Goal: Task Accomplishment & Management: Use online tool/utility

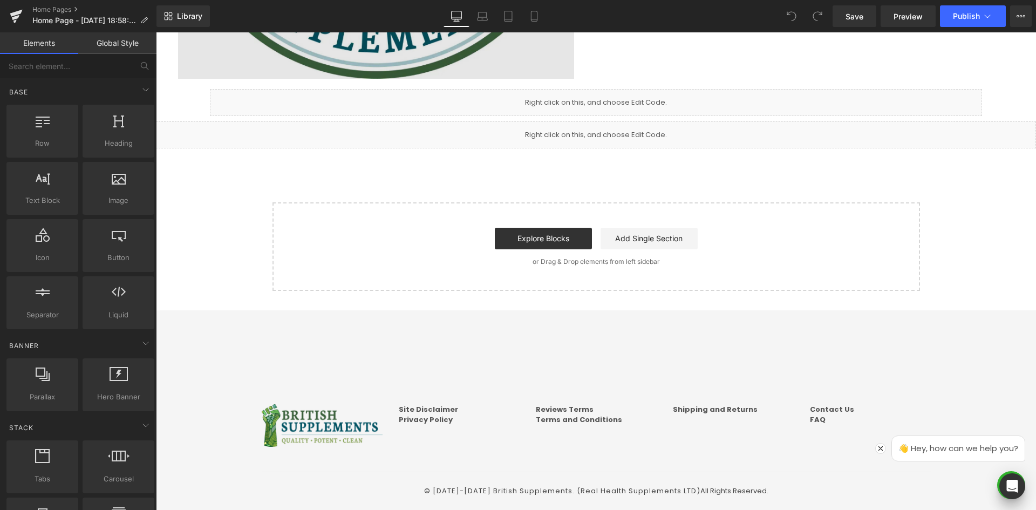
scroll to position [300, 0]
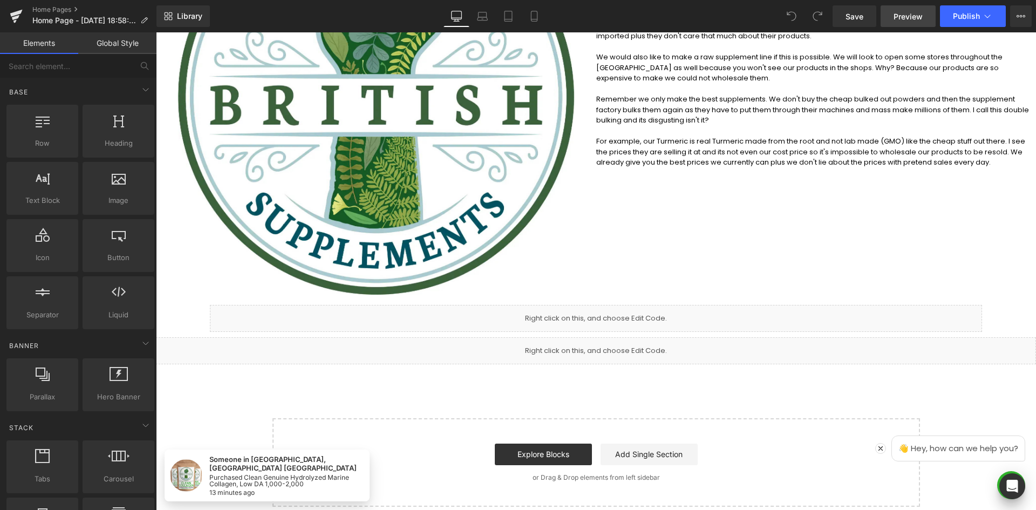
click at [890, 17] on link "Preview" at bounding box center [908, 16] width 55 height 22
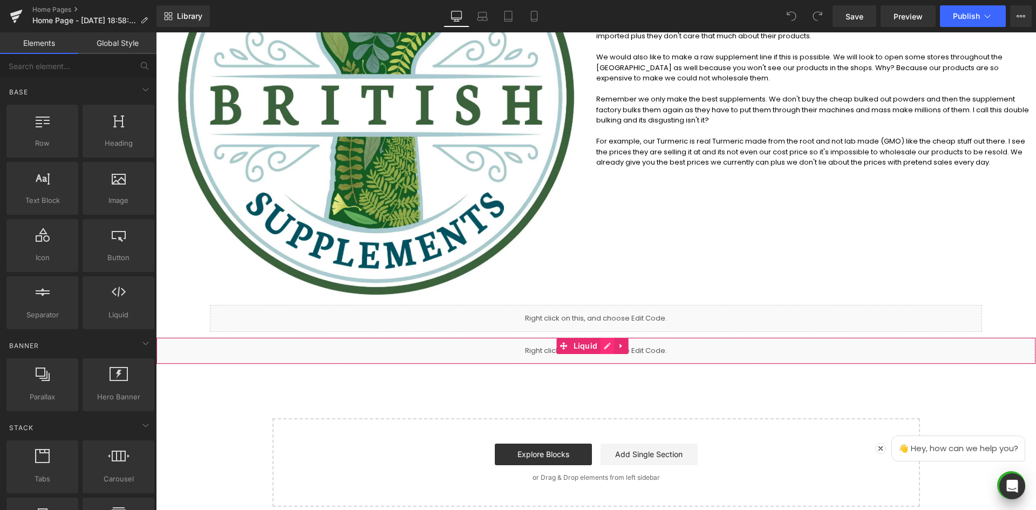
click at [603, 344] on icon at bounding box center [607, 346] width 8 height 8
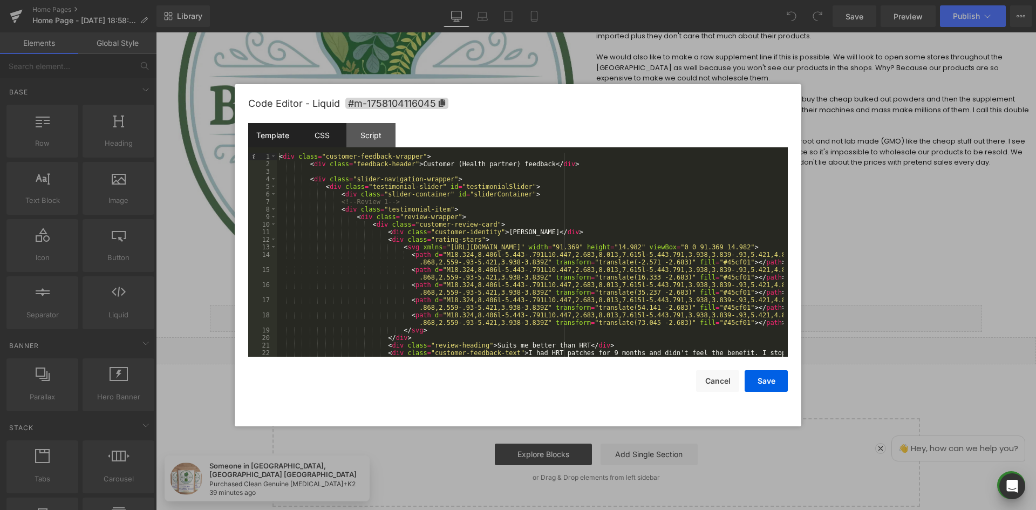
click at [320, 133] on div "CSS" at bounding box center [321, 135] width 49 height 24
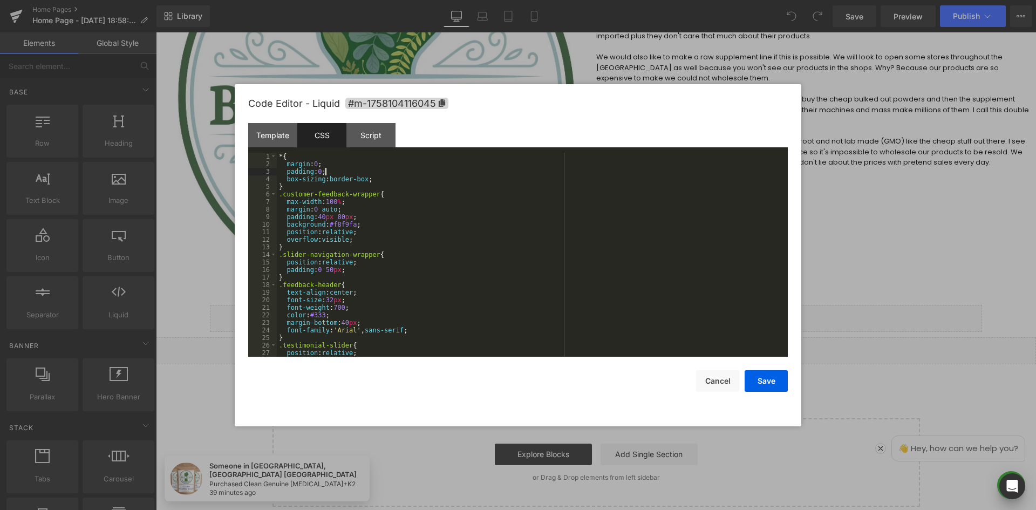
click at [411, 171] on div "* { margin : 0 ; padding : 0 ; box-sizing : border-box ; } .customer-feedback-w…" at bounding box center [530, 262] width 507 height 219
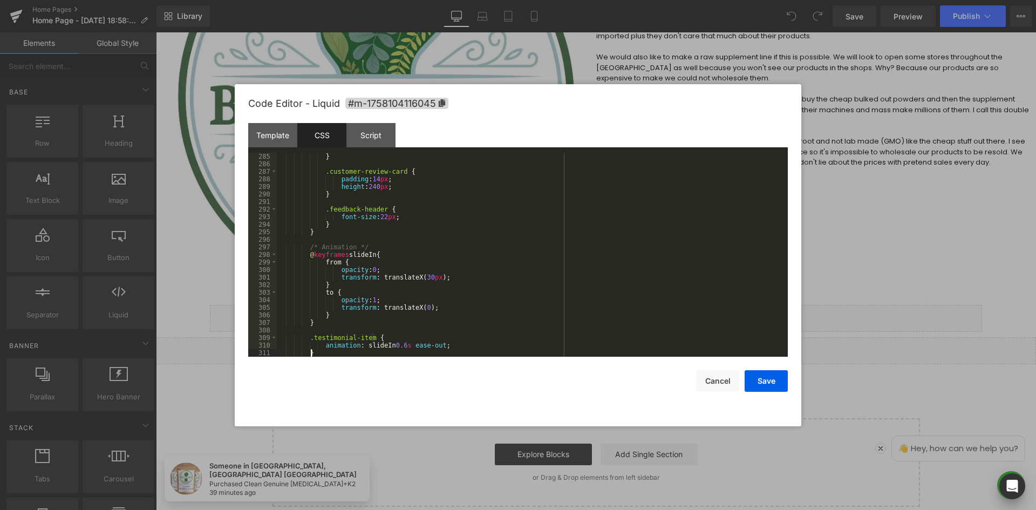
scroll to position [2145, 0]
click at [773, 387] on button "Save" at bounding box center [766, 381] width 43 height 22
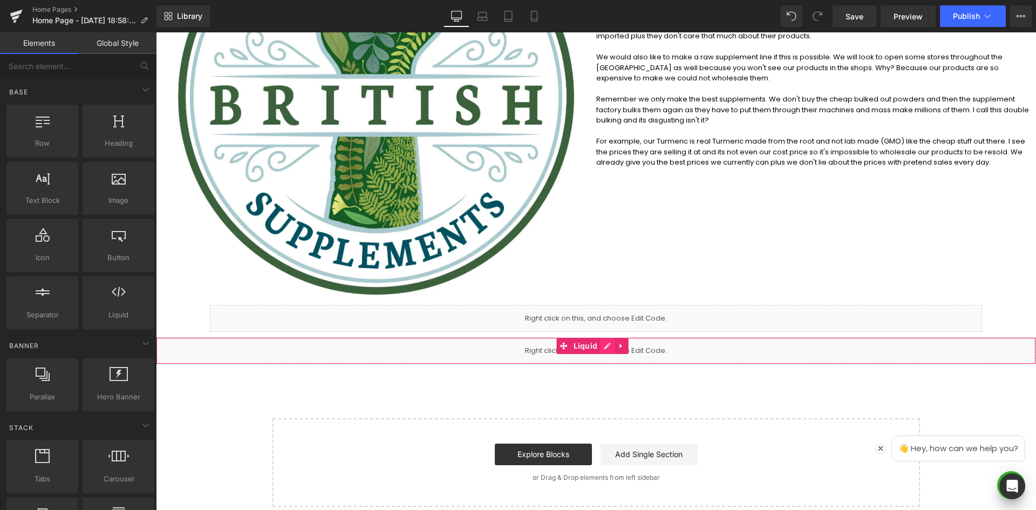
click at [604, 348] on icon at bounding box center [607, 346] width 8 height 8
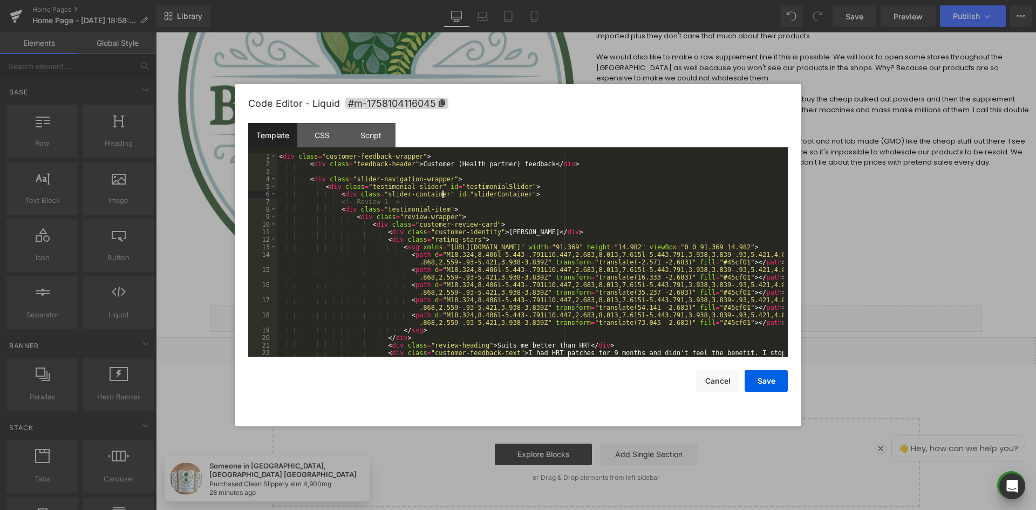
click at [444, 190] on div "< div class = "customer-feedback-wrapper" > < div class = "feedback-header" > C…" at bounding box center [530, 270] width 507 height 234
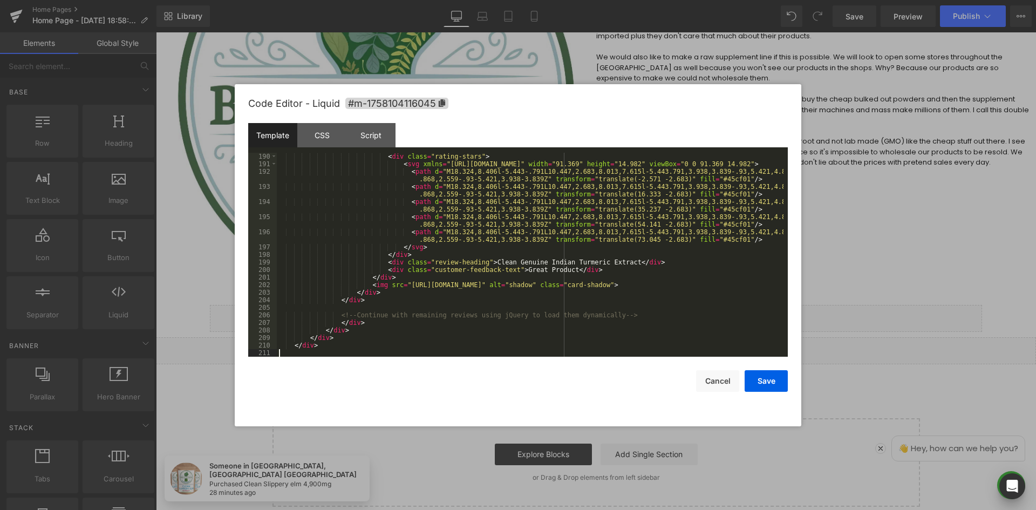
scroll to position [1881, 0]
click at [380, 140] on div "Script" at bounding box center [370, 135] width 49 height 24
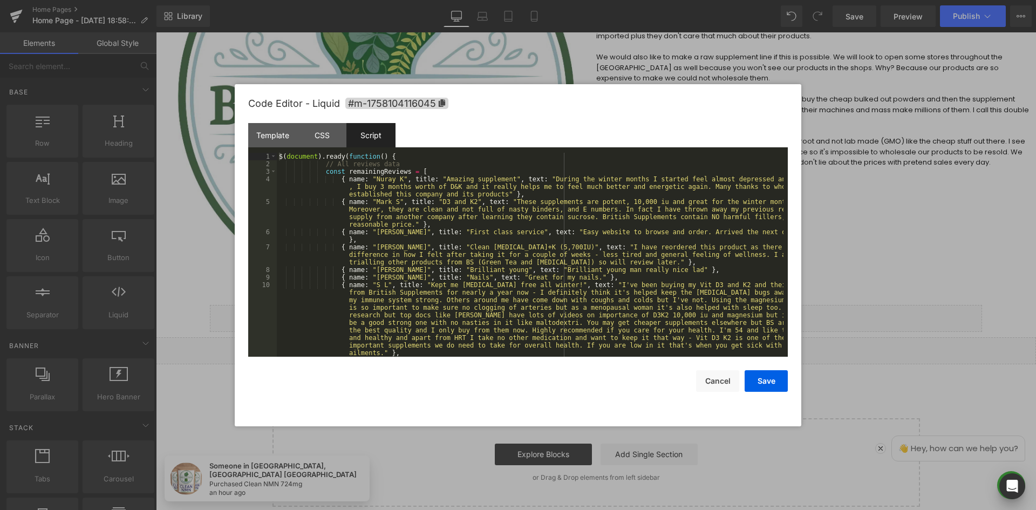
click at [505, 207] on div "$ ( document ) . ready ( function ( ) { // All reviews data const remainingRevi…" at bounding box center [530, 274] width 507 height 242
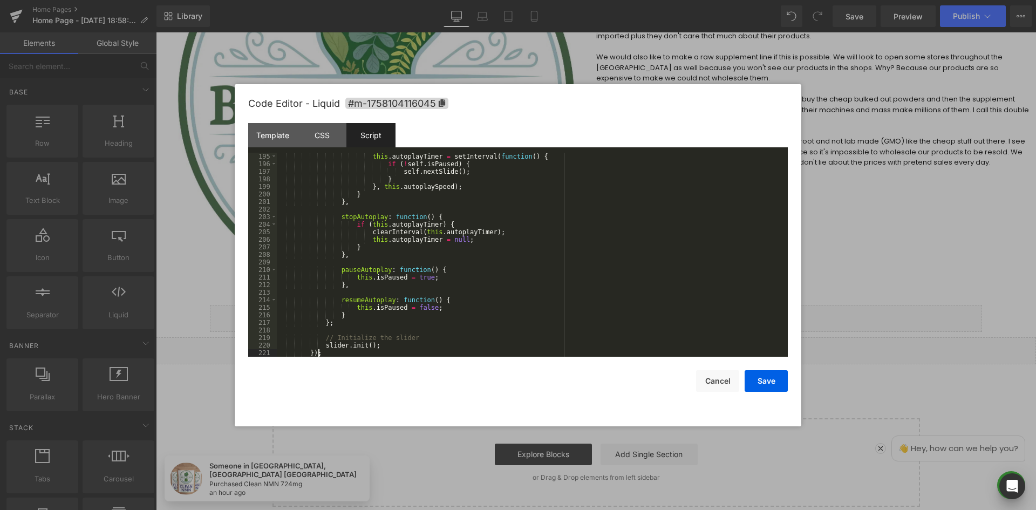
scroll to position [2025, 0]
click at [751, 387] on button "Save" at bounding box center [766, 381] width 43 height 22
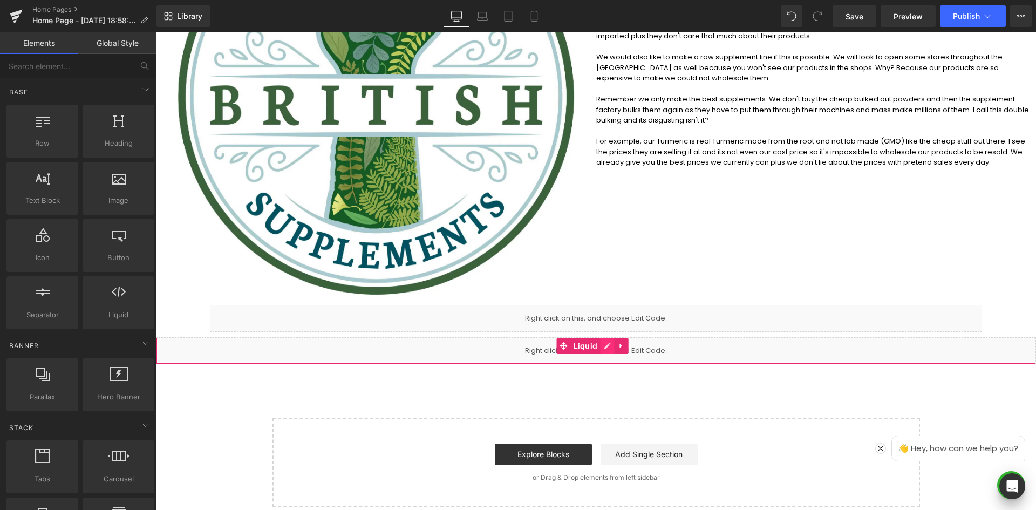
click at [605, 345] on icon at bounding box center [607, 346] width 8 height 8
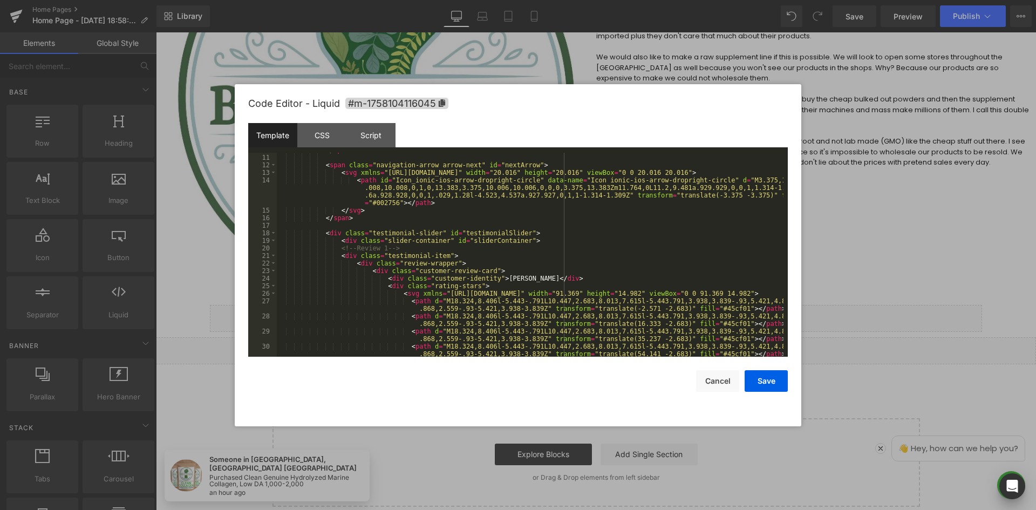
scroll to position [0, 0]
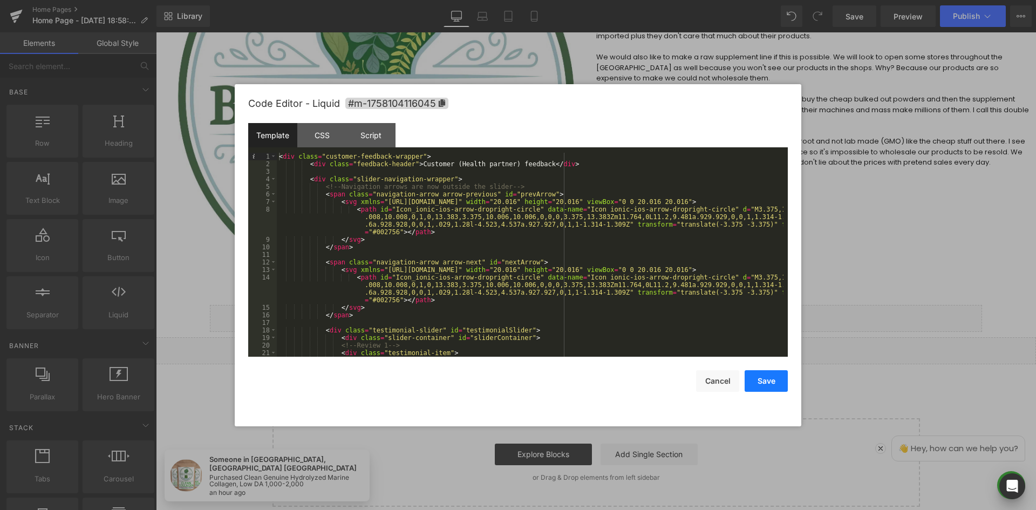
click at [769, 385] on button "Save" at bounding box center [766, 381] width 43 height 22
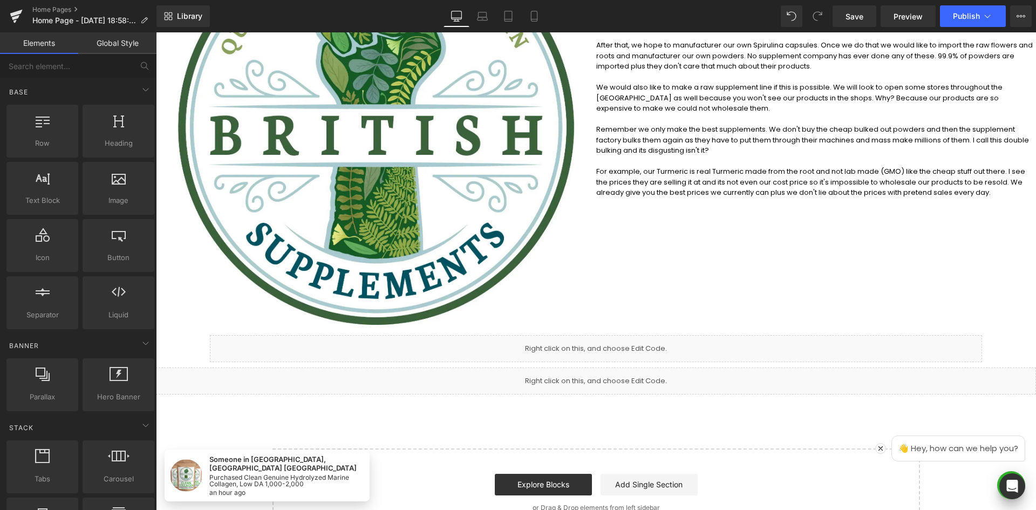
scroll to position [192, 0]
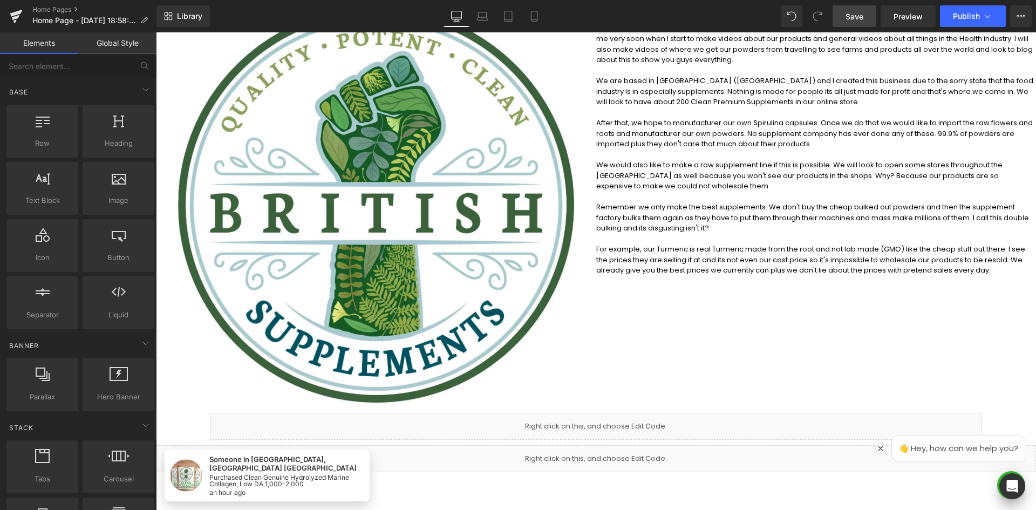
click at [854, 22] on link "Save" at bounding box center [855, 16] width 44 height 22
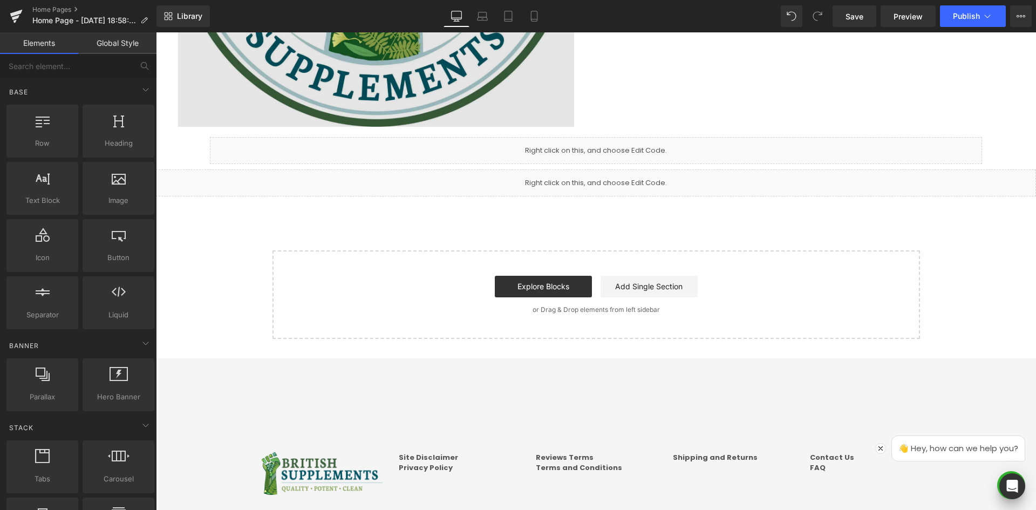
scroll to position [354, 0]
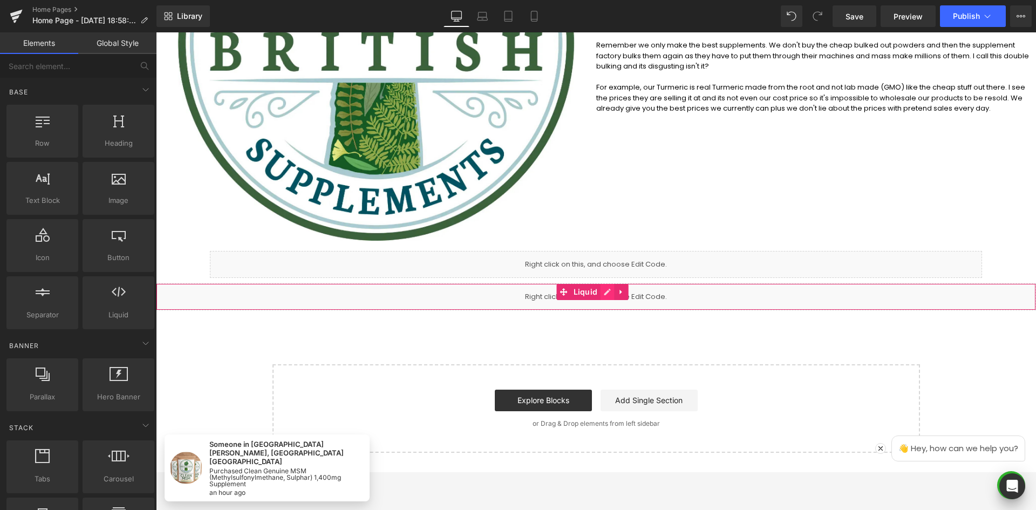
click at [603, 291] on icon at bounding box center [607, 292] width 8 height 8
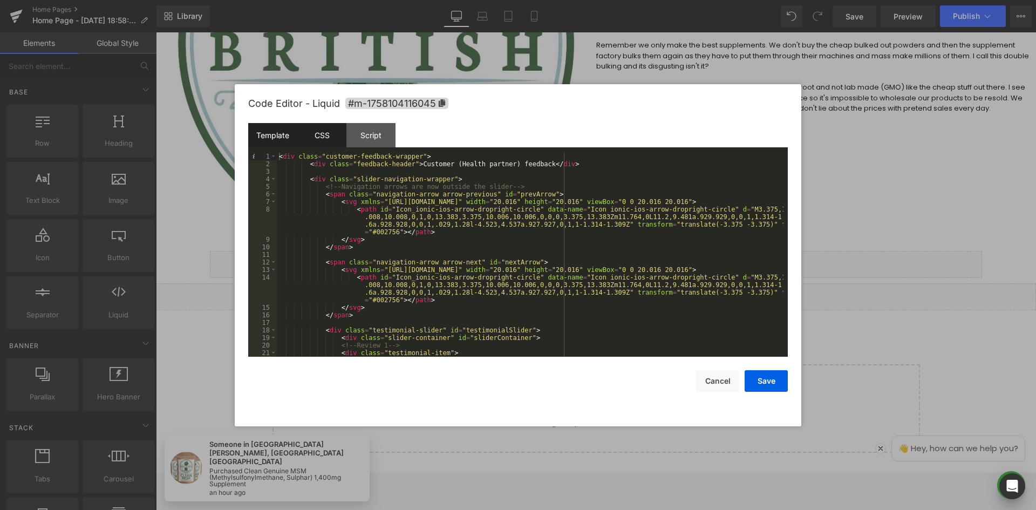
click at [318, 135] on div "CSS" at bounding box center [321, 135] width 49 height 24
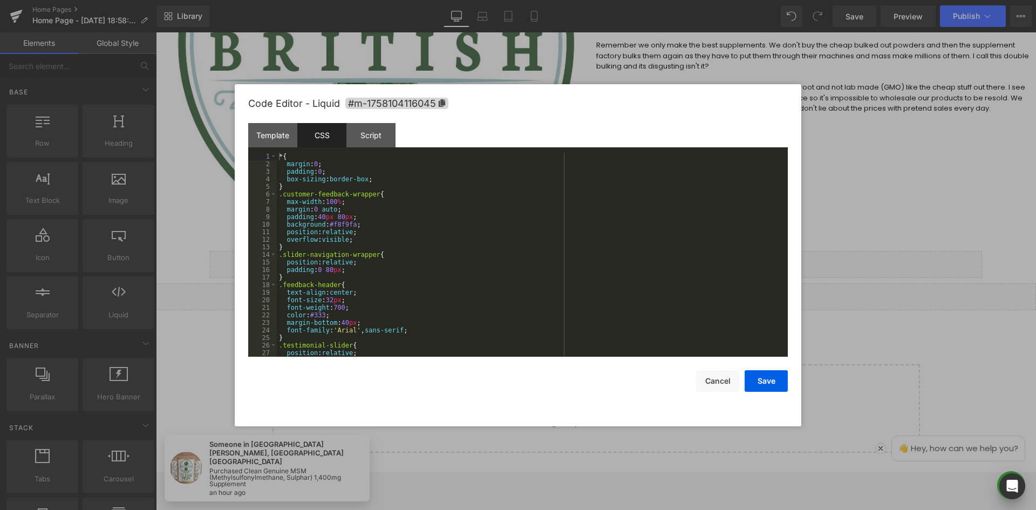
click at [510, 202] on div "* { margin : 0 ; padding : 0 ; box-sizing : border-box ; } .customer-feedback-w…" at bounding box center [530, 262] width 507 height 219
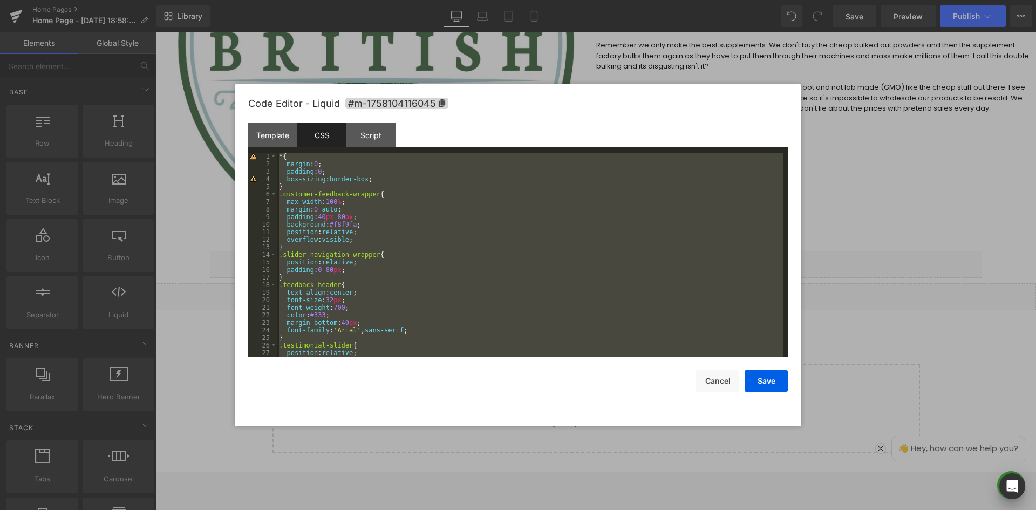
scroll to position [2145, 0]
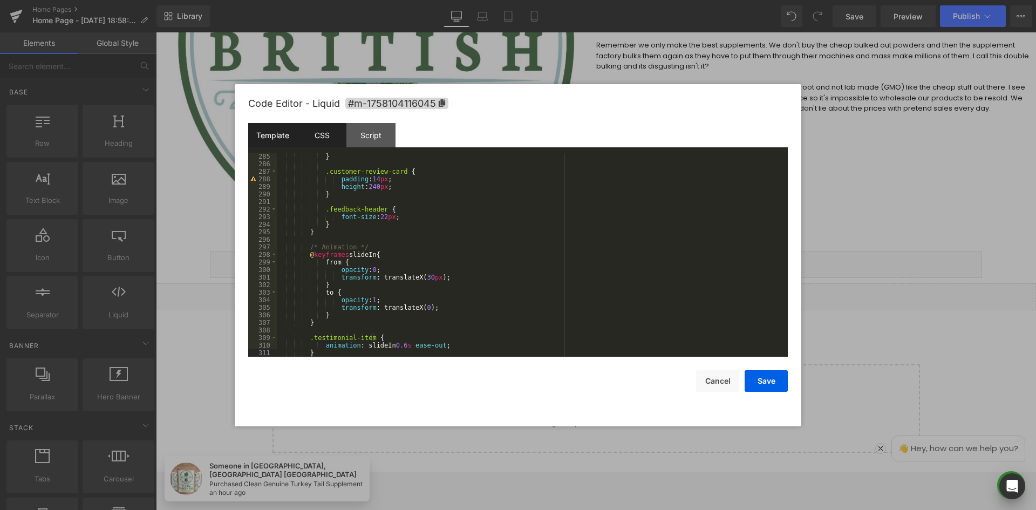
click at [274, 139] on div "Template" at bounding box center [272, 135] width 49 height 24
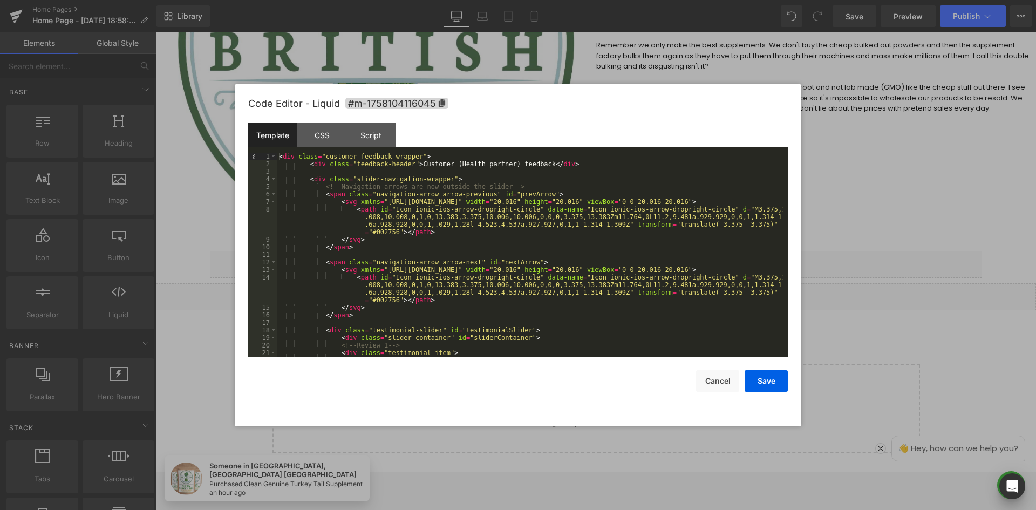
click at [558, 219] on div "< div class = "customer-feedback-wrapper" > < div class = "feedback-header" > C…" at bounding box center [530, 262] width 507 height 219
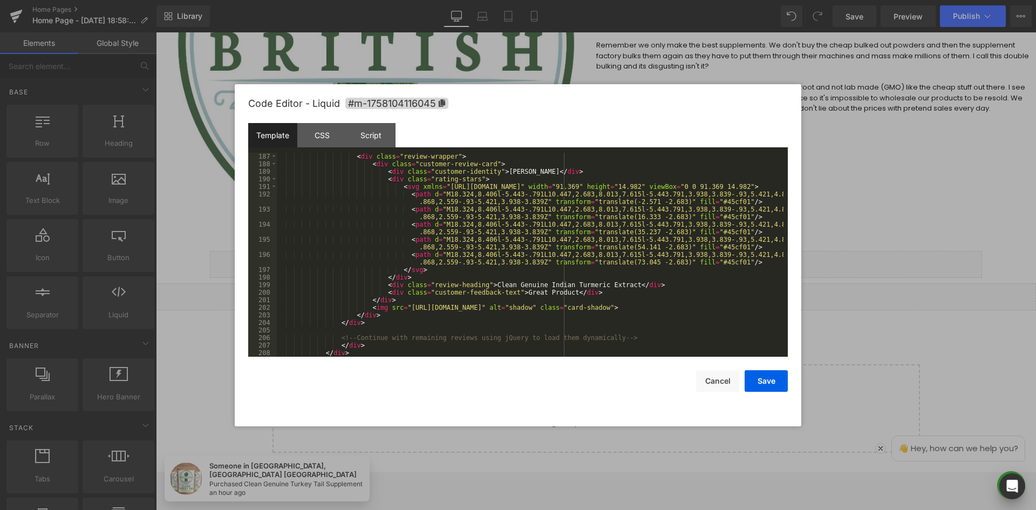
scroll to position [1858, 0]
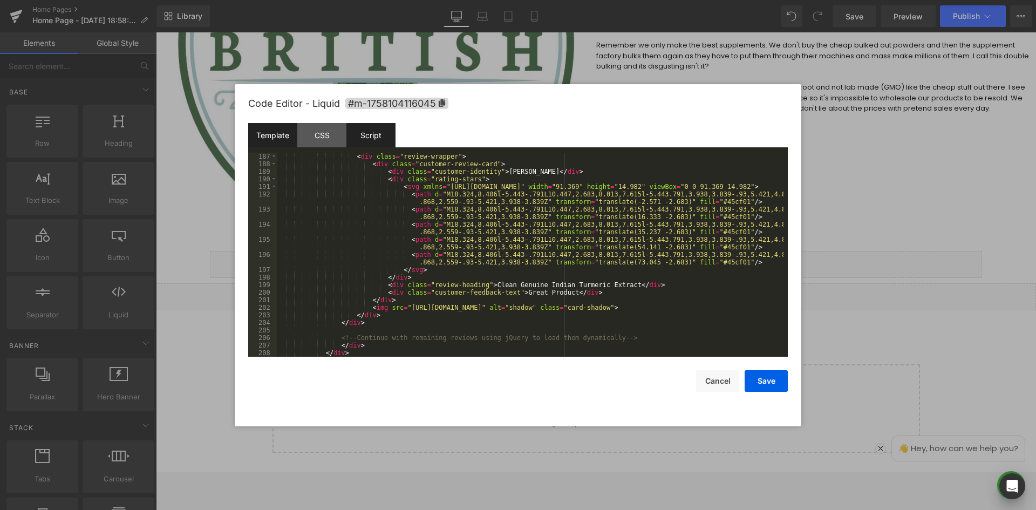
click at [363, 134] on div "Script" at bounding box center [370, 135] width 49 height 24
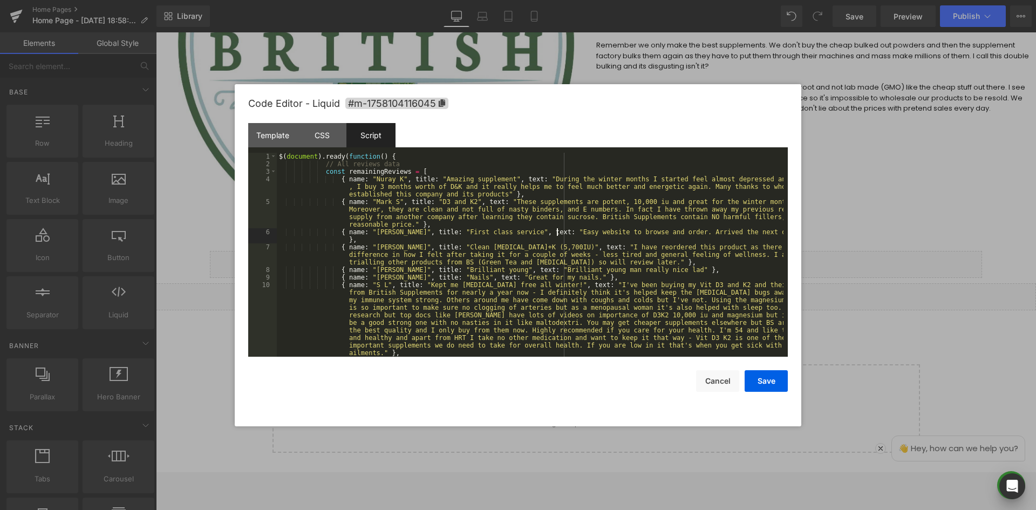
click at [556, 230] on div "$ ( document ) . ready ( function ( ) { // All reviews data const remainingRevi…" at bounding box center [530, 274] width 507 height 242
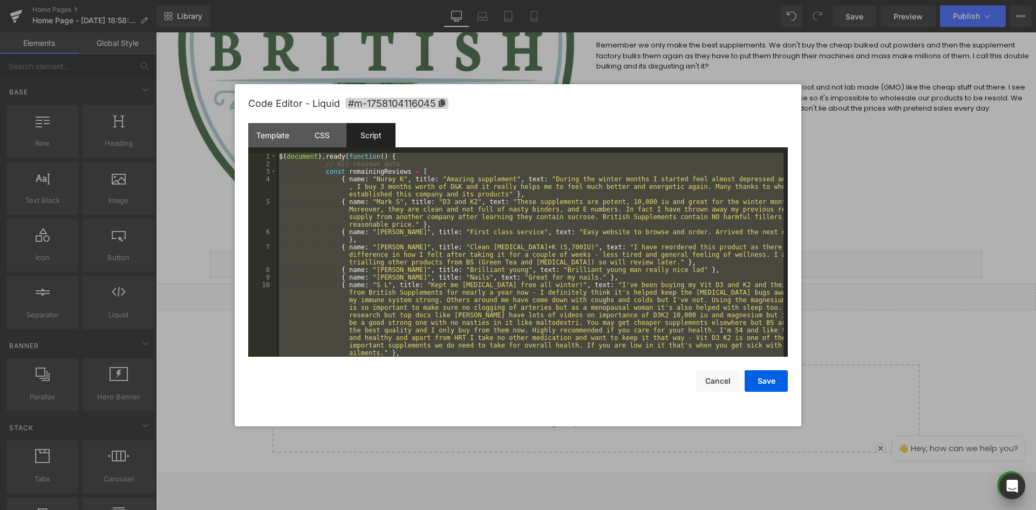
scroll to position [2002, 0]
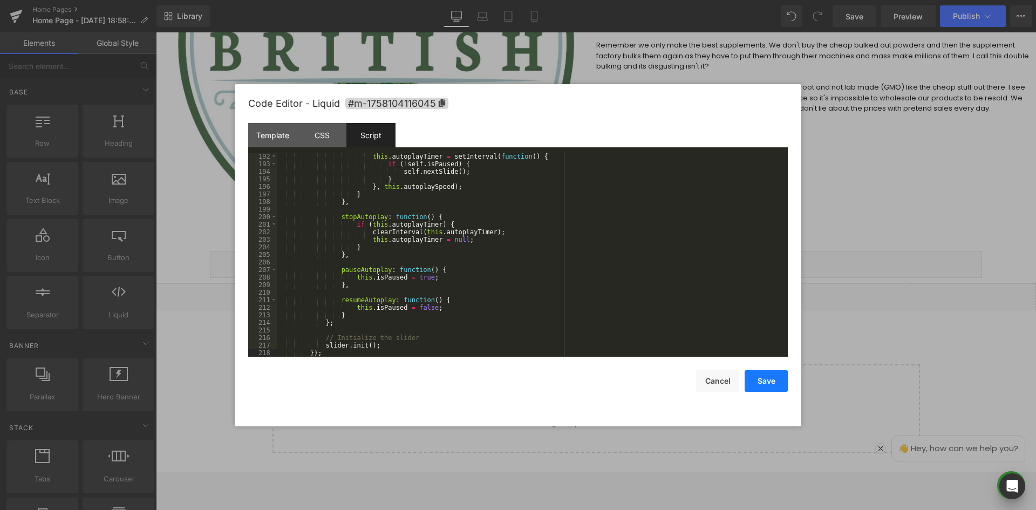
click at [764, 382] on button "Save" at bounding box center [766, 381] width 43 height 22
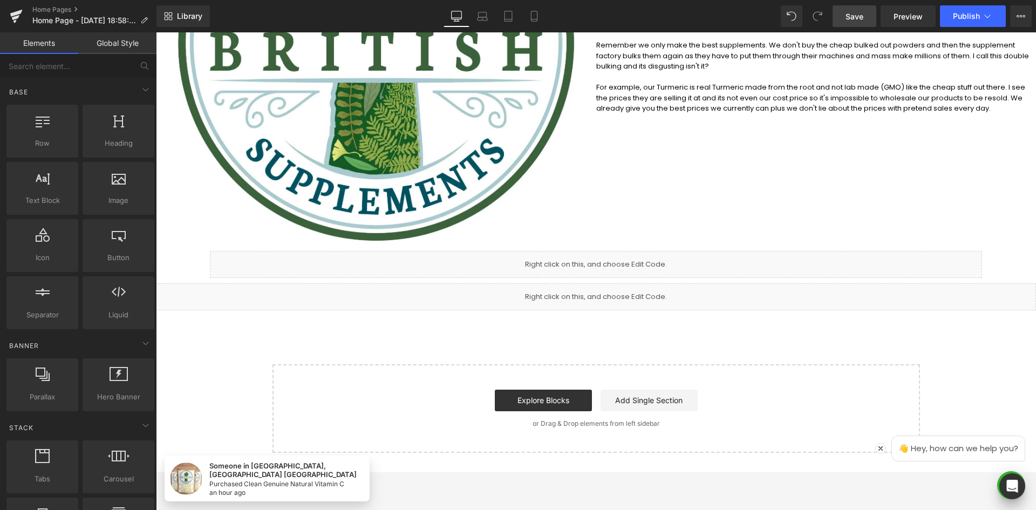
click at [860, 16] on span "Save" at bounding box center [855, 16] width 18 height 11
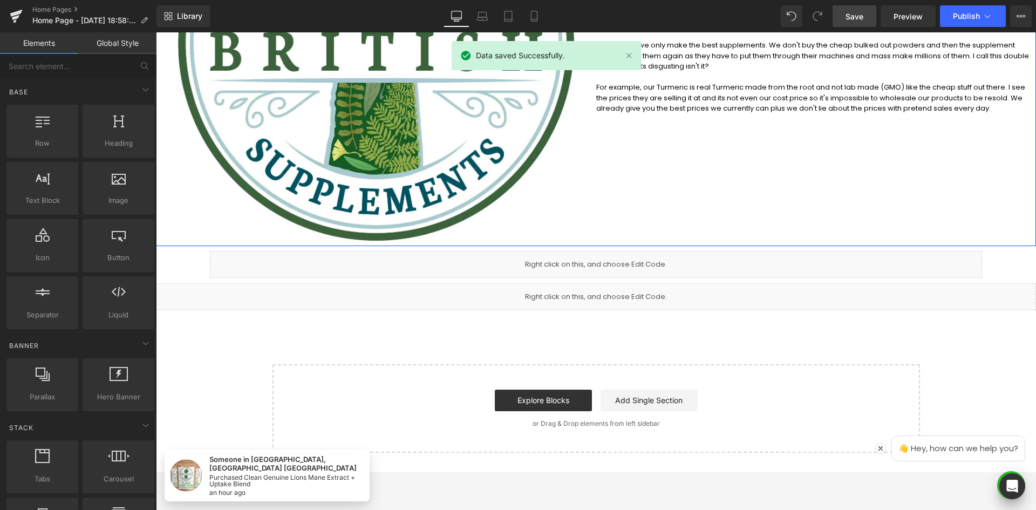
click at [740, 166] on div "Image About us and what we want to do Heading Hi, my name is [PERSON_NAME] and …" at bounding box center [596, 38] width 880 height 418
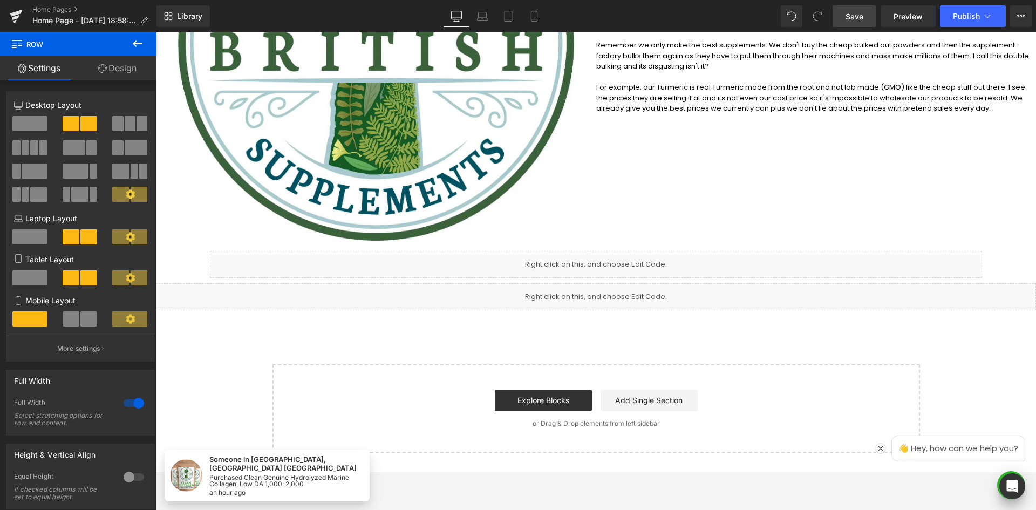
click at [651, 328] on div "Welcome to British Supplements Heading Clean Premium Strong Nasty Free Suppleme…" at bounding box center [596, 106] width 880 height 693
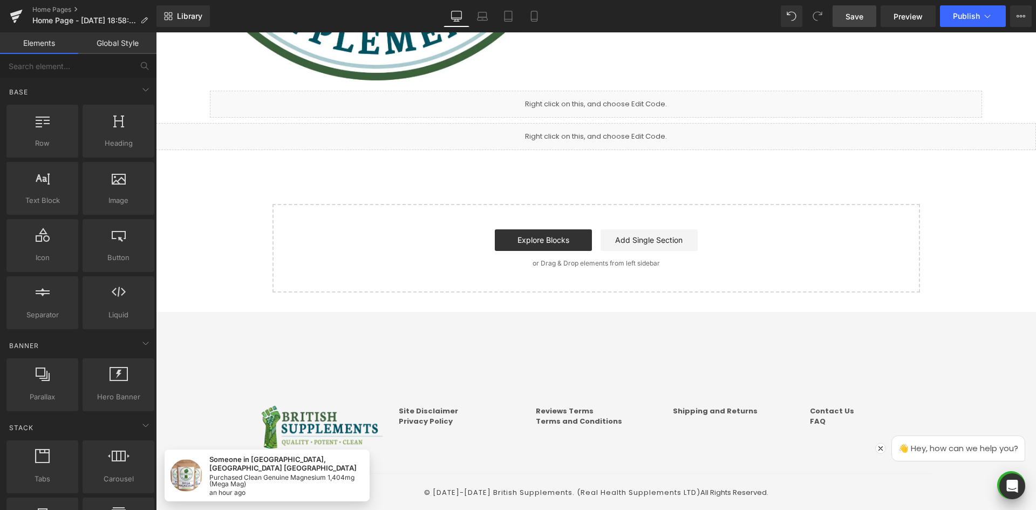
scroll to position [516, 0]
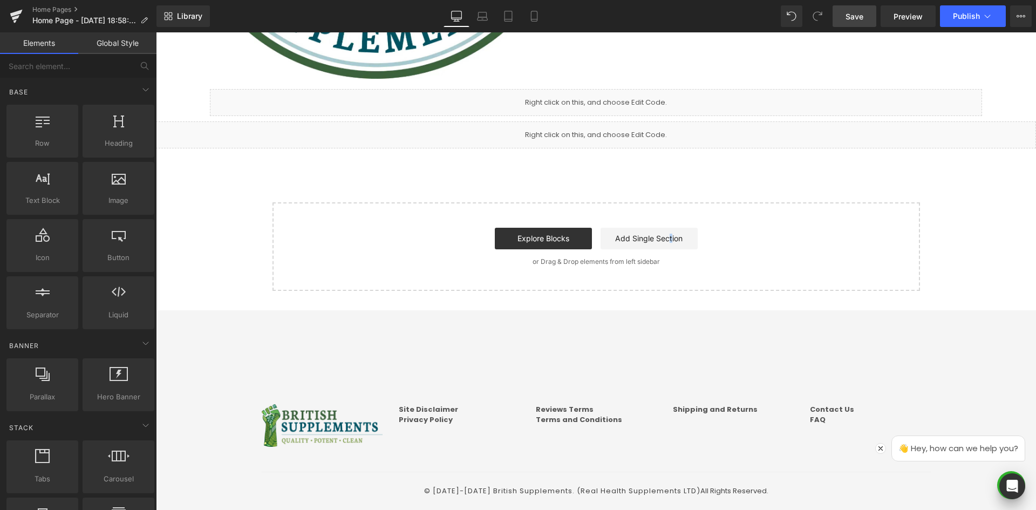
drag, startPoint x: 669, startPoint y: 170, endPoint x: 625, endPoint y: 166, distance: 43.9
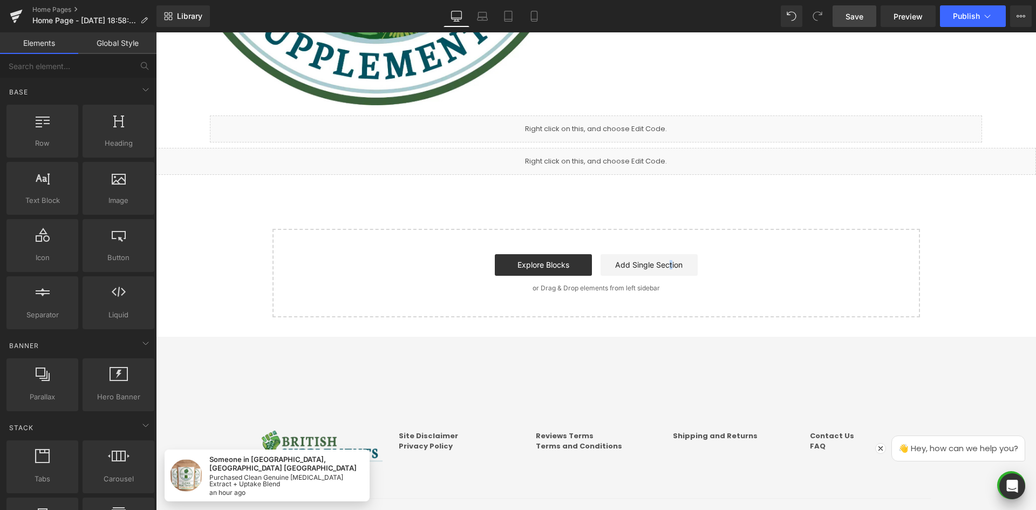
scroll to position [408, 0]
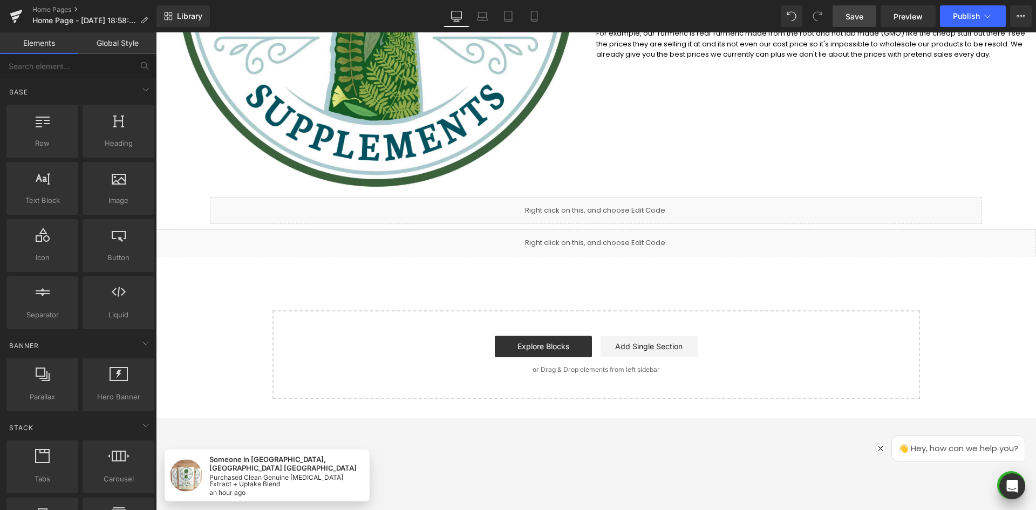
click at [482, 277] on div "Welcome to British Supplements Heading Clean Premium Strong Nasty Free Suppleme…" at bounding box center [596, 52] width 880 height 693
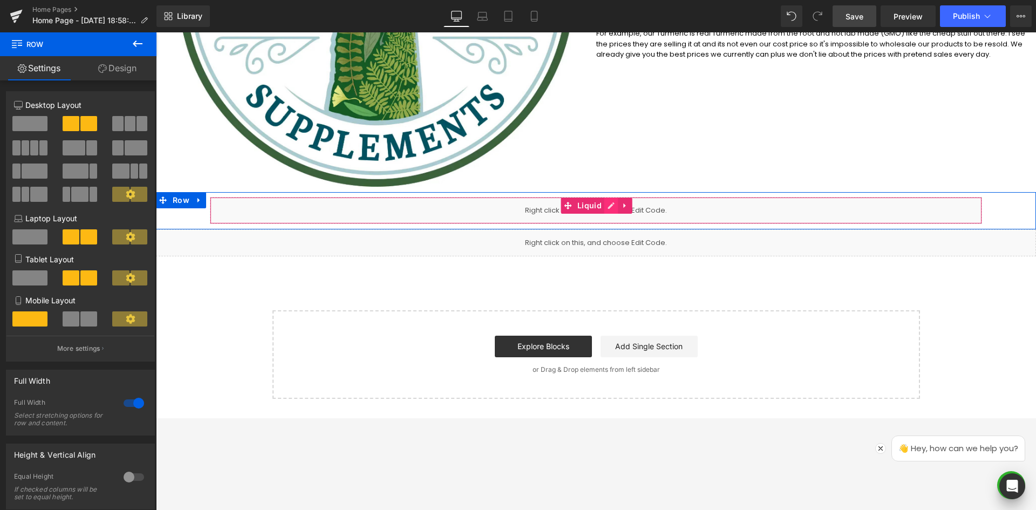
click at [608, 211] on link at bounding box center [611, 205] width 14 height 16
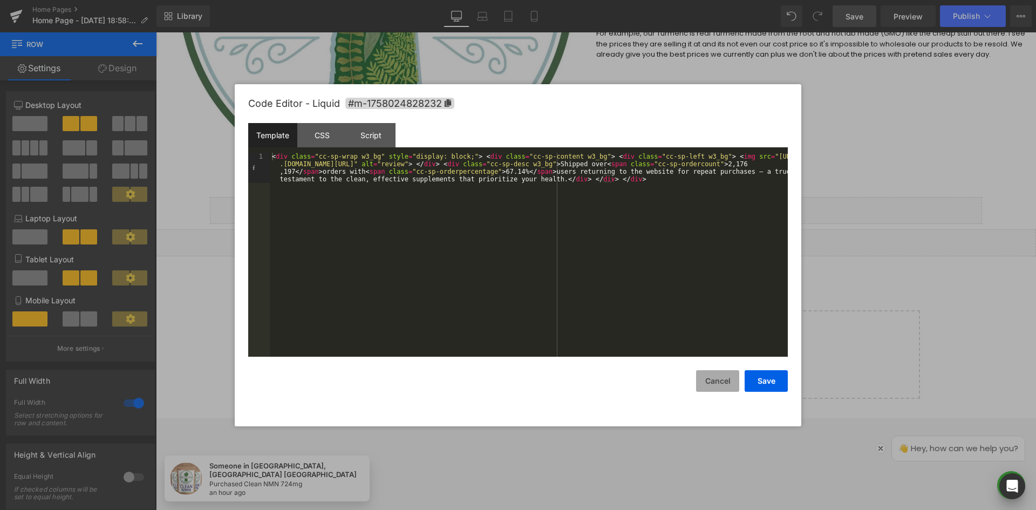
drag, startPoint x: 724, startPoint y: 384, endPoint x: 310, endPoint y: 62, distance: 524.4
click at [724, 384] on button "Cancel" at bounding box center [717, 381] width 43 height 22
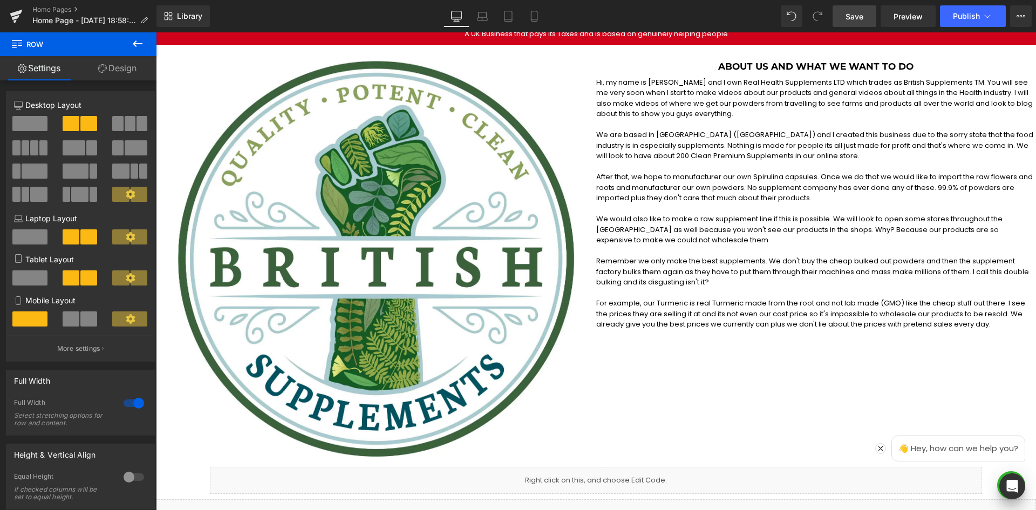
scroll to position [354, 0]
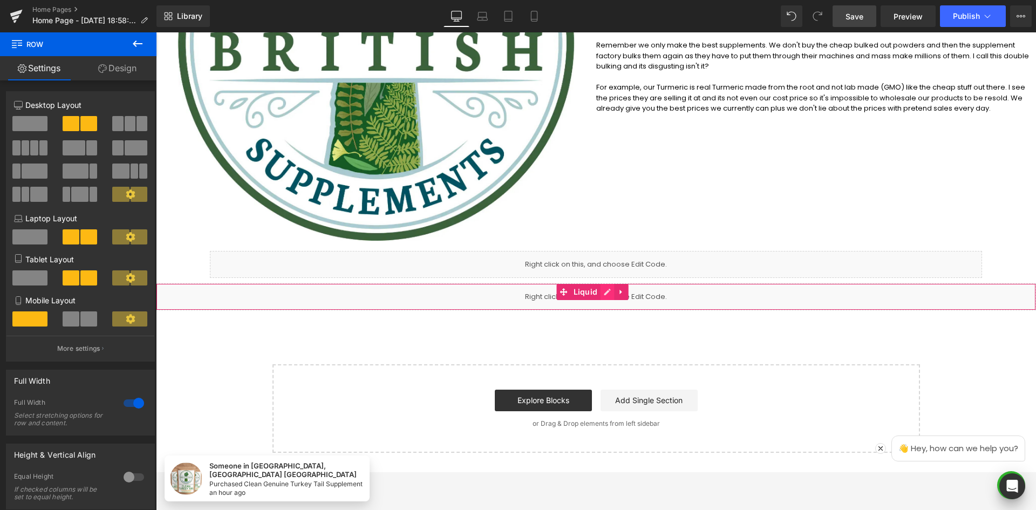
click at [609, 293] on link at bounding box center [607, 292] width 14 height 16
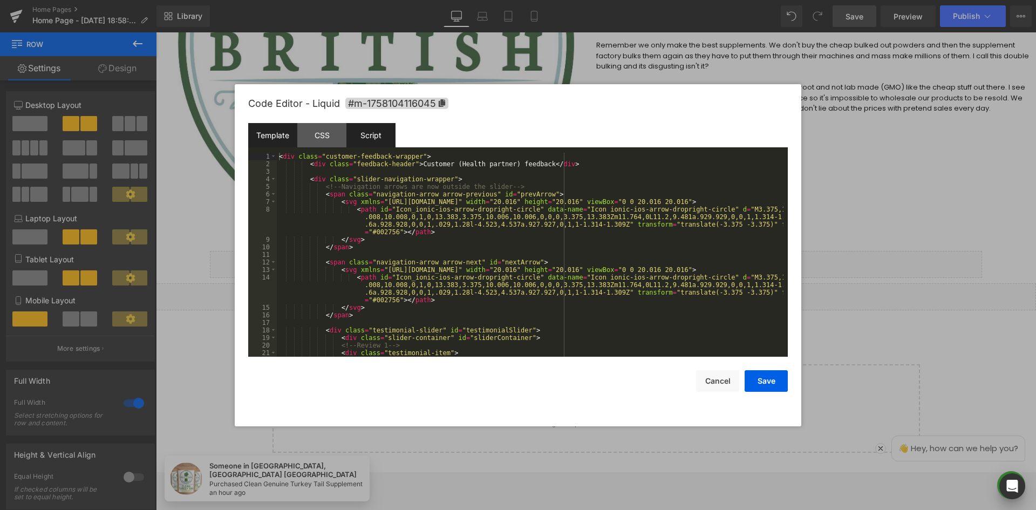
click at [364, 130] on div "Script" at bounding box center [370, 135] width 49 height 24
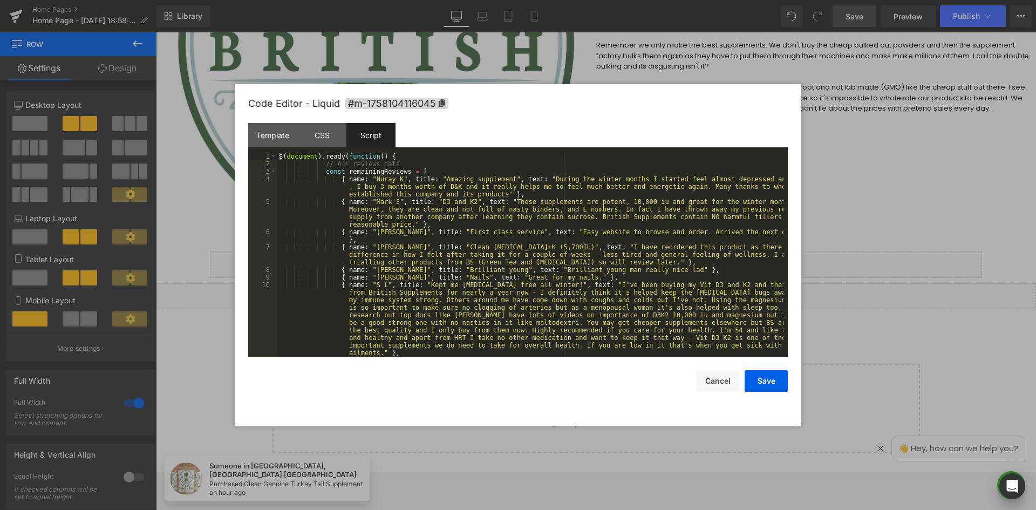
click at [468, 217] on div "$ ( document ) . ready ( function ( ) { // All reviews data const remainingRevi…" at bounding box center [530, 274] width 507 height 242
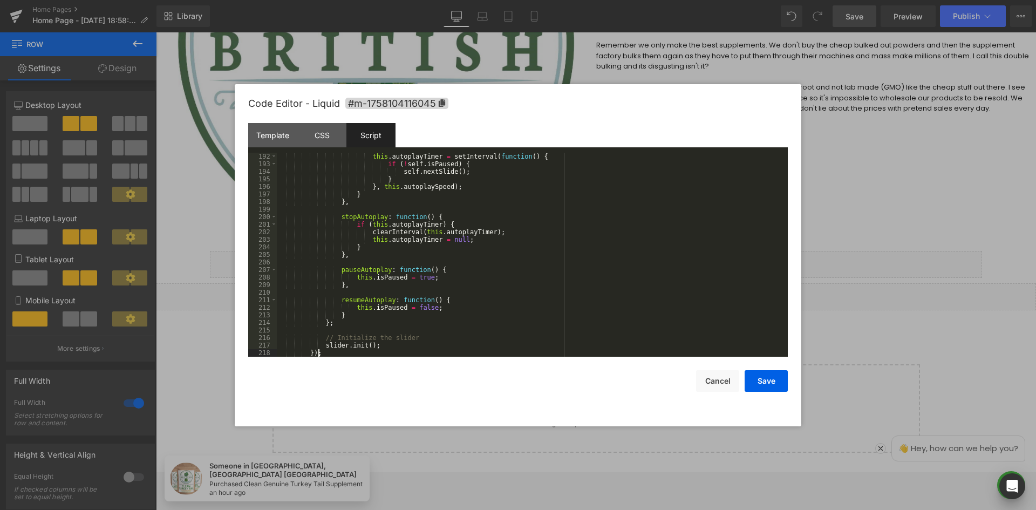
scroll to position [2002, 0]
click at [762, 378] on button "Save" at bounding box center [766, 381] width 43 height 22
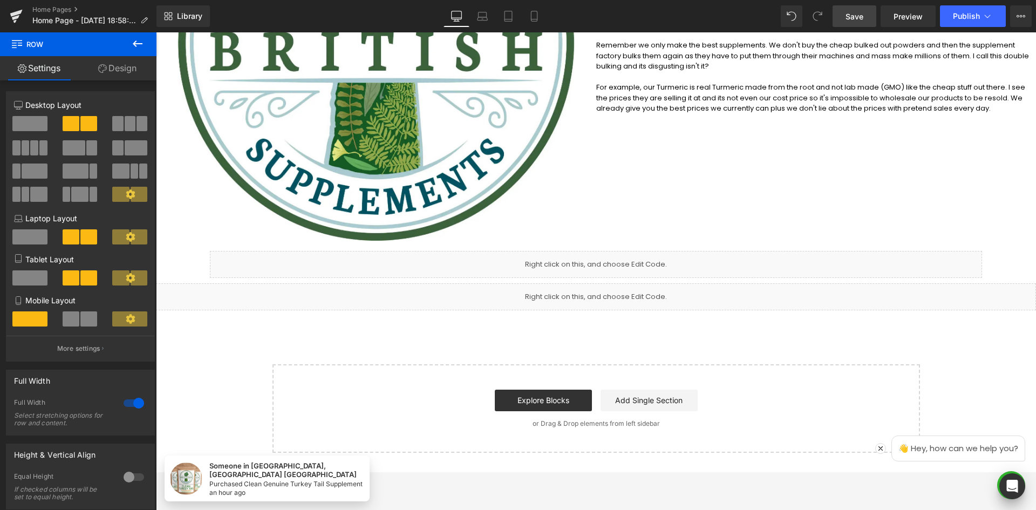
click at [857, 22] on link "Save" at bounding box center [855, 16] width 44 height 22
click at [902, 12] on span "Preview" at bounding box center [908, 16] width 29 height 11
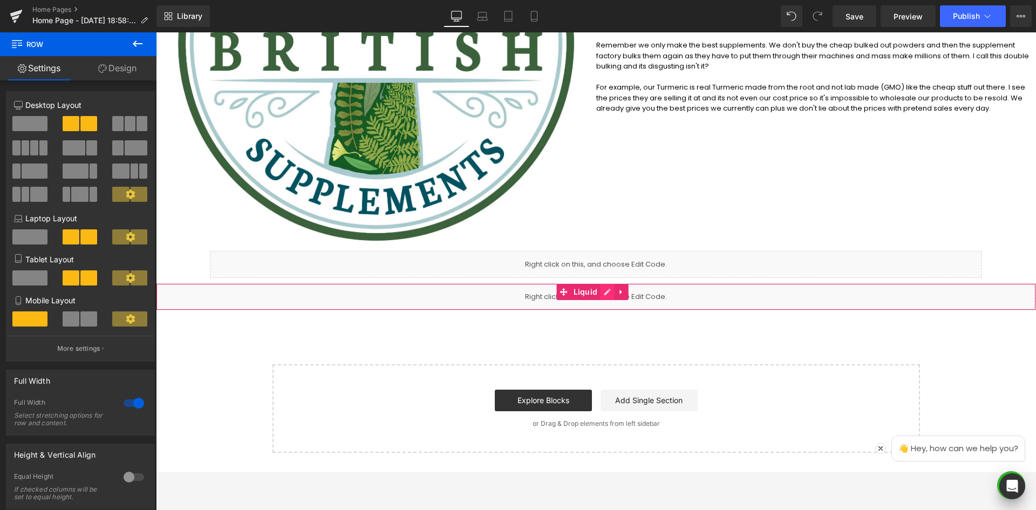
click at [601, 289] on link at bounding box center [607, 292] width 14 height 16
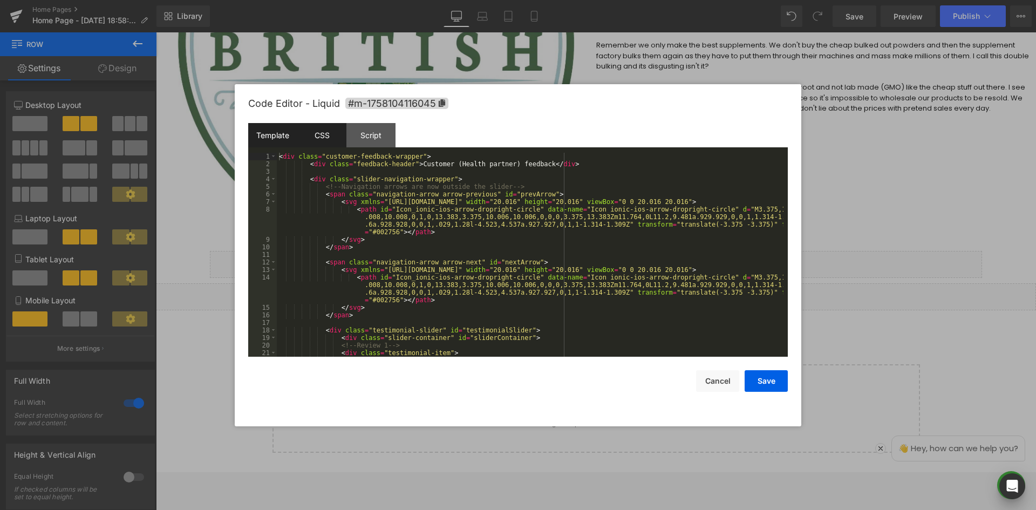
click at [336, 137] on div "CSS" at bounding box center [321, 135] width 49 height 24
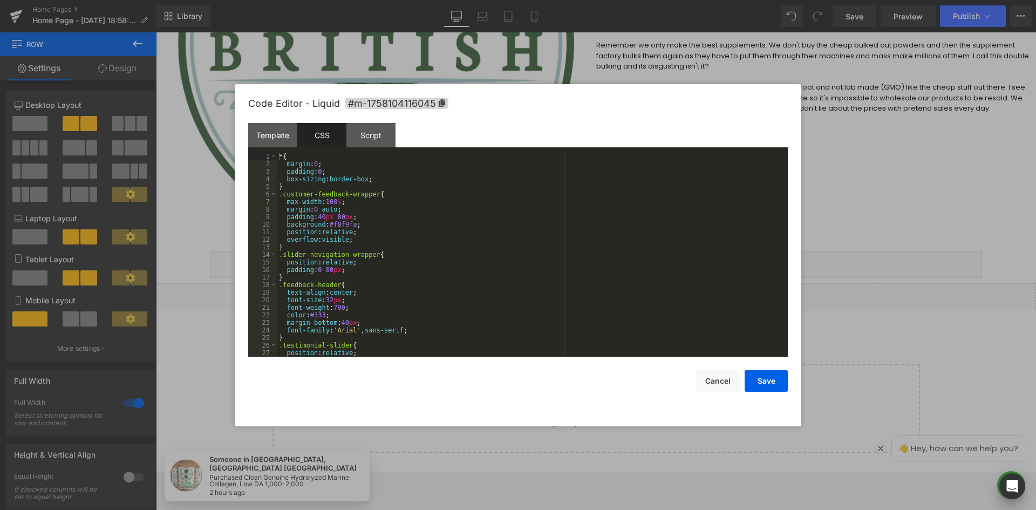
click at [391, 182] on div "* { margin : 0 ; padding : 0 ; box-sizing : border-box ; } .customer-feedback-w…" at bounding box center [530, 262] width 507 height 219
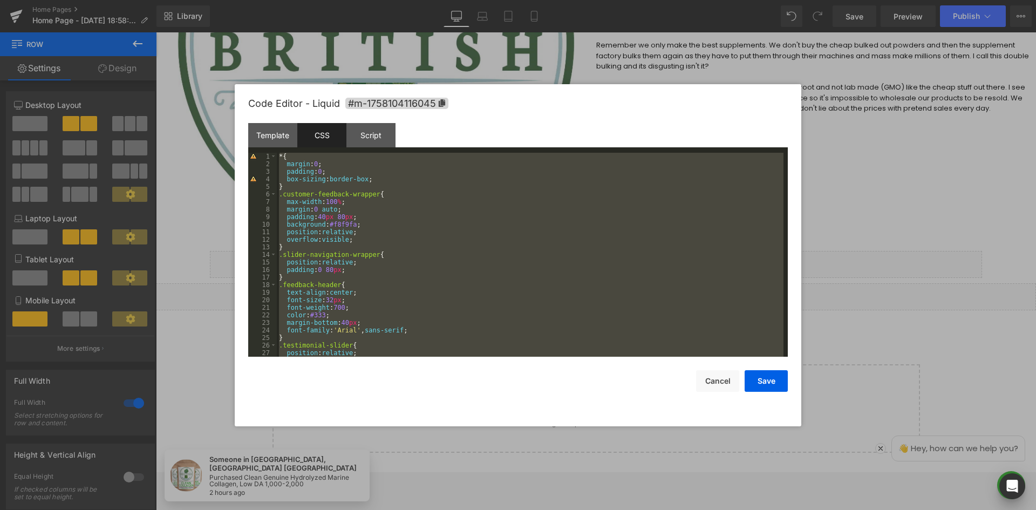
scroll to position [2145, 0]
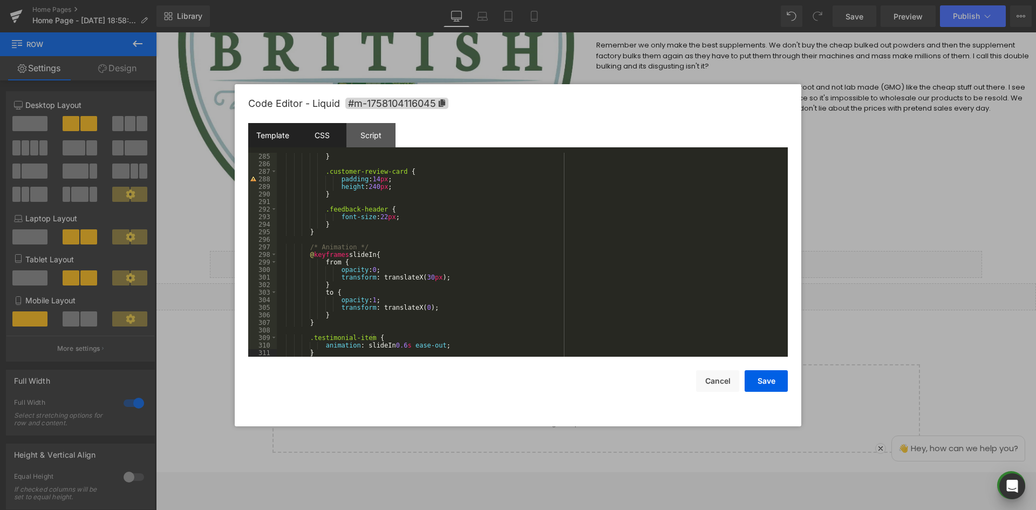
click at [258, 137] on div "Template" at bounding box center [272, 135] width 49 height 24
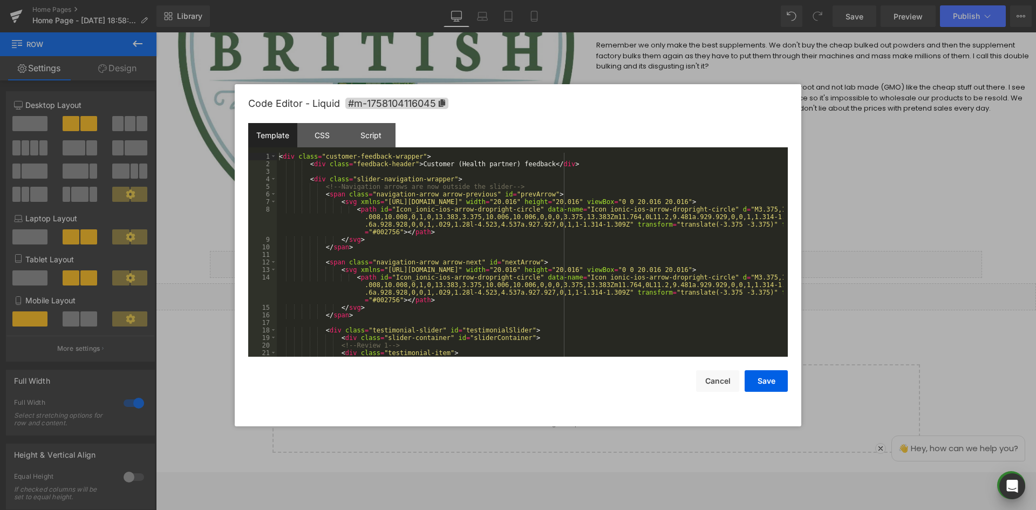
click at [426, 193] on div "< div class = "customer-feedback-wrapper" > < div class = "feedback-header" > C…" at bounding box center [530, 262] width 507 height 219
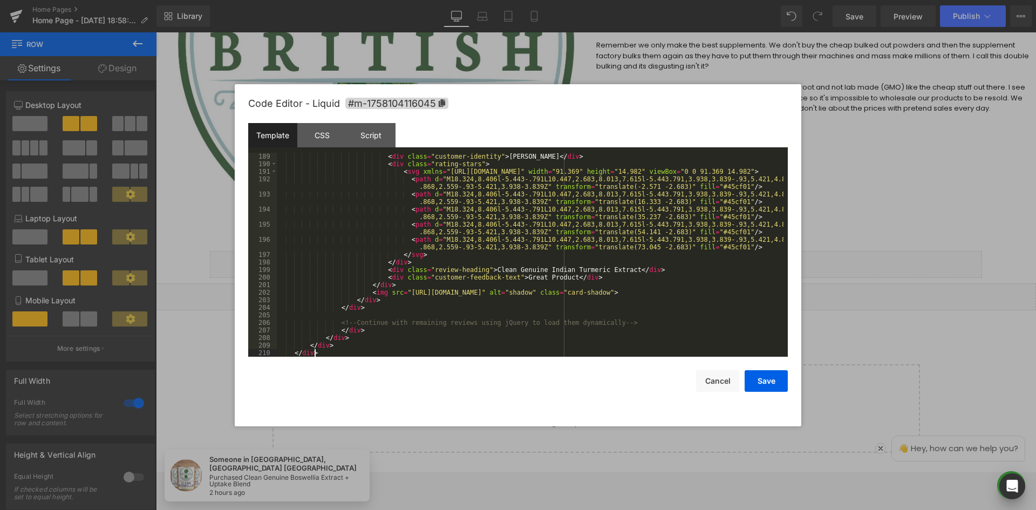
scroll to position [1874, 0]
click at [377, 139] on div "Script" at bounding box center [370, 135] width 49 height 24
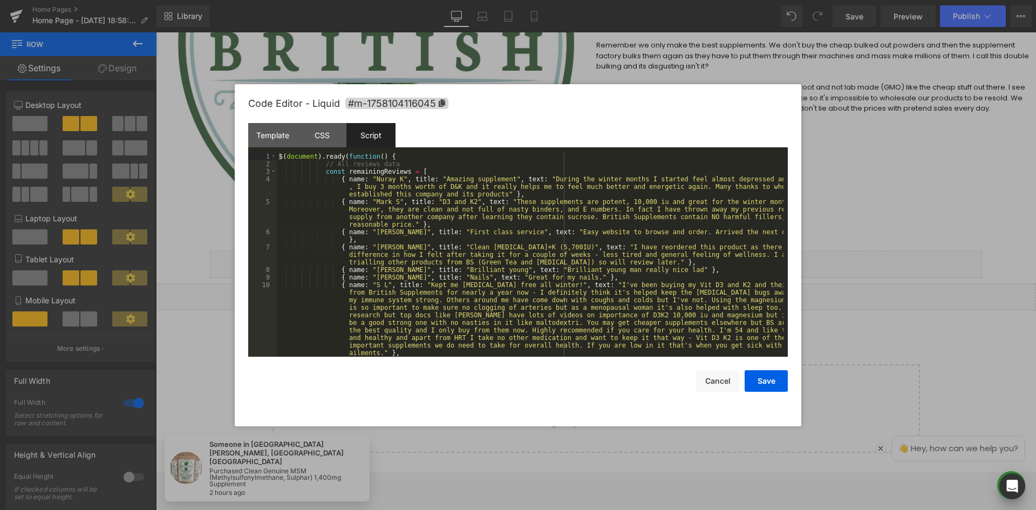
click at [469, 183] on div "$ ( document ) . ready ( function ( ) { // All reviews data const remainingRevi…" at bounding box center [530, 274] width 507 height 242
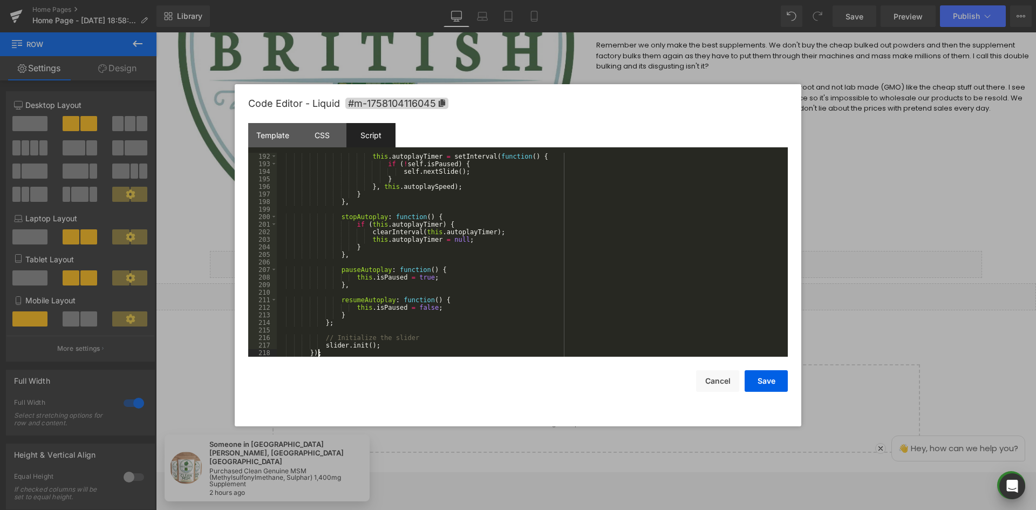
scroll to position [2002, 0]
click at [774, 382] on button "Save" at bounding box center [766, 381] width 43 height 22
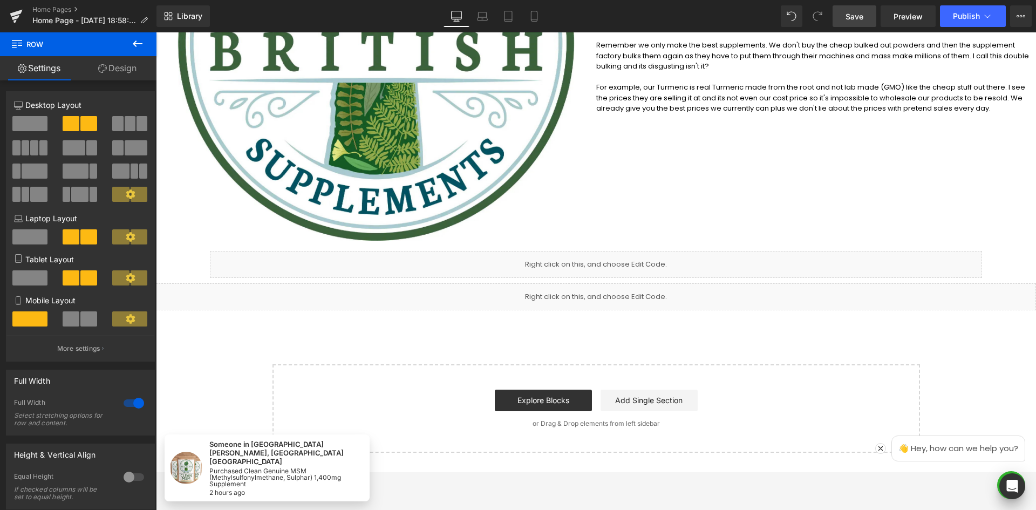
click at [849, 15] on span "Save" at bounding box center [855, 16] width 18 height 11
click at [639, 328] on div "Welcome to British Supplements Heading Clean Premium Strong Nasty Free Suppleme…" at bounding box center [596, 106] width 880 height 693
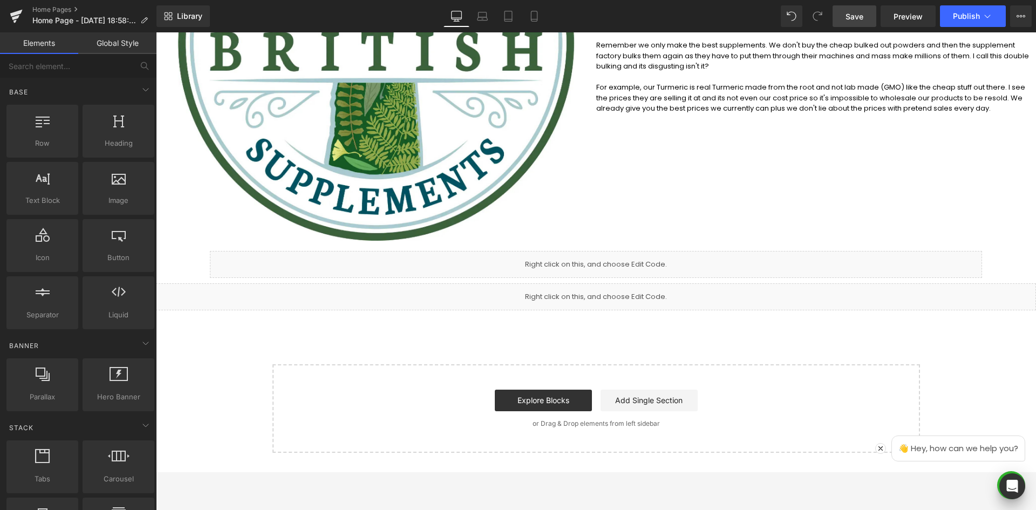
click at [717, 340] on div "Welcome to British Supplements Heading Clean Premium Strong Nasty Free Suppleme…" at bounding box center [596, 106] width 880 height 693
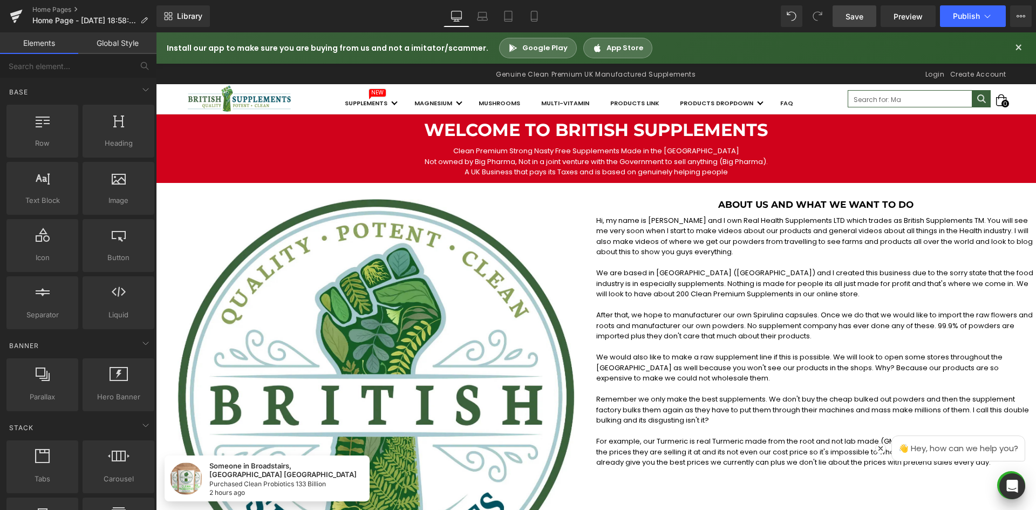
scroll to position [486, 0]
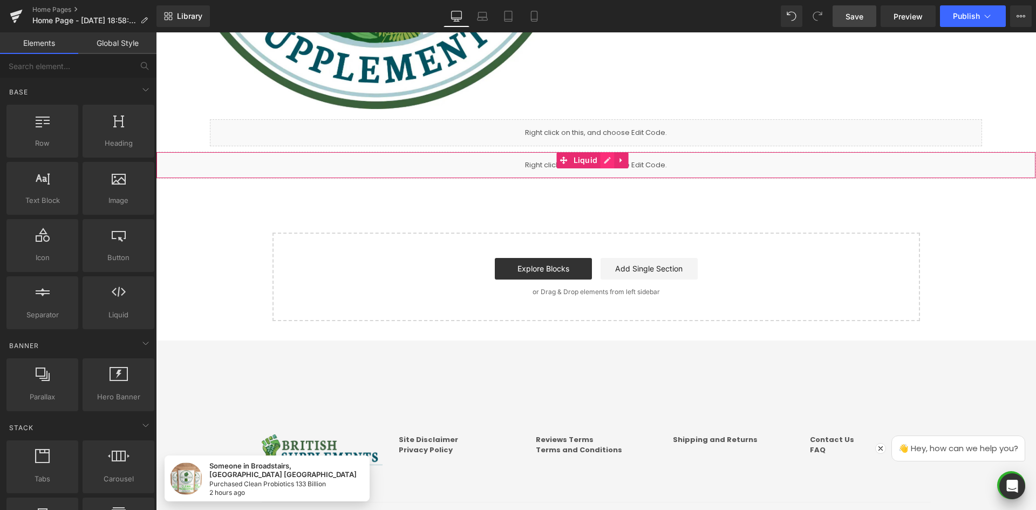
click at [607, 162] on icon at bounding box center [607, 160] width 8 height 8
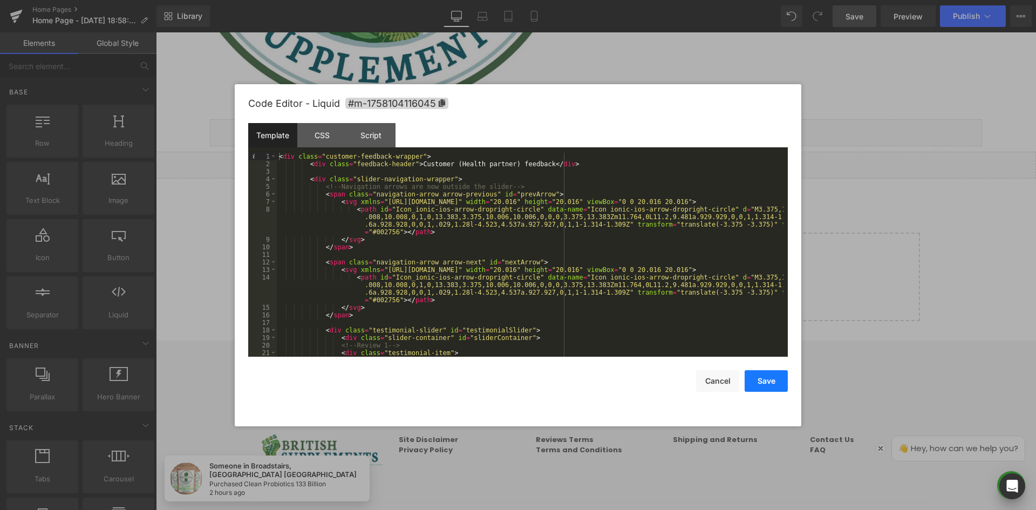
drag, startPoint x: 768, startPoint y: 387, endPoint x: 366, endPoint y: 324, distance: 406.9
click at [768, 387] on button "Save" at bounding box center [766, 381] width 43 height 22
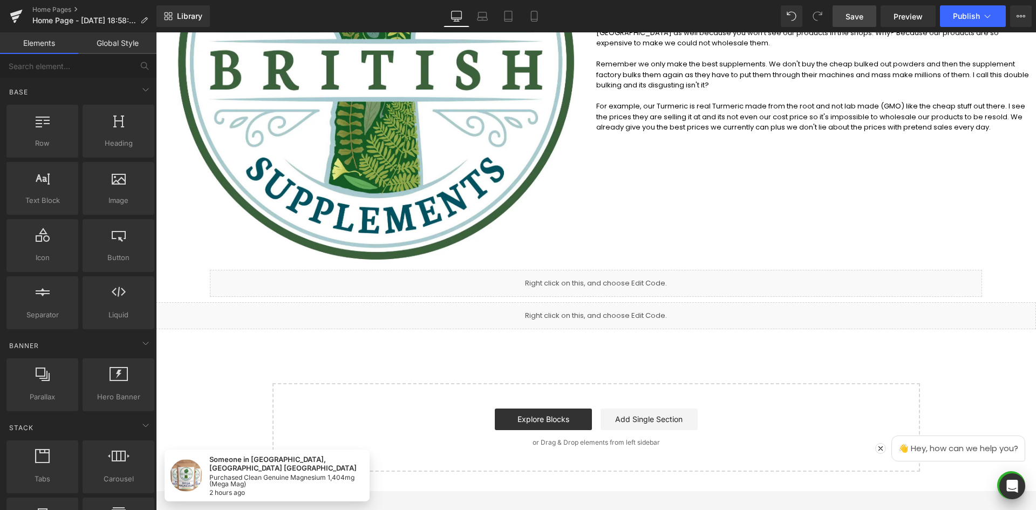
scroll to position [462, 0]
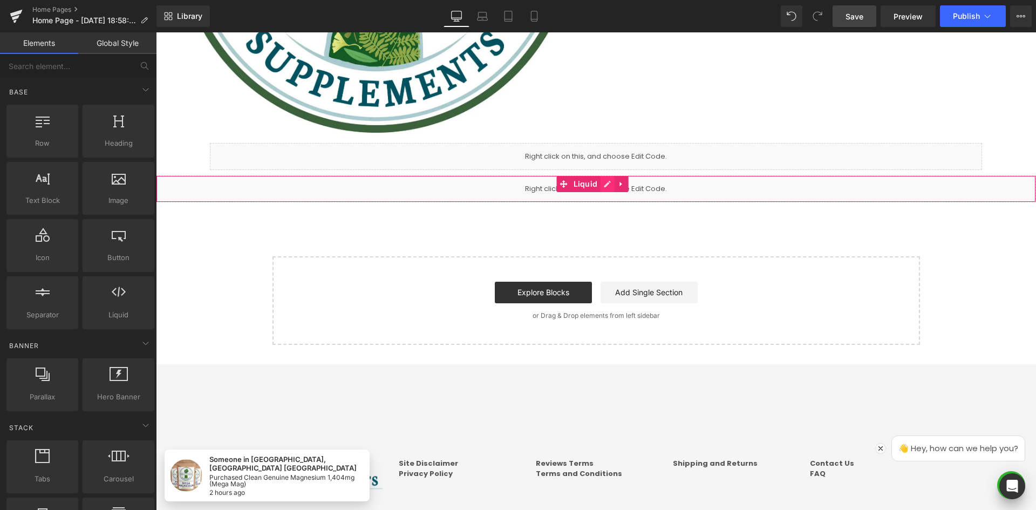
click at [604, 183] on icon at bounding box center [607, 184] width 8 height 8
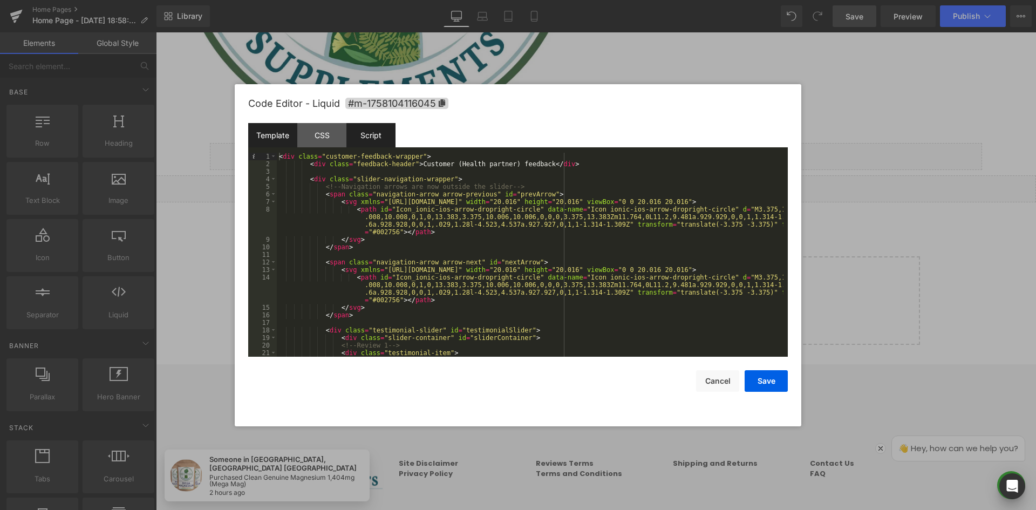
click at [383, 140] on div "Script" at bounding box center [370, 135] width 49 height 24
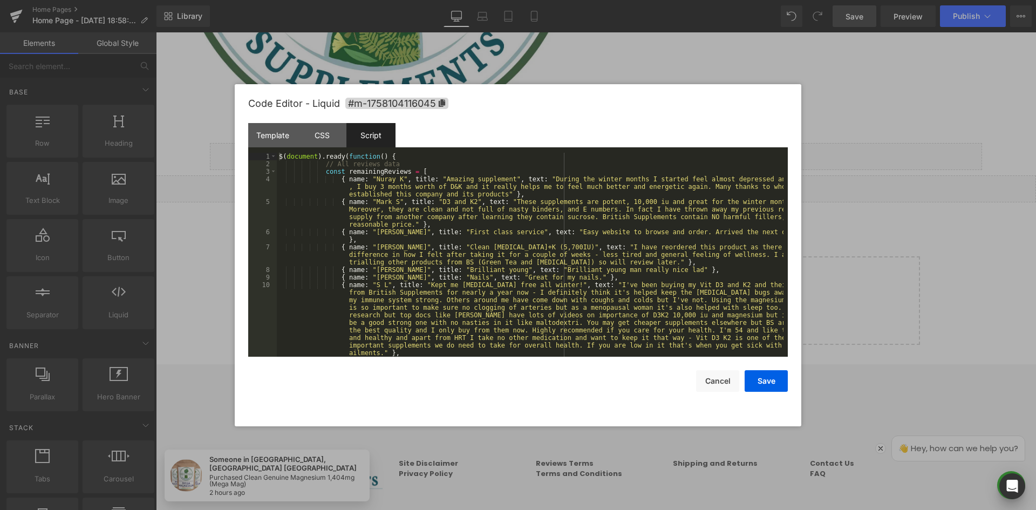
click at [379, 133] on div "Script" at bounding box center [370, 135] width 49 height 24
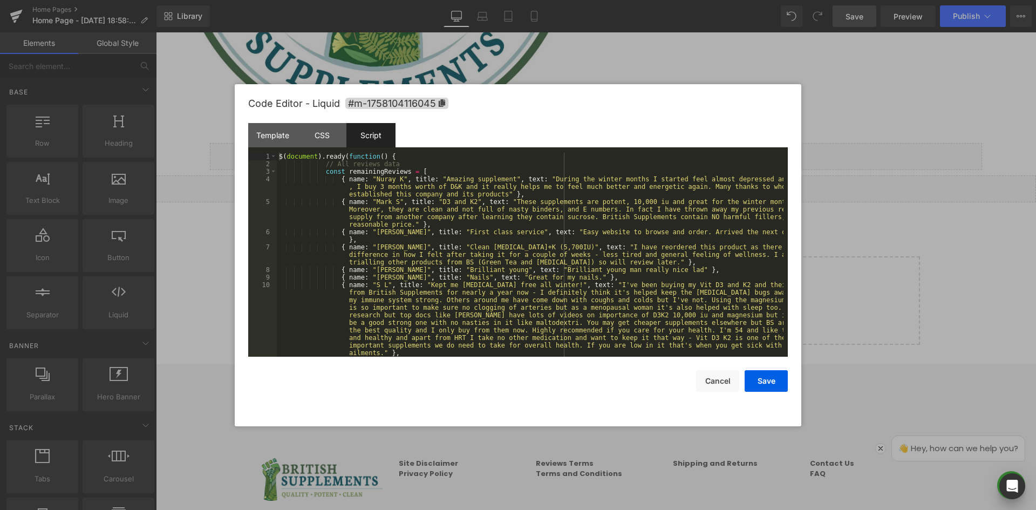
click at [827, 114] on div at bounding box center [518, 255] width 1036 height 510
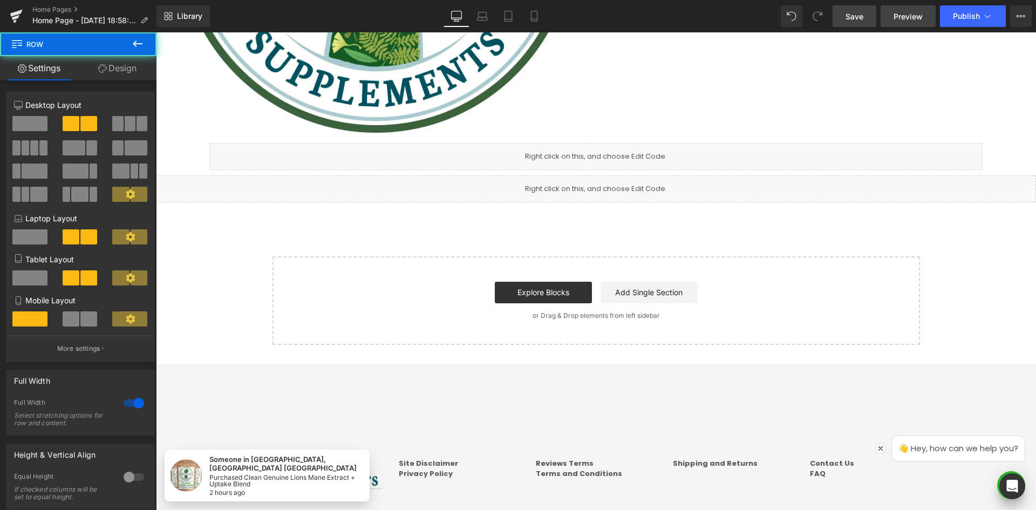
click at [905, 19] on span "Preview" at bounding box center [908, 16] width 29 height 11
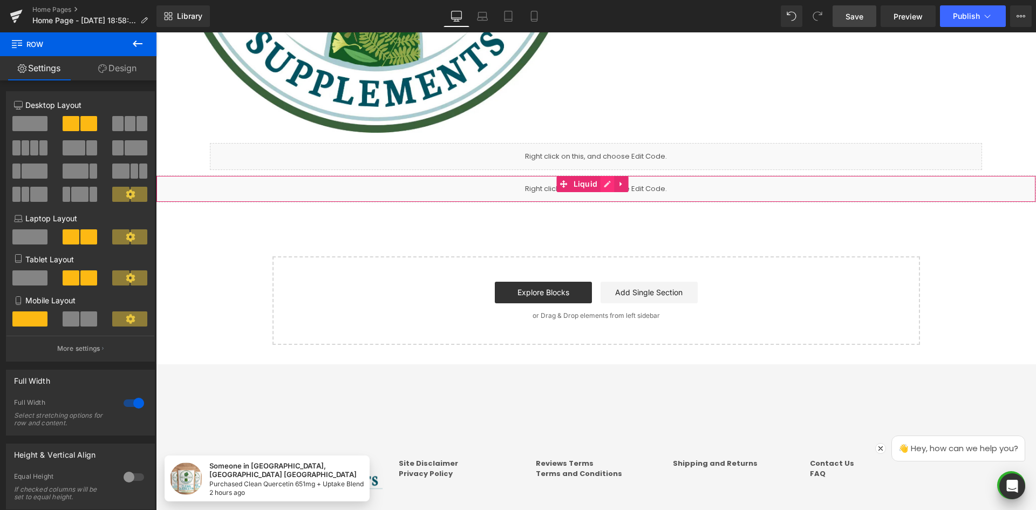
click at [602, 183] on link at bounding box center [607, 184] width 14 height 16
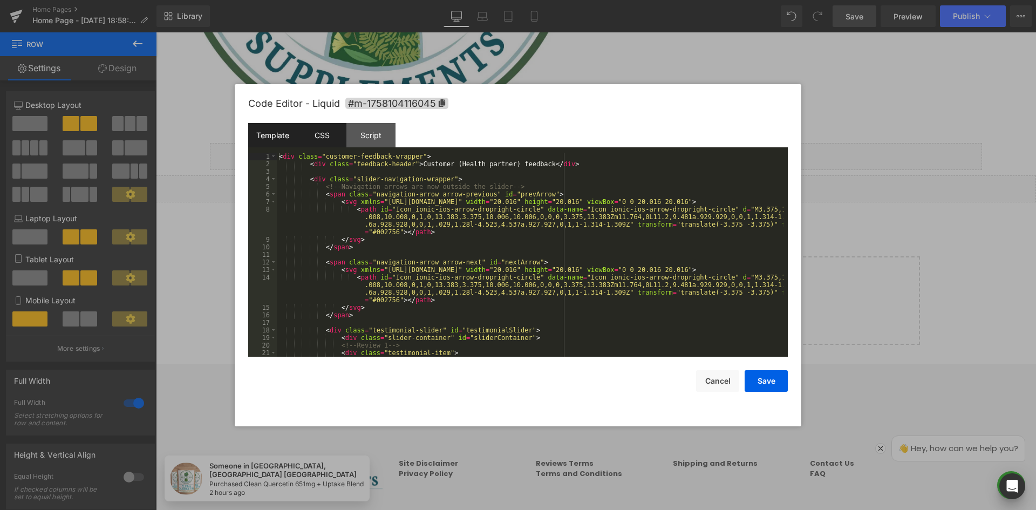
click at [329, 140] on div "CSS" at bounding box center [321, 135] width 49 height 24
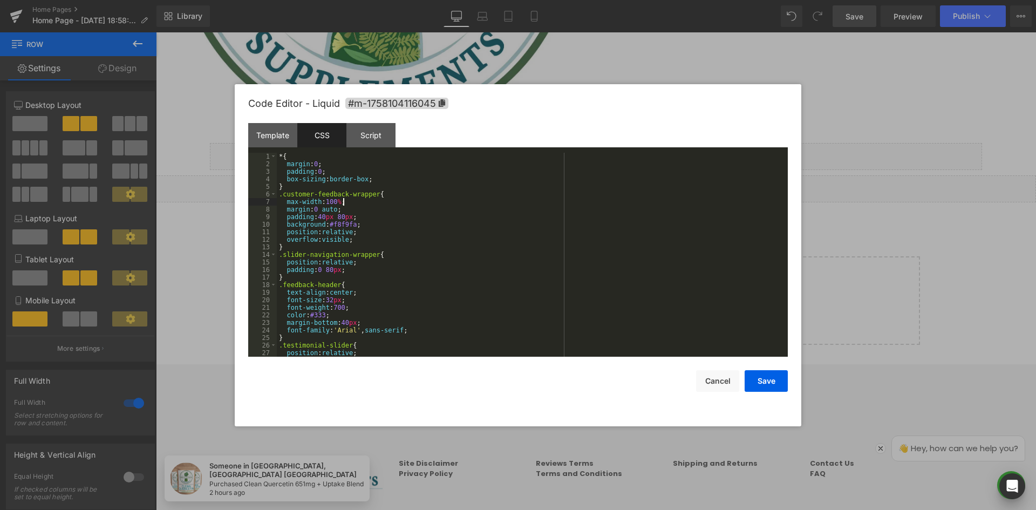
click at [491, 203] on div "* { margin : 0 ; padding : 0 ; box-sizing : border-box ; } .customer-feedback-w…" at bounding box center [530, 262] width 507 height 219
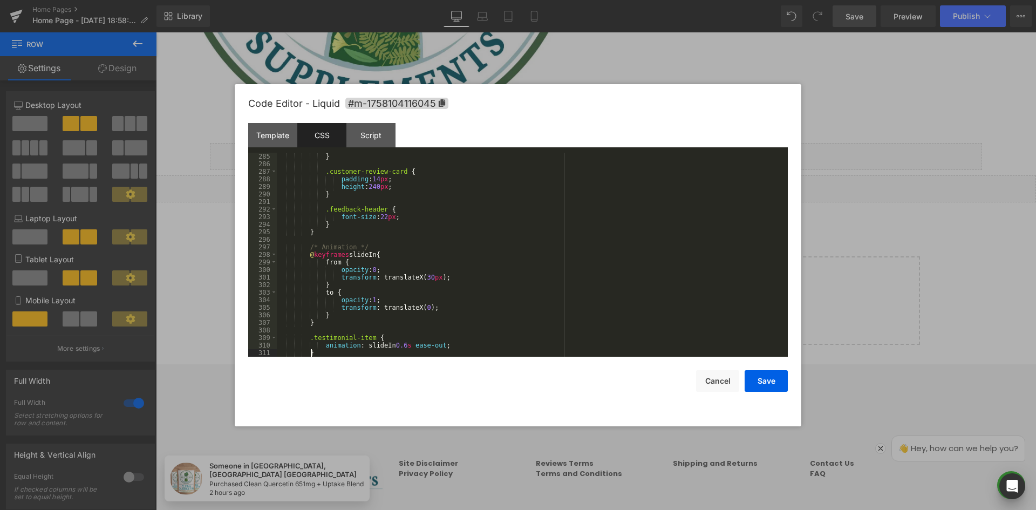
scroll to position [2145, 0]
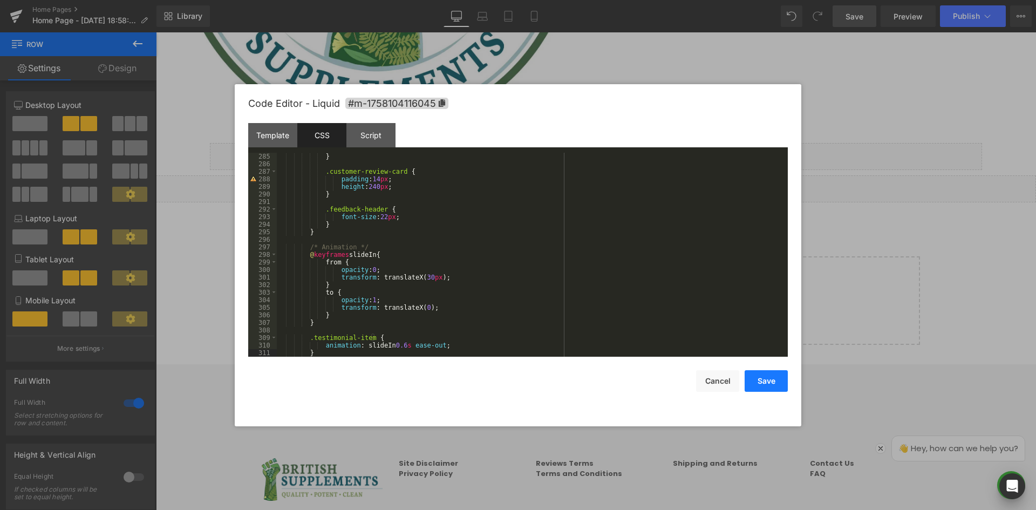
click at [770, 371] on button "Save" at bounding box center [766, 381] width 43 height 22
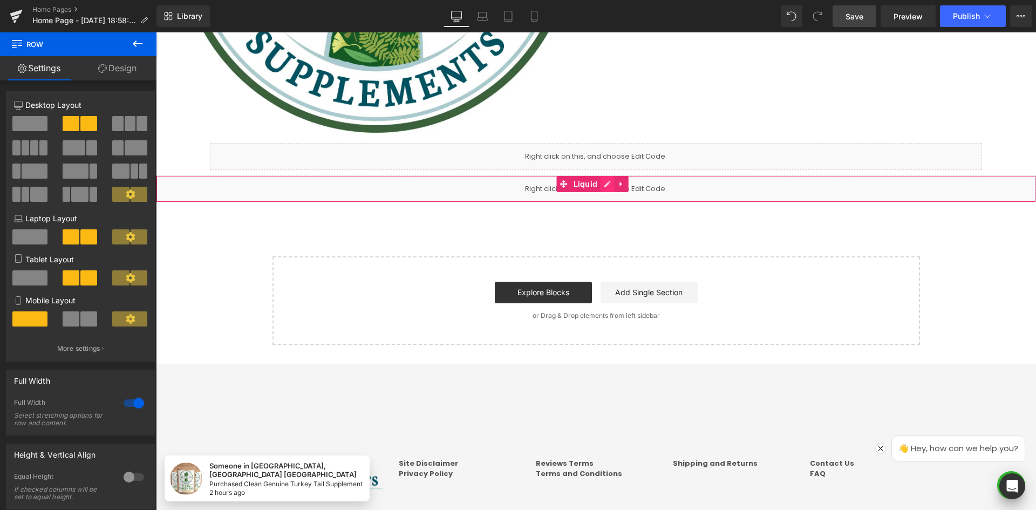
click at [603, 184] on icon at bounding box center [607, 184] width 8 height 8
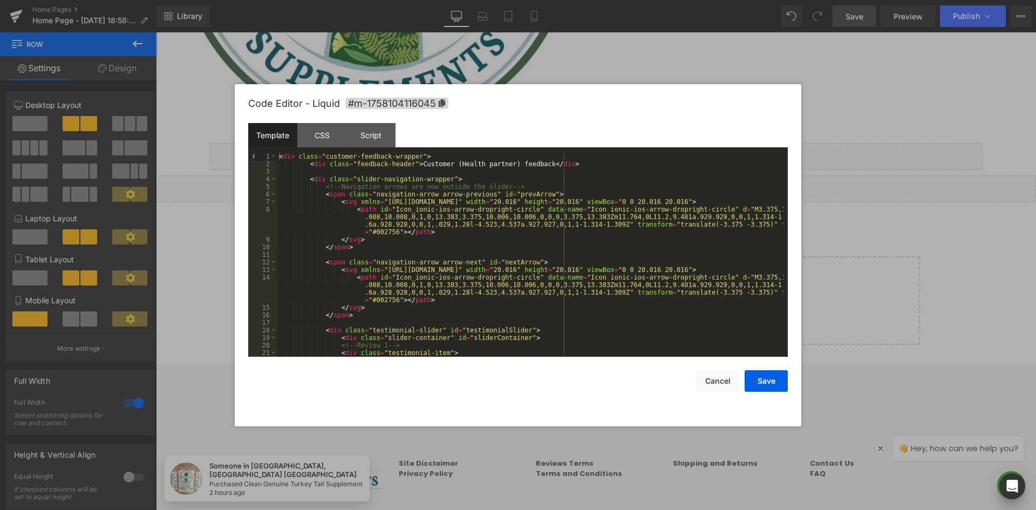
click at [267, 136] on div "Template" at bounding box center [272, 135] width 49 height 24
click at [419, 213] on div "< div class = "customer-feedback-wrapper" > < div class = "feedback-header" > C…" at bounding box center [530, 262] width 507 height 219
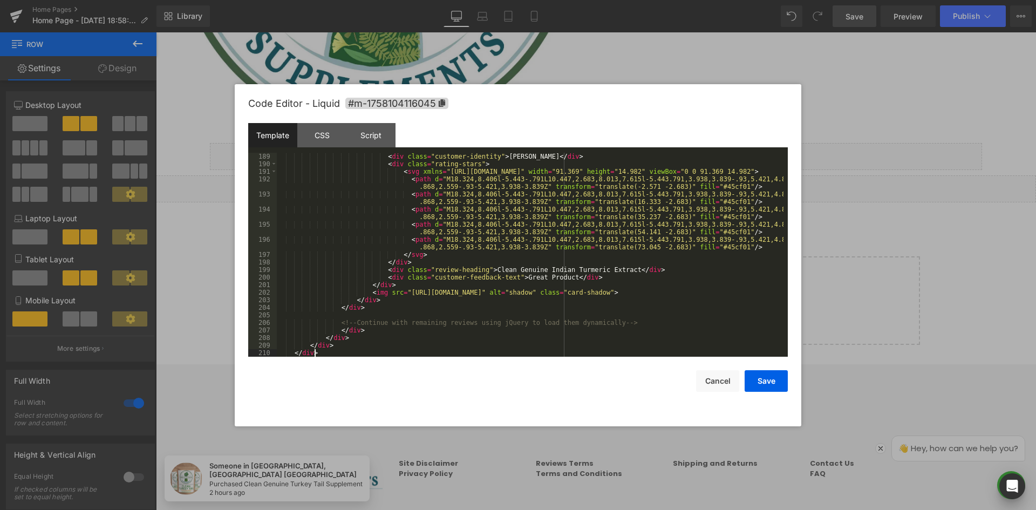
scroll to position [1874, 0]
click at [367, 133] on div "Script" at bounding box center [370, 135] width 49 height 24
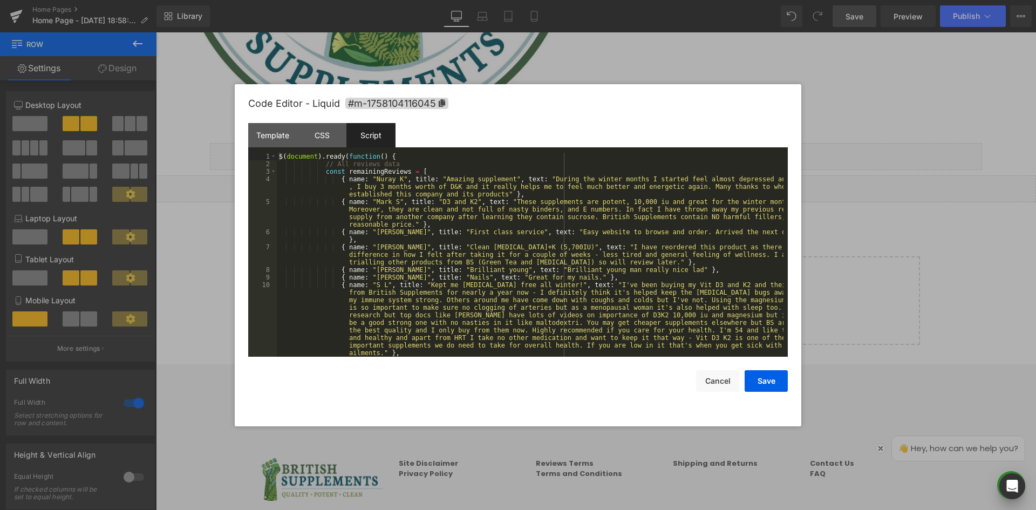
click at [500, 241] on div "$ ( document ) . ready ( function ( ) { // All reviews data const remainingRevi…" at bounding box center [530, 274] width 507 height 242
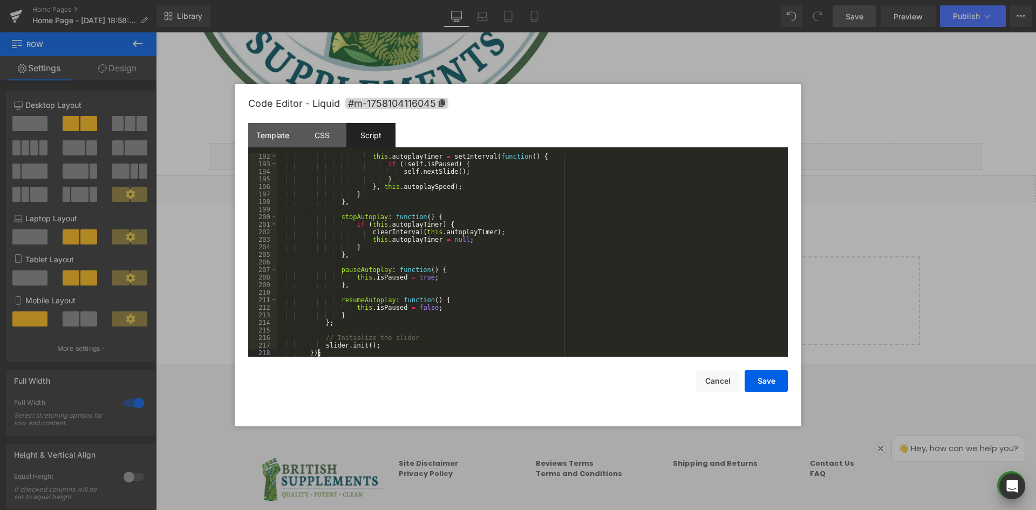
scroll to position [2002, 0]
drag, startPoint x: 763, startPoint y: 383, endPoint x: 492, endPoint y: 251, distance: 300.9
click at [763, 383] on button "Save" at bounding box center [766, 381] width 43 height 22
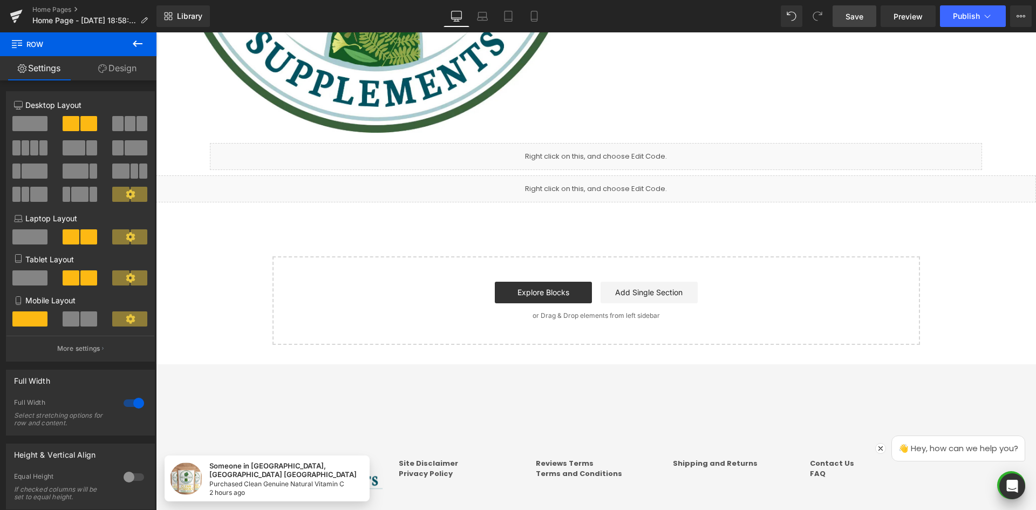
click at [852, 17] on span "Save" at bounding box center [855, 16] width 18 height 11
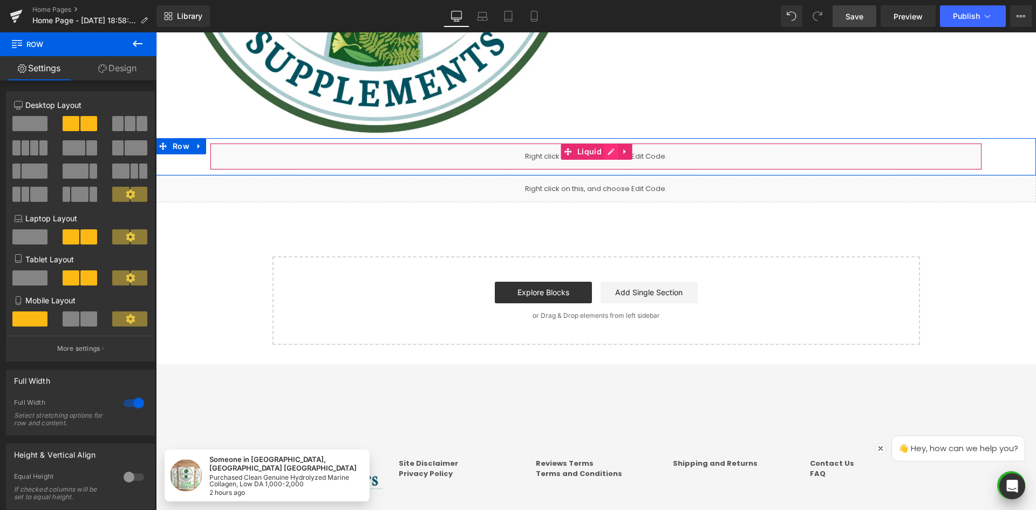
click at [608, 153] on icon at bounding box center [612, 152] width 8 height 8
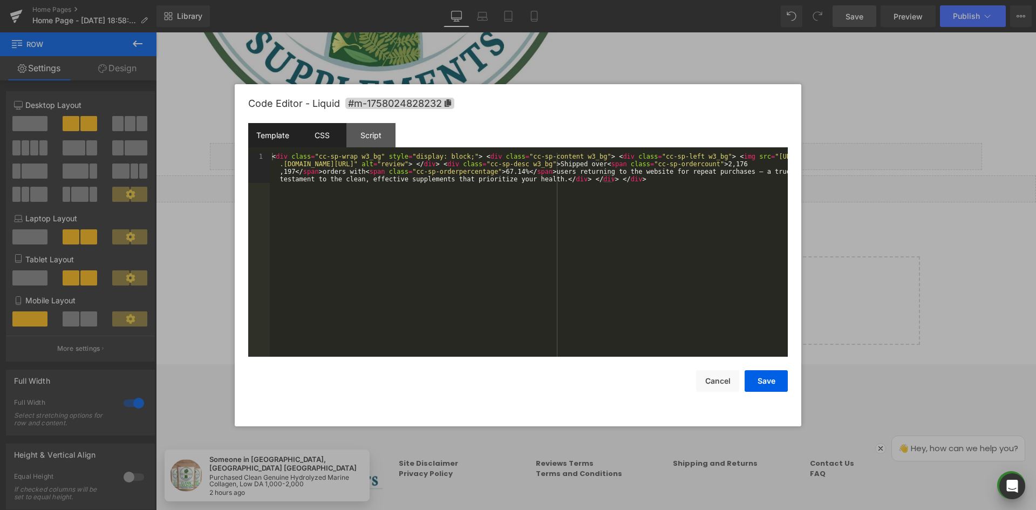
click at [318, 135] on div "CSS" at bounding box center [321, 135] width 49 height 24
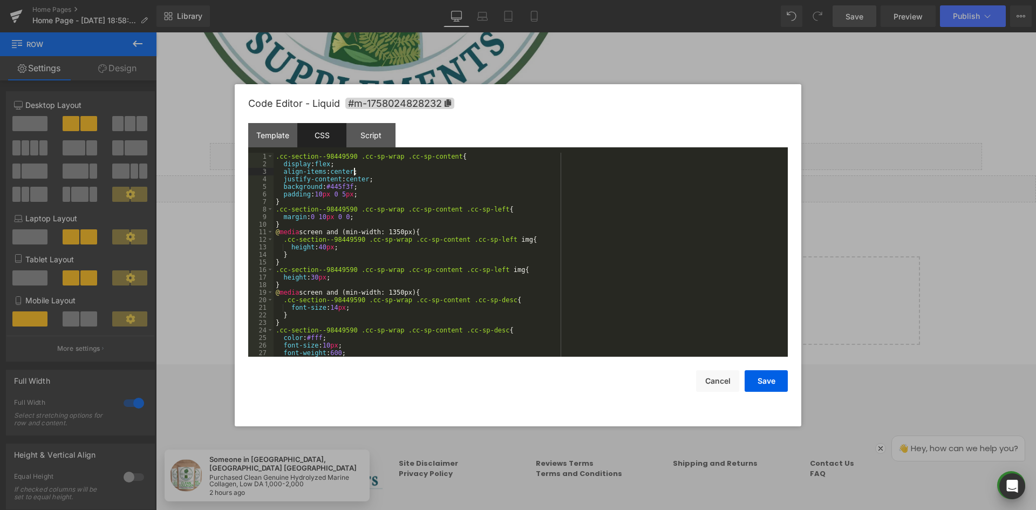
click at [353, 169] on div ".cc-section--98449590 .cc-sp-wrap .cc-sp-content { display : flex ; align-items…" at bounding box center [529, 262] width 510 height 219
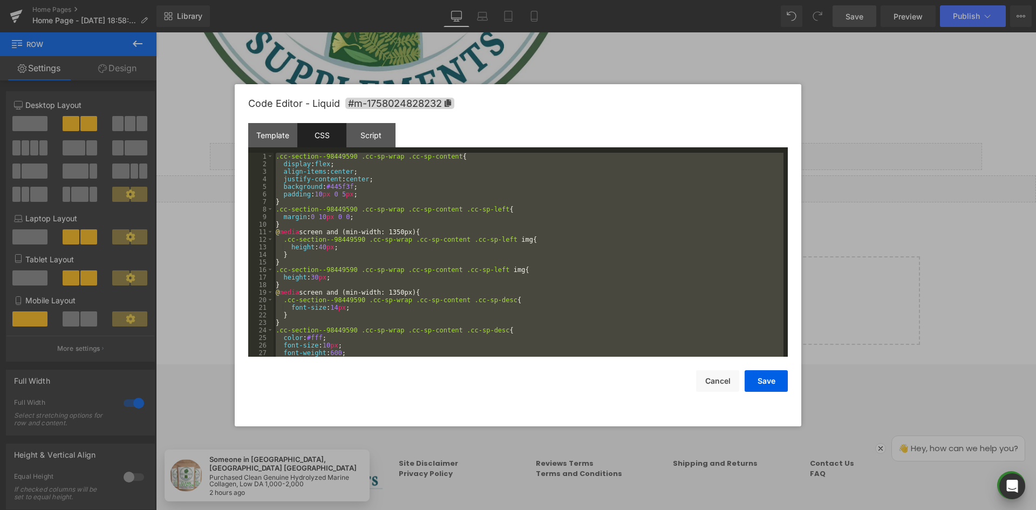
scroll to position [567, 0]
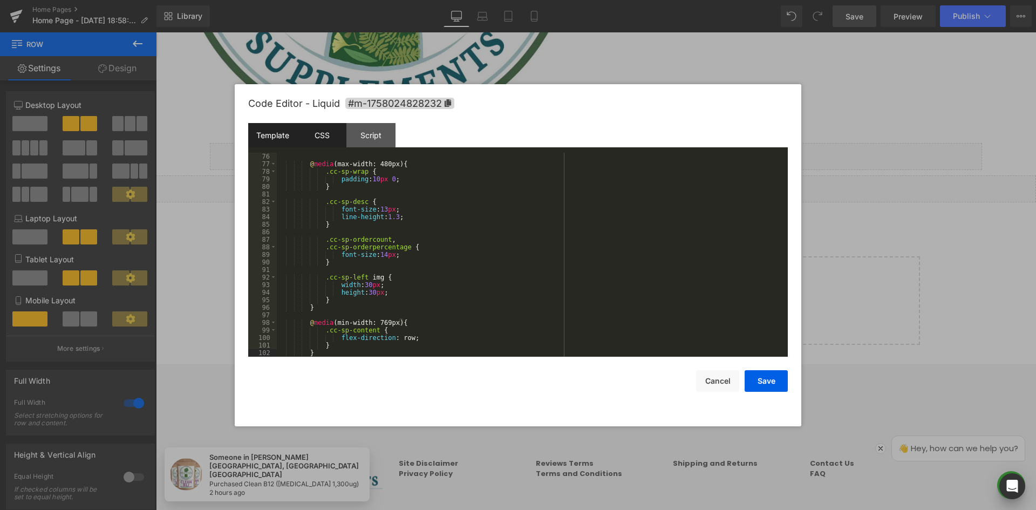
click at [275, 138] on div "Template" at bounding box center [272, 135] width 49 height 24
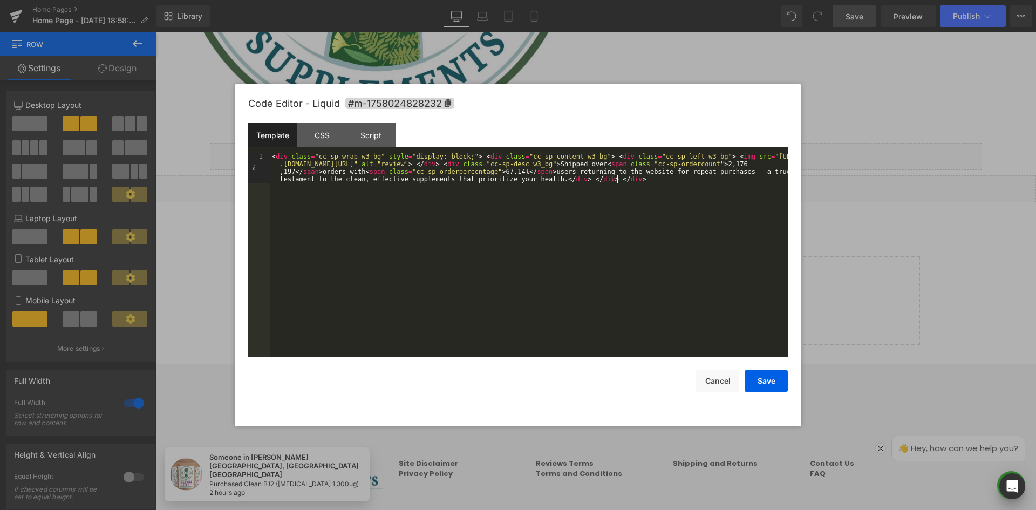
click at [424, 205] on div "< div class = "cc-sp-wrap w3_bg" style = "display: block;" > < div class = "cc-…" at bounding box center [529, 285] width 518 height 264
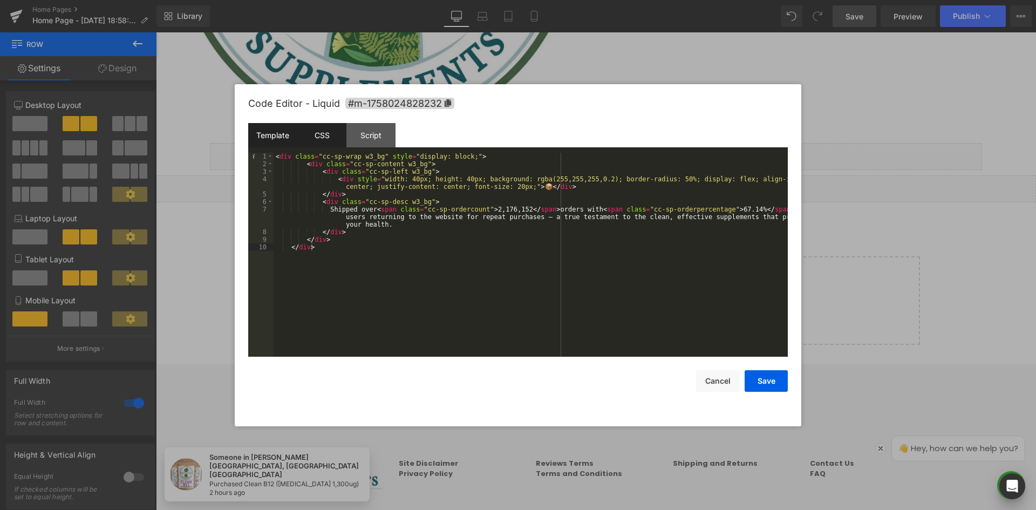
drag, startPoint x: 322, startPoint y: 132, endPoint x: 345, endPoint y: 131, distance: 23.8
click at [322, 132] on div "CSS" at bounding box center [321, 135] width 49 height 24
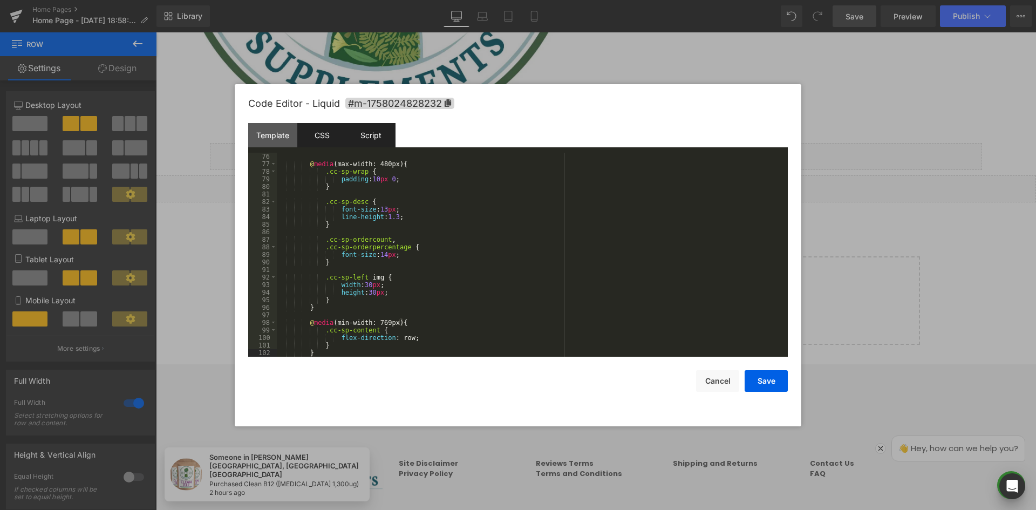
click at [361, 133] on div "Script" at bounding box center [370, 135] width 49 height 24
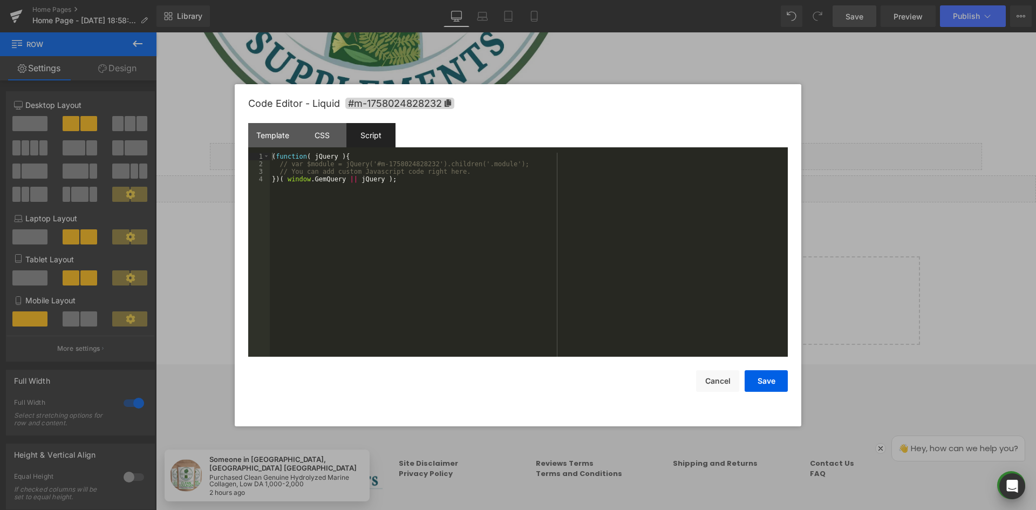
click at [351, 171] on div "( function ( jQuery ) { // var $module = jQuery('#m-1758024828232').children('.…" at bounding box center [529, 262] width 518 height 219
click at [768, 380] on button "Save" at bounding box center [766, 381] width 43 height 22
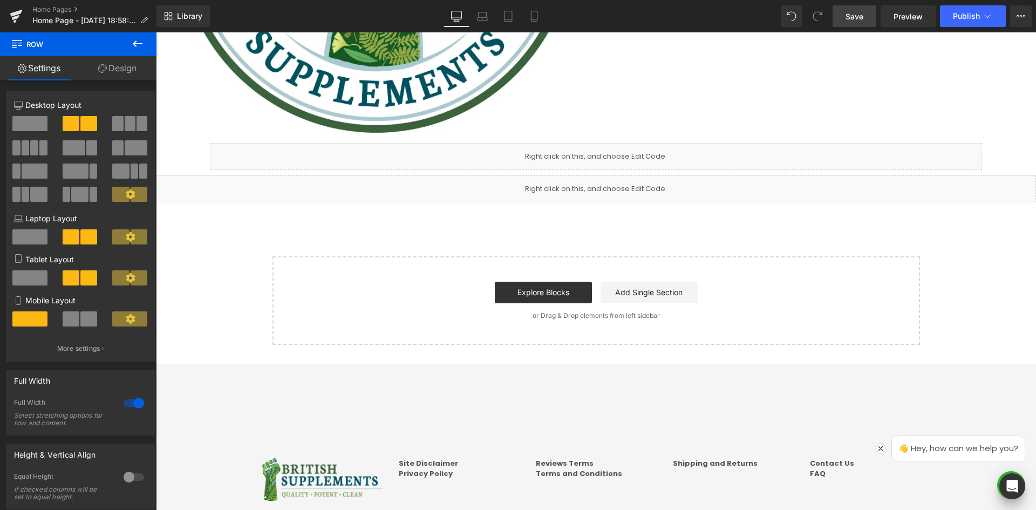
drag, startPoint x: 841, startPoint y: 13, endPoint x: 80, endPoint y: 142, distance: 771.6
click at [841, 13] on link "Save" at bounding box center [855, 16] width 44 height 22
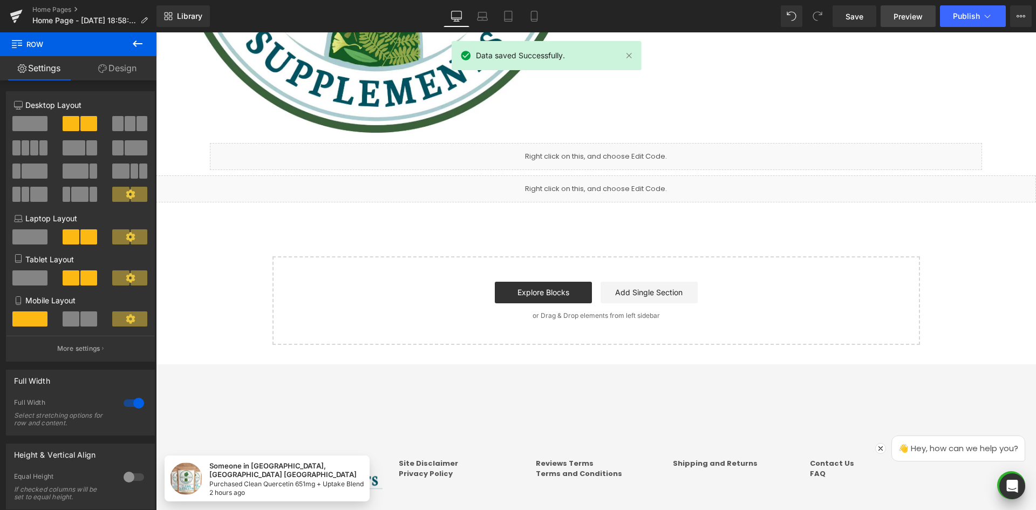
click at [916, 12] on span "Preview" at bounding box center [908, 16] width 29 height 11
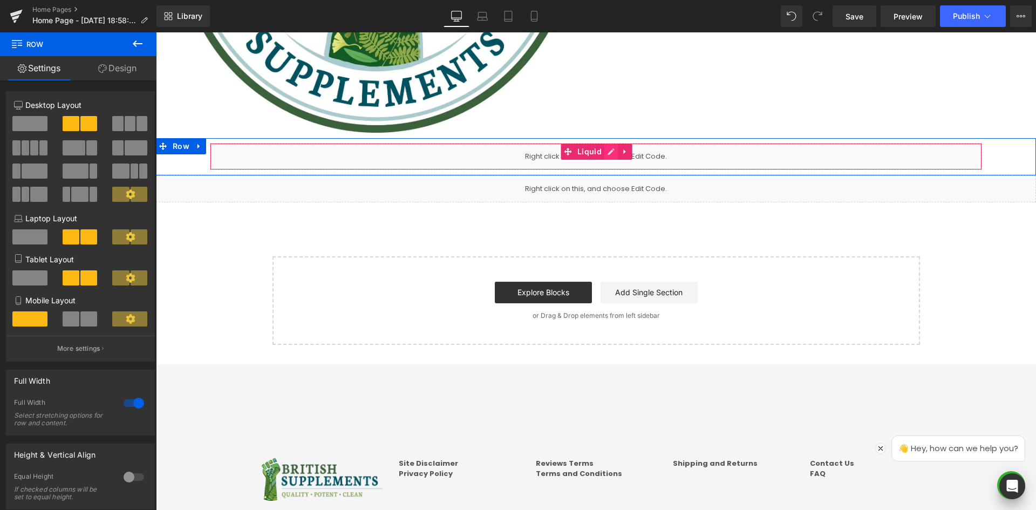
click at [605, 155] on link at bounding box center [611, 152] width 14 height 16
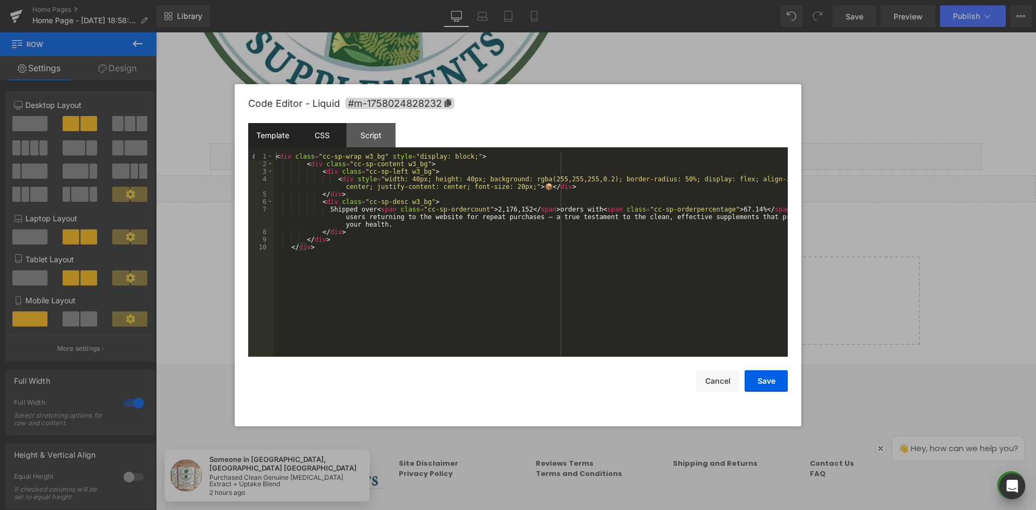
click at [309, 137] on div "CSS" at bounding box center [321, 135] width 49 height 24
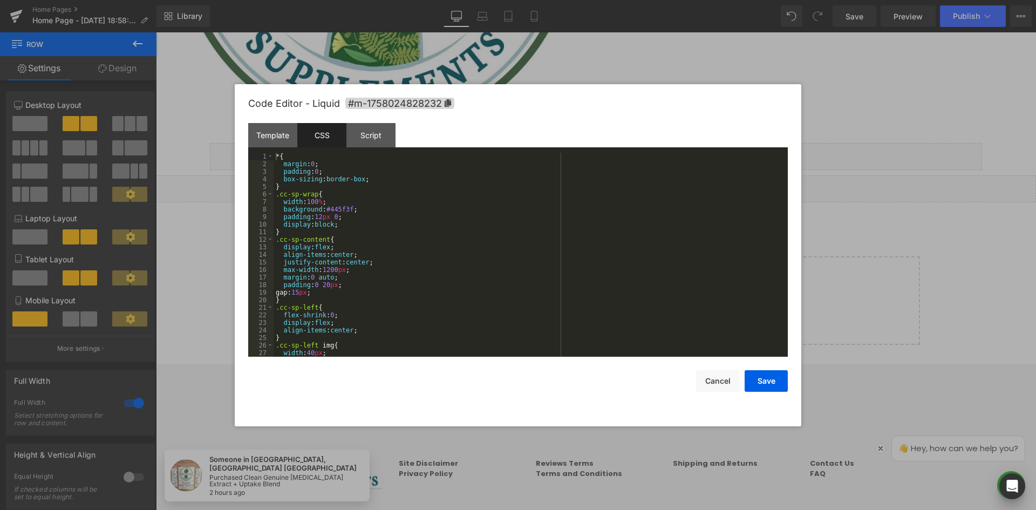
click at [604, 289] on div "* { margin : 0 ; padding : 0 ; box-sizing : border-box ; } .cc-sp-wrap { width …" at bounding box center [529, 262] width 510 height 219
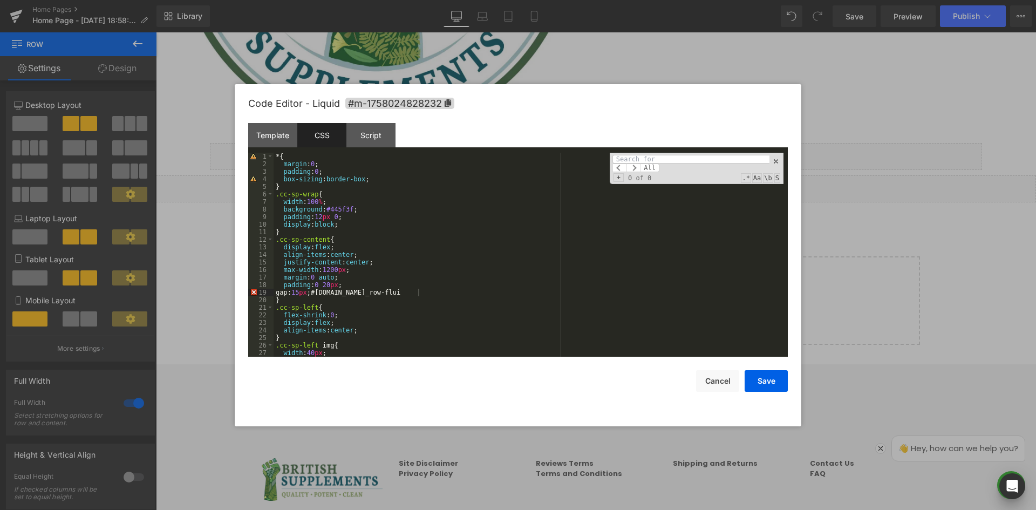
click at [398, 312] on div "* { margin : 0 ; padding : 0 ; box-sizing : border-box ; } .cc-sp-wrap { width …" at bounding box center [529, 262] width 510 height 219
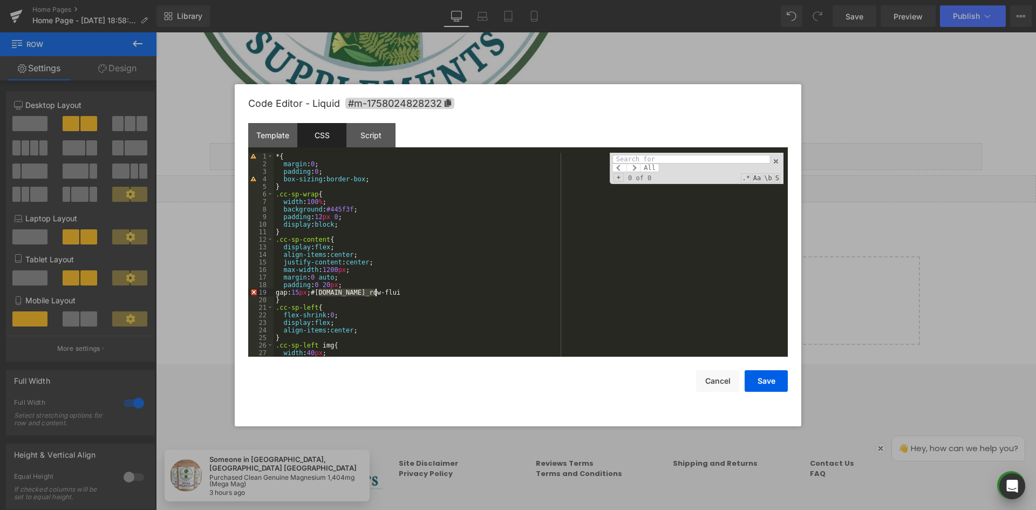
drag, startPoint x: 319, startPoint y: 294, endPoint x: 376, endPoint y: 294, distance: 57.2
click at [376, 294] on div "* { margin : 0 ; padding : 0 ; box-sizing : border-box ; } .cc-sp-wrap { width …" at bounding box center [529, 262] width 510 height 219
click at [375, 291] on div "* { margin : 0 ; padding : 0 ; box-sizing : border-box ; } .cc-sp-wrap { width …" at bounding box center [529, 262] width 510 height 219
click at [650, 159] on input at bounding box center [690, 159] width 157 height 9
paste input "#r-1758024489485"
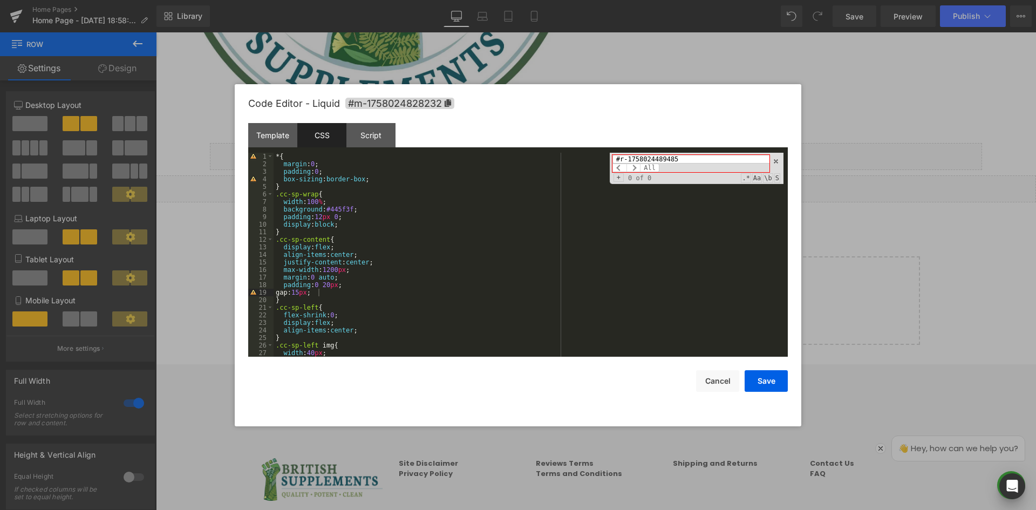
type input "#r-1758024489485"
click at [780, 162] on div "#r-1758024489485 All Replace All + 0 of 0 .* Aa \b S" at bounding box center [697, 168] width 174 height 31
click at [778, 162] on span at bounding box center [776, 162] width 8 height 8
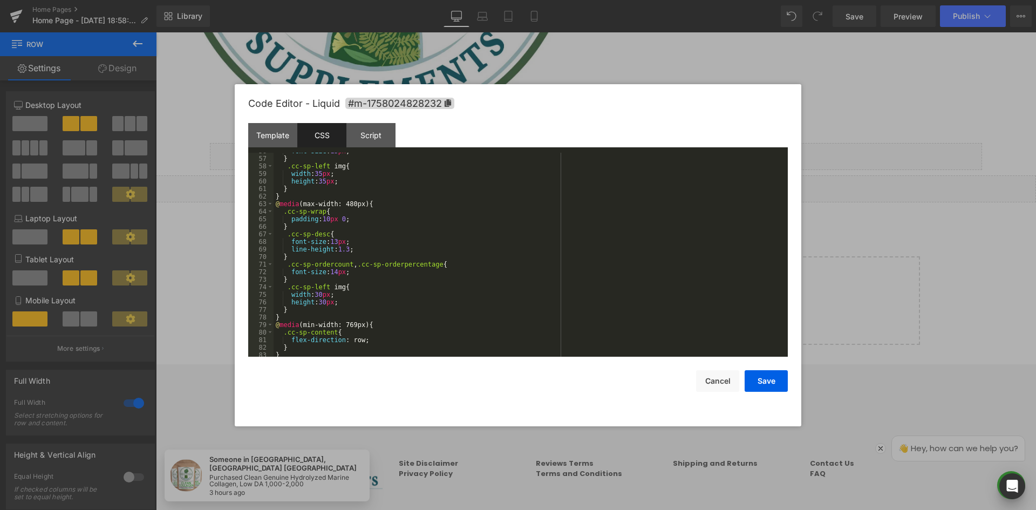
scroll to position [431, 0]
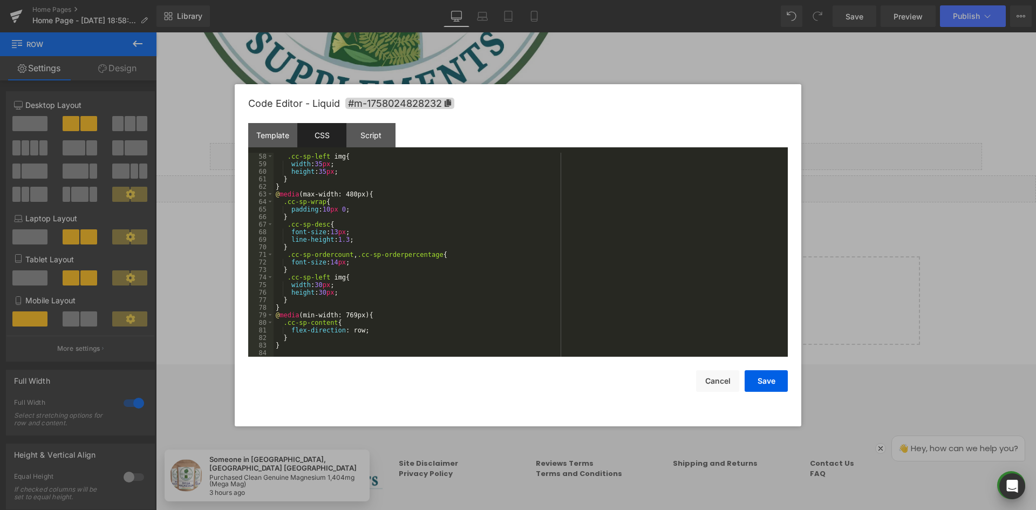
click at [410, 205] on div ".cc-sp-left img { width : 35 px ; height : 35 px ; } } @ media (max-width: 480p…" at bounding box center [529, 262] width 510 height 219
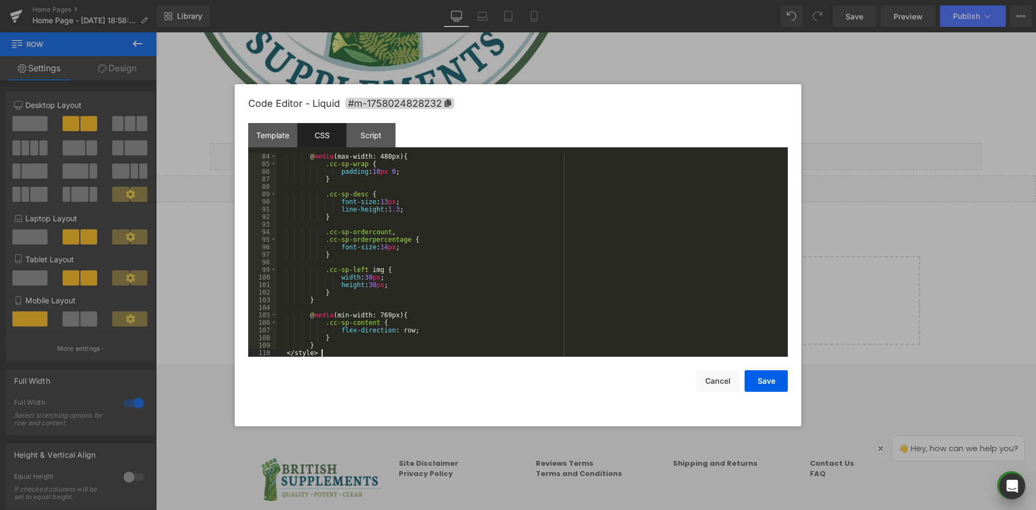
scroll to position [627, 0]
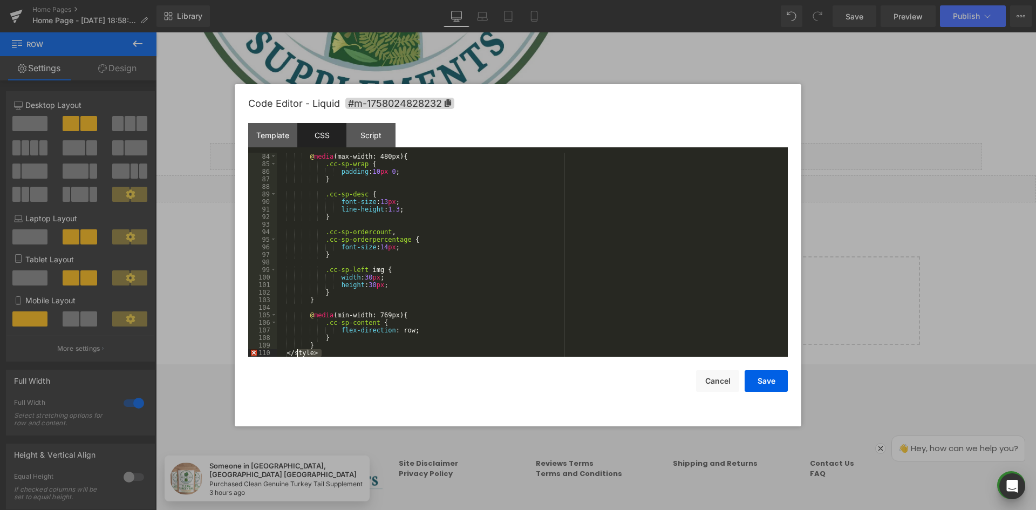
drag, startPoint x: 325, startPoint y: 353, endPoint x: 274, endPoint y: 385, distance: 60.3
click at [293, 355] on div "@ media (max-width: 480px) { .cc-sp-wrap { padding : 10 px 0 ; } .cc-sp-desc { …" at bounding box center [530, 262] width 507 height 219
click at [292, 135] on div "Template" at bounding box center [272, 135] width 49 height 24
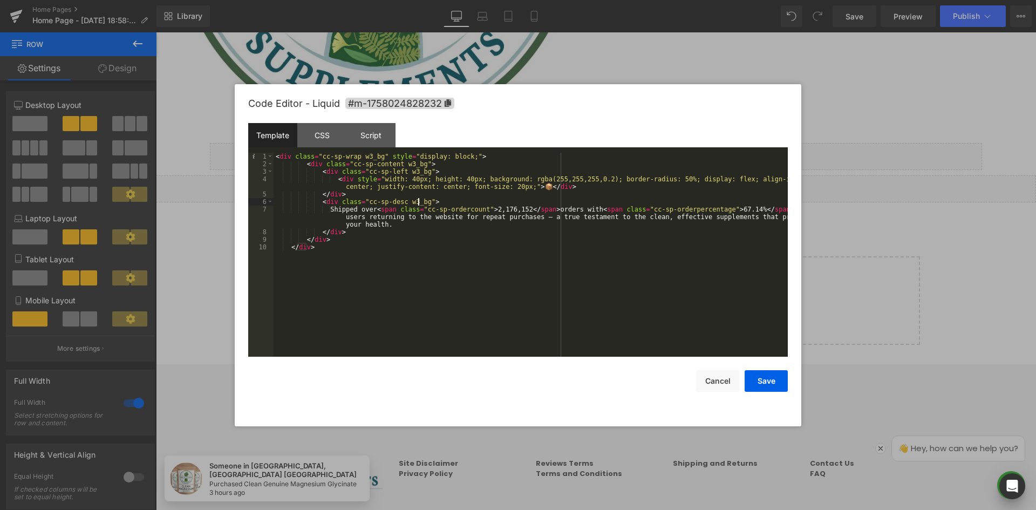
click at [419, 204] on div "< div class = "cc-sp-wrap w3_bg" style = "display: block;" > < div class = "cc-…" at bounding box center [531, 262] width 514 height 219
click at [372, 138] on div "Script" at bounding box center [370, 135] width 49 height 24
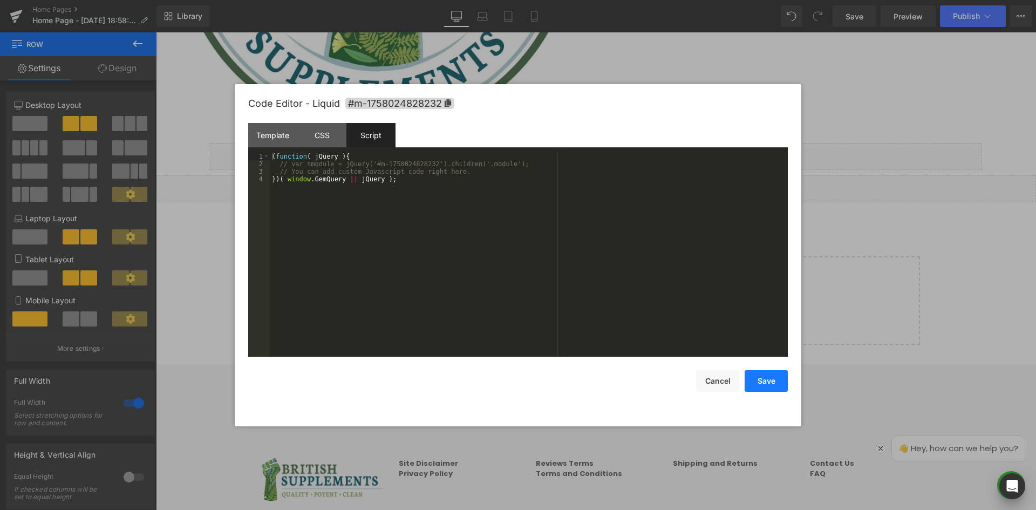
click at [768, 372] on button "Save" at bounding box center [766, 381] width 43 height 22
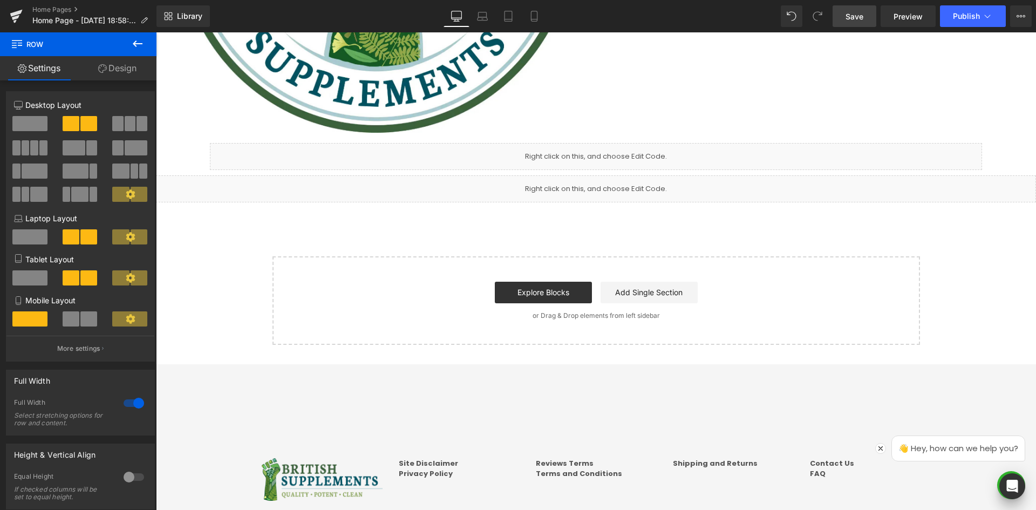
click at [859, 21] on span "Save" at bounding box center [855, 16] width 18 height 11
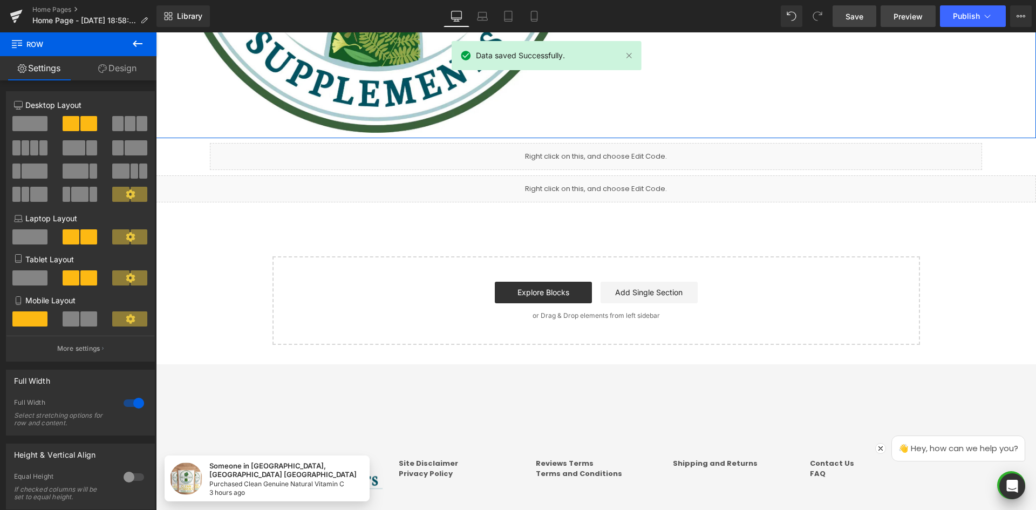
click at [910, 20] on span "Preview" at bounding box center [908, 16] width 29 height 11
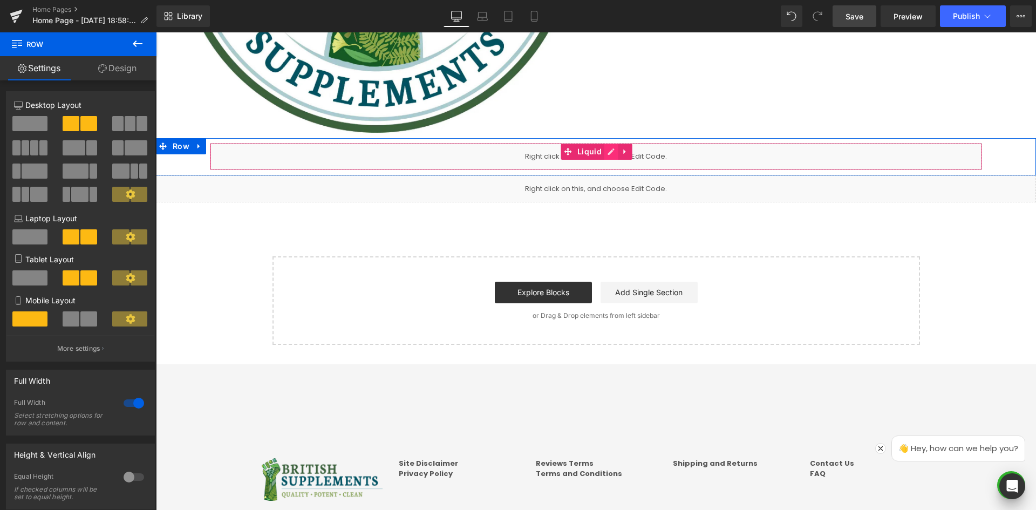
click at [604, 151] on link at bounding box center [611, 152] width 14 height 16
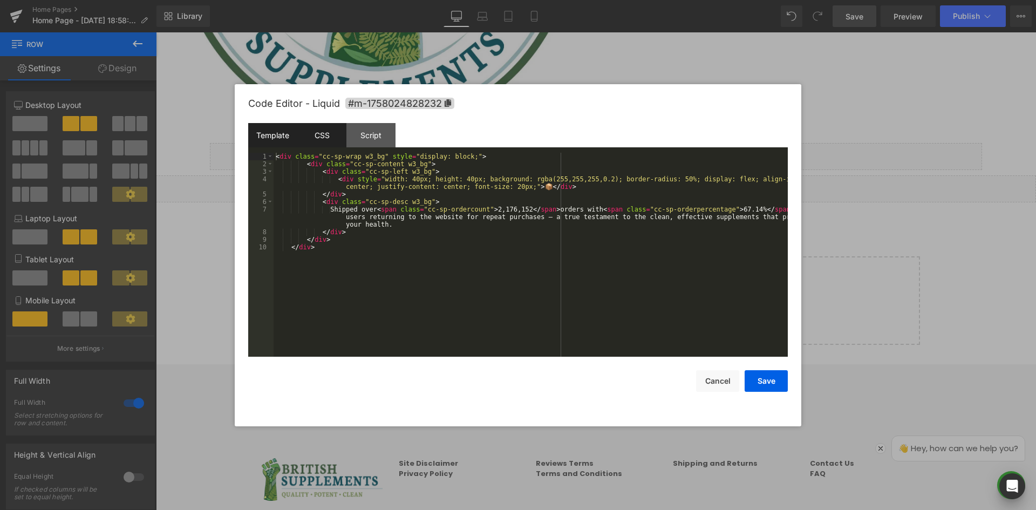
click at [326, 136] on div "CSS" at bounding box center [321, 135] width 49 height 24
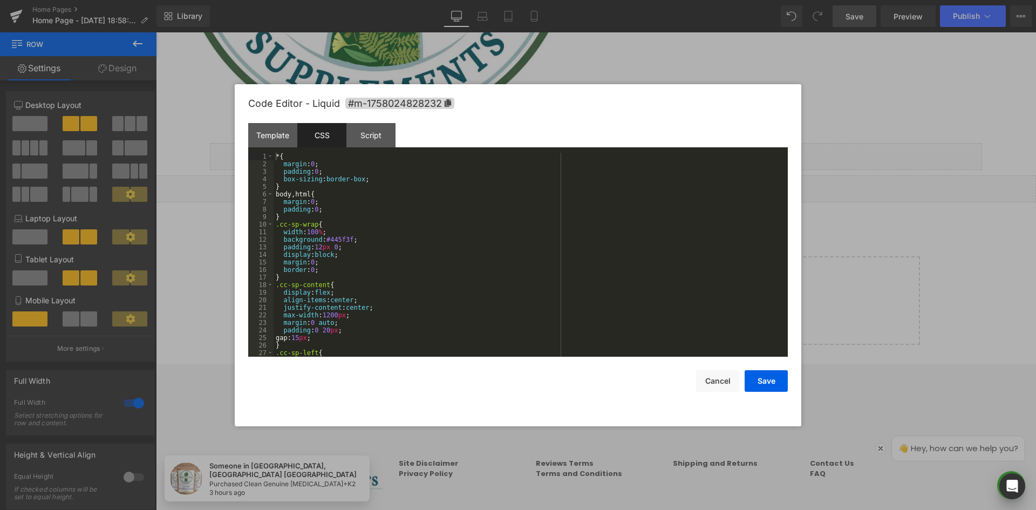
click at [302, 157] on div "* { margin : 0 ; padding : 0 ; box-sizing : border-box ; } body , html { margin…" at bounding box center [529, 262] width 510 height 219
click at [277, 156] on div "* { margin : 0 ; padding : 0 ; box-sizing : border-box ; } body , html { margin…" at bounding box center [529, 262] width 510 height 219
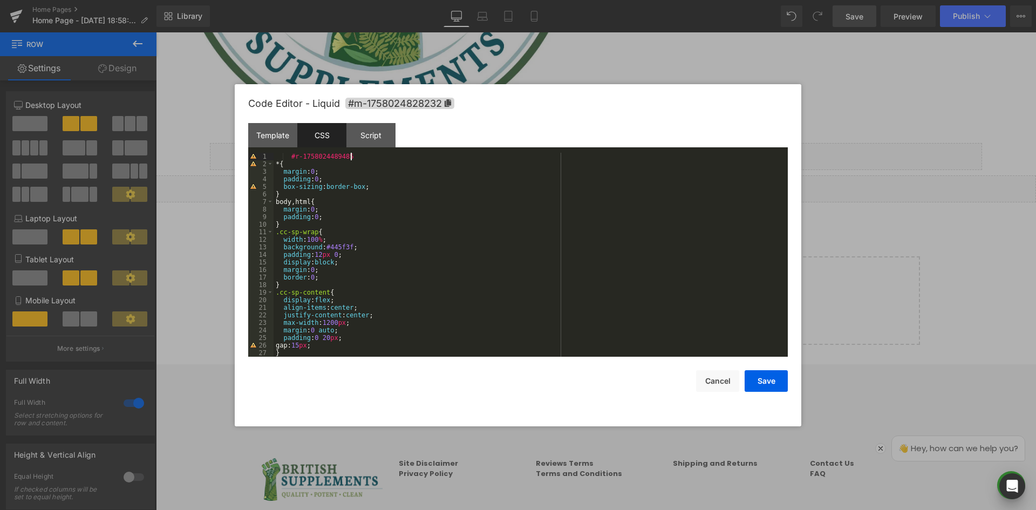
click at [290, 158] on div "#r-1758024489485 * { margin : 0 ; padding : 0 ; box-sizing : border-box ; } bod…" at bounding box center [529, 262] width 510 height 219
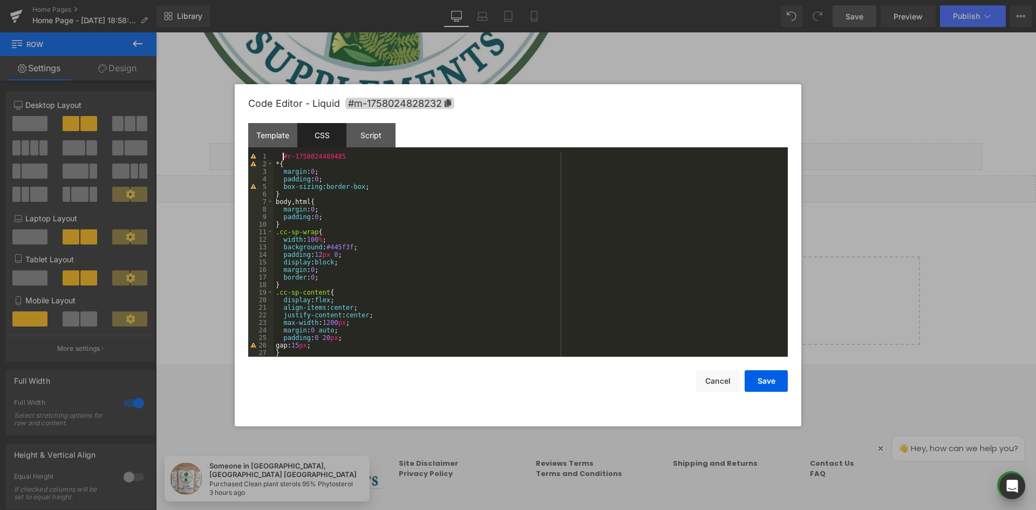
click at [362, 155] on div "#r-1758024489485 * { margin : 0 ; padding : 0 ; box-sizing : border-box ; } bod…" at bounding box center [529, 262] width 510 height 219
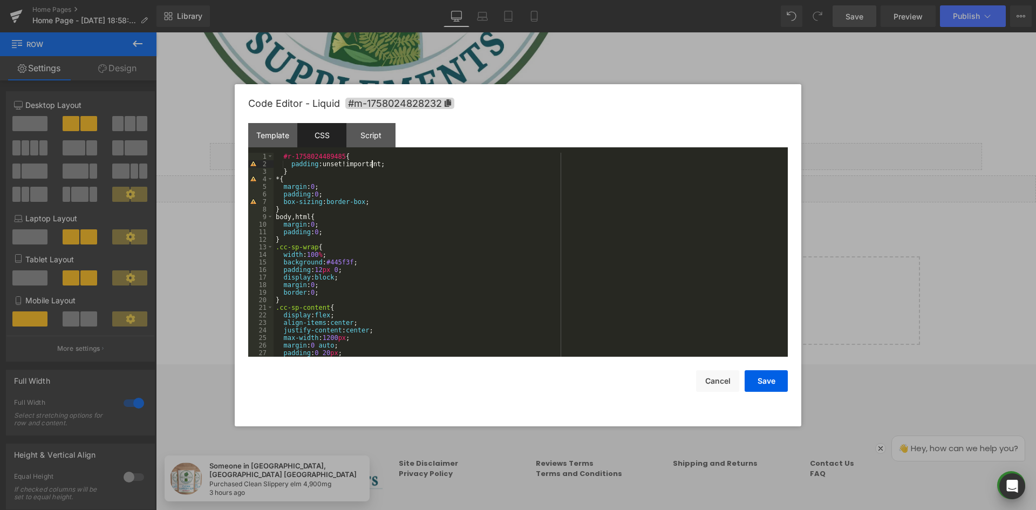
click at [305, 172] on div "#r-1758024489485 { padding :unset!important; } * { margin : 0 ; padding : 0 ; b…" at bounding box center [529, 262] width 510 height 219
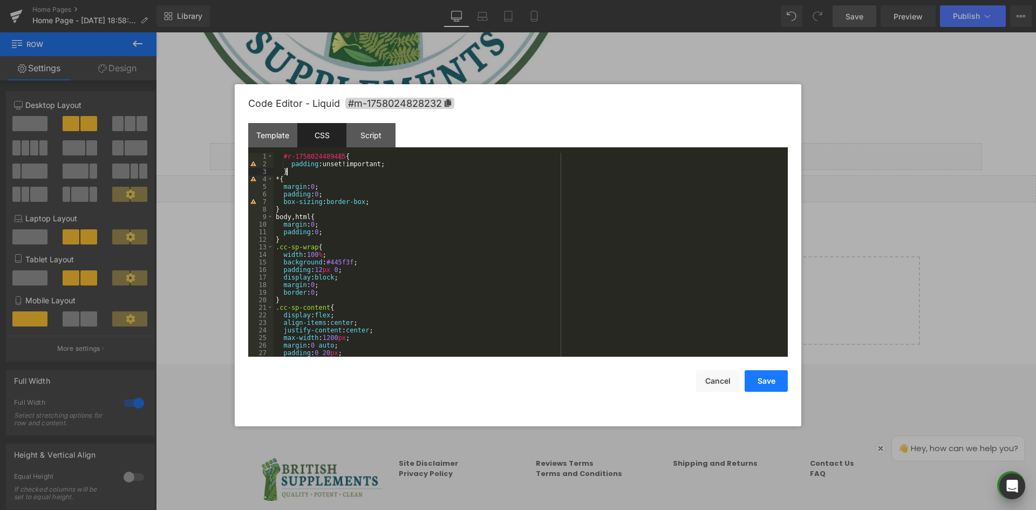
click at [778, 378] on button "Save" at bounding box center [766, 381] width 43 height 22
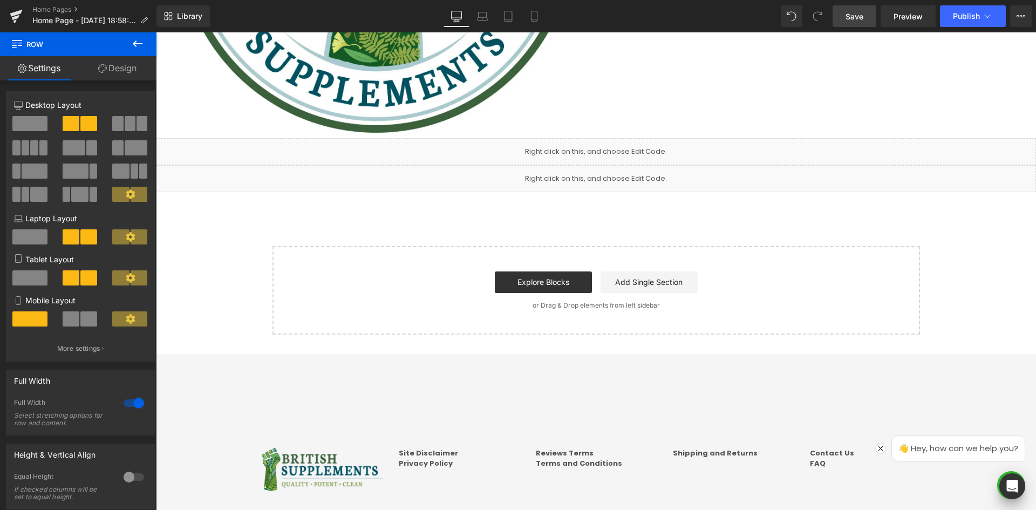
click at [862, 19] on span "Save" at bounding box center [855, 16] width 18 height 11
click at [918, 24] on link "Preview" at bounding box center [908, 16] width 55 height 22
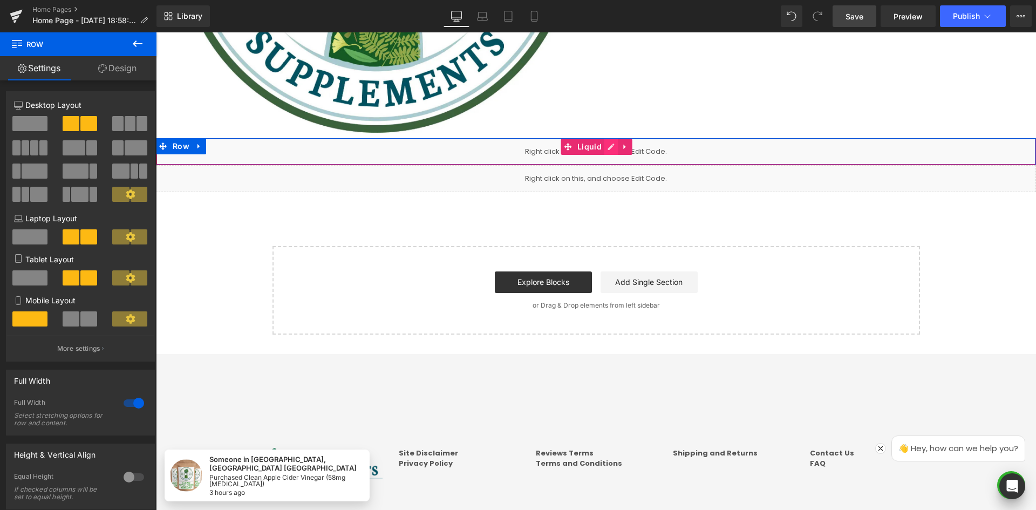
click at [608, 146] on icon at bounding box center [611, 147] width 6 height 6
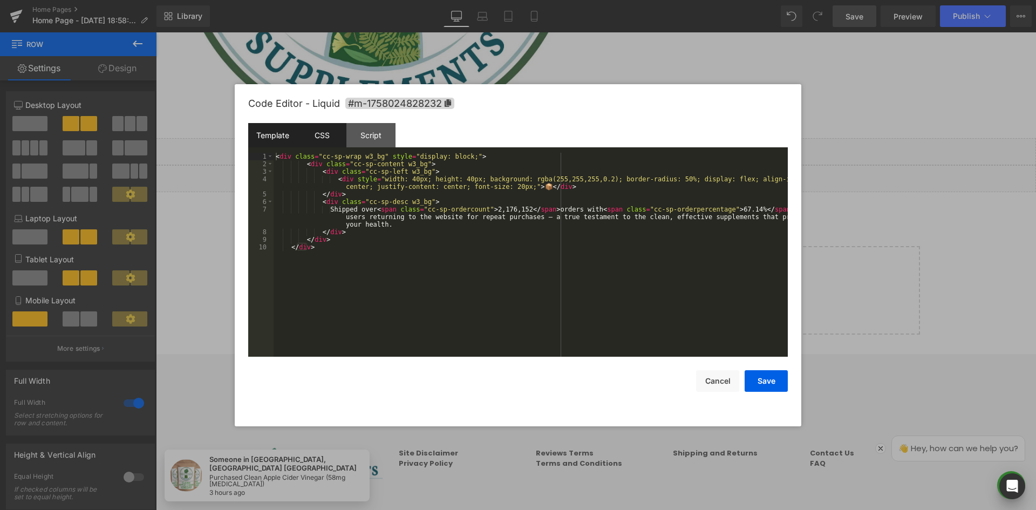
click at [337, 135] on div "CSS" at bounding box center [321, 135] width 49 height 24
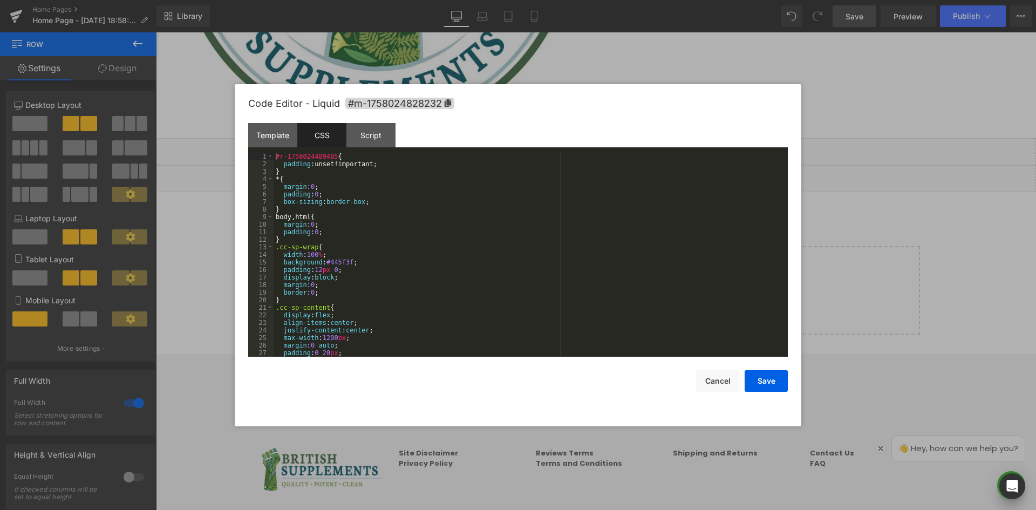
click at [591, 214] on div "#r-1758024489485 { padding :unset!important; } * { margin : 0 ; padding : 0 ; b…" at bounding box center [529, 262] width 510 height 219
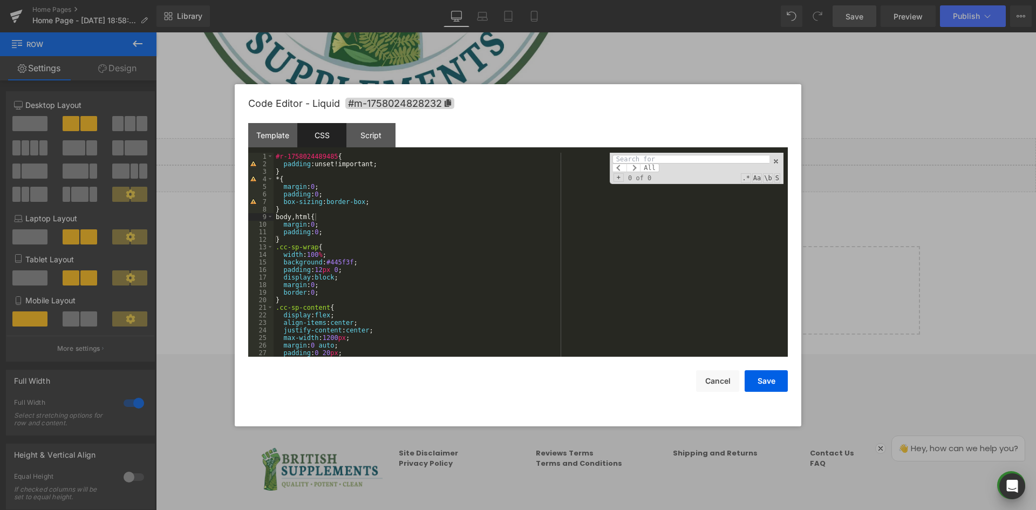
click at [666, 164] on div "All" at bounding box center [690, 163] width 157 height 17
paste input ".cc-sp-content"
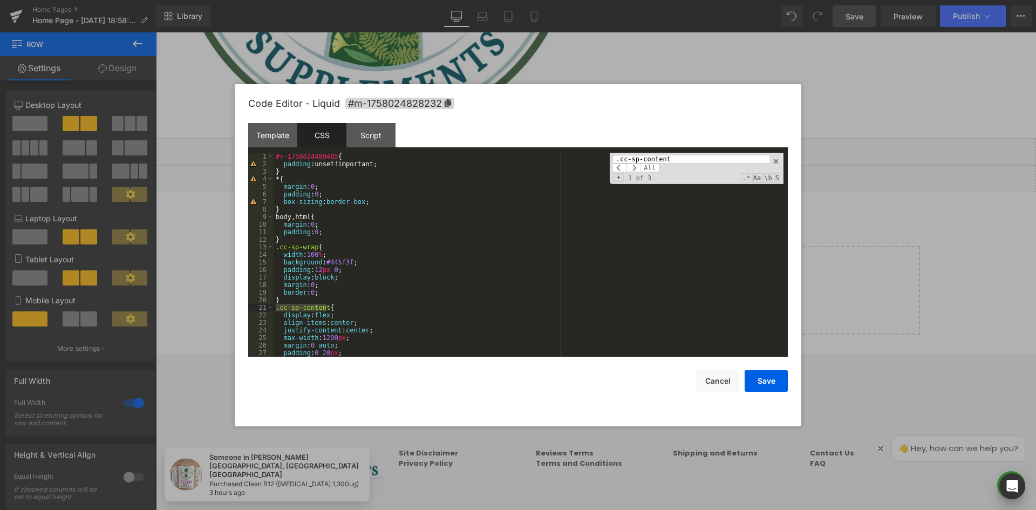
click at [618, 161] on input ".cc-sp-content" at bounding box center [690, 159] width 157 height 9
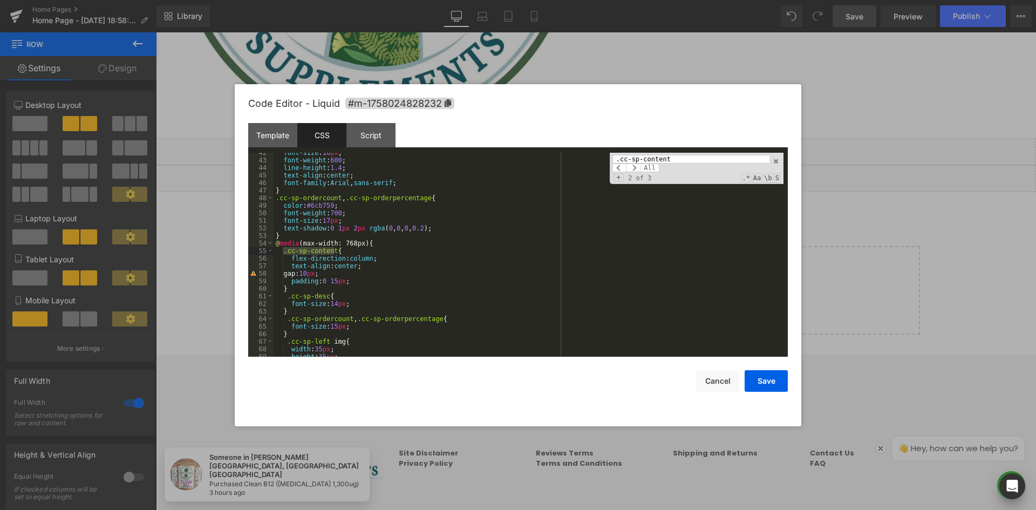
scroll to position [314, 0]
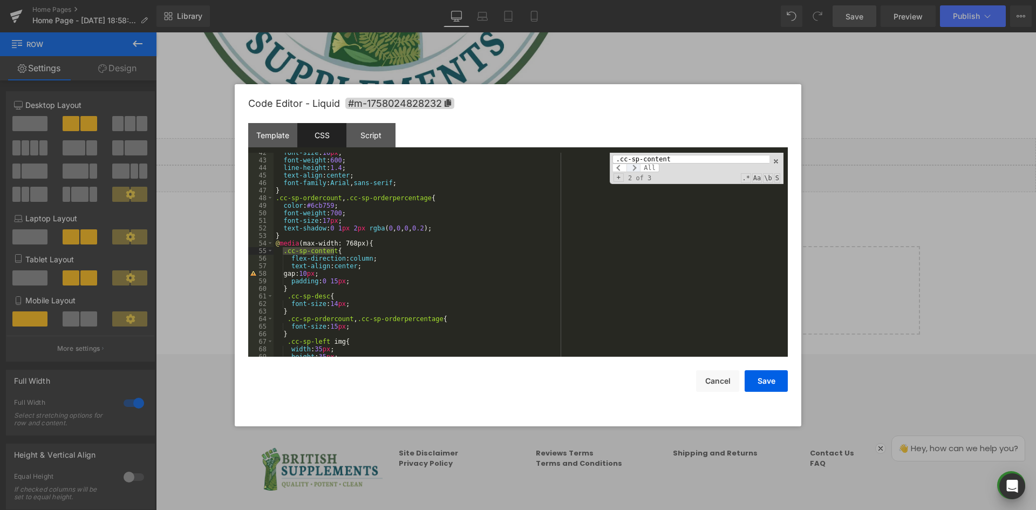
type input ".cc-sp-content"
click at [637, 168] on span at bounding box center [633, 168] width 14 height 9
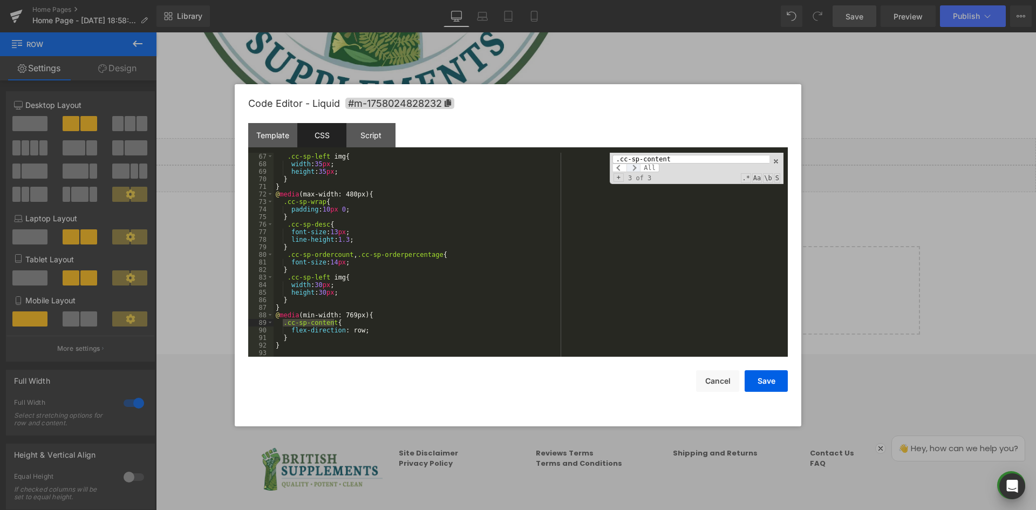
click at [637, 168] on span at bounding box center [633, 168] width 14 height 9
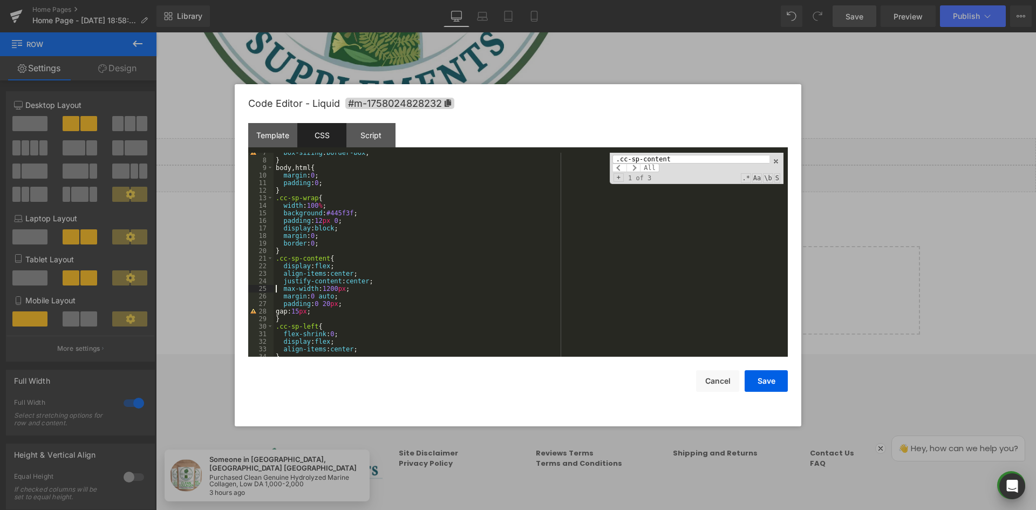
click at [281, 291] on div "box-sizing : border-box ; } body , html { margin : 0 ; padding : 0 ; } .cc-sp-w…" at bounding box center [529, 258] width 510 height 219
drag, startPoint x: 281, startPoint y: 289, endPoint x: 288, endPoint y: 291, distance: 6.7
click at [282, 289] on div "box-sizing : border-box ; } body , html { margin : 0 ; padding : 0 ; } .cc-sp-w…" at bounding box center [529, 258] width 510 height 219
click at [348, 287] on div "box-sizing : border-box ; } body , html { margin : 0 ; padding : 0 ; } .cc-sp-w…" at bounding box center [529, 258] width 510 height 219
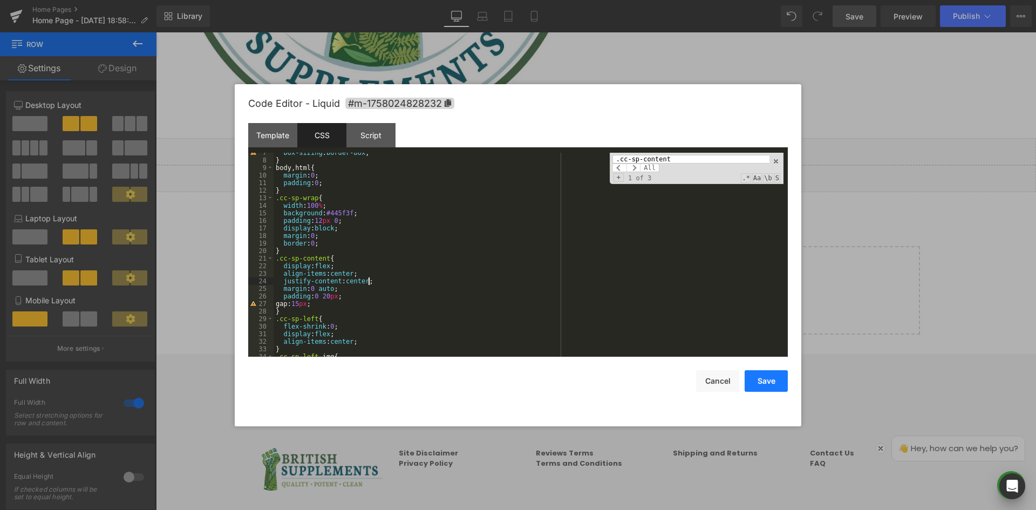
click at [760, 379] on button "Save" at bounding box center [766, 381] width 43 height 22
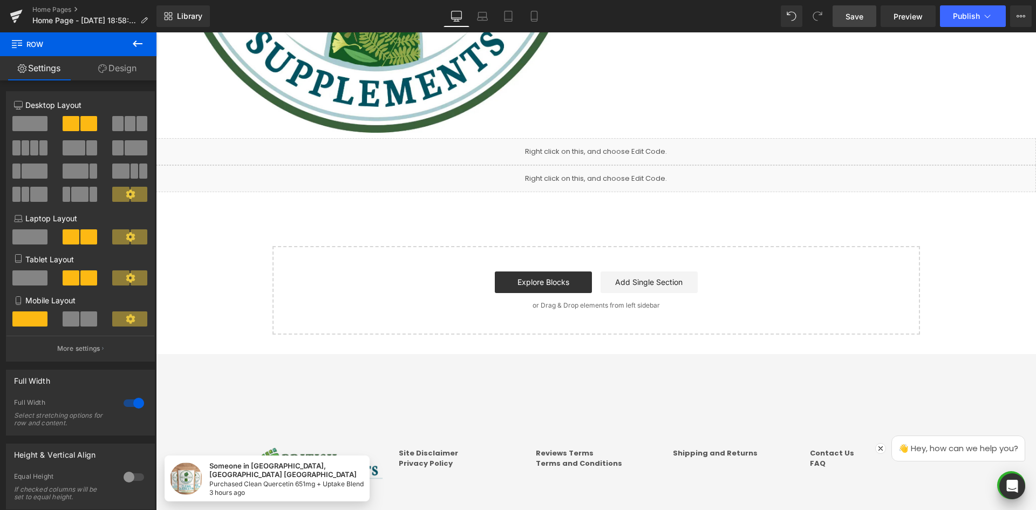
click at [851, 21] on span "Save" at bounding box center [855, 16] width 18 height 11
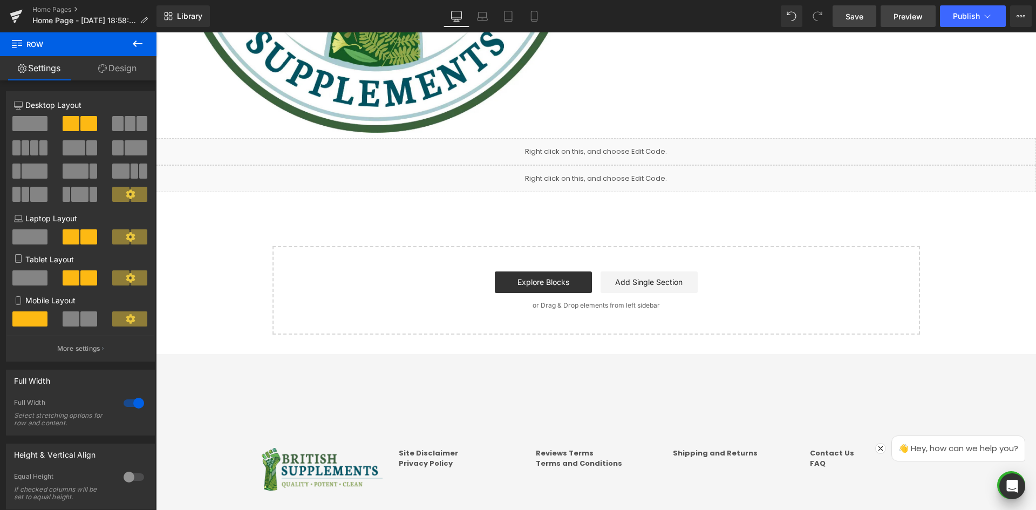
click at [909, 16] on span "Preview" at bounding box center [908, 16] width 29 height 11
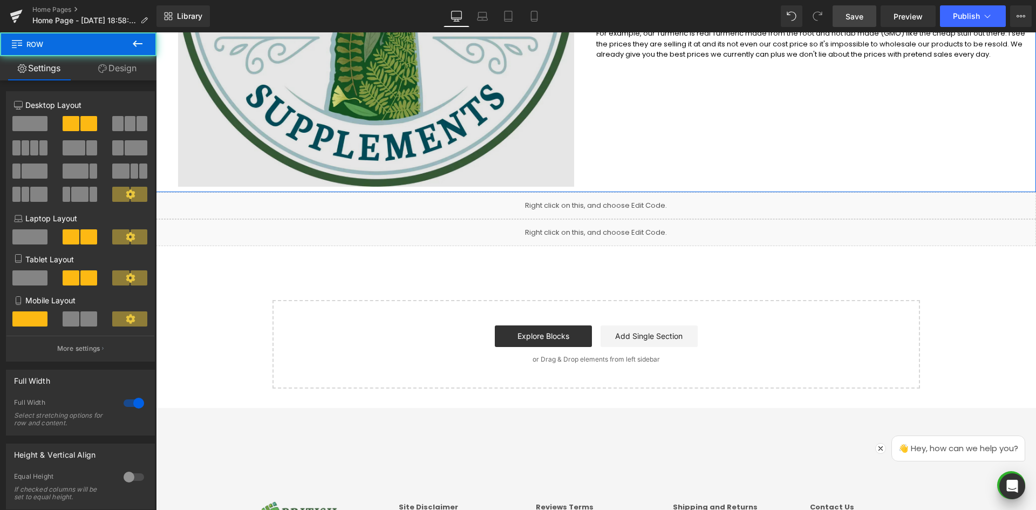
drag, startPoint x: 526, startPoint y: 112, endPoint x: 529, endPoint y: 119, distance: 7.2
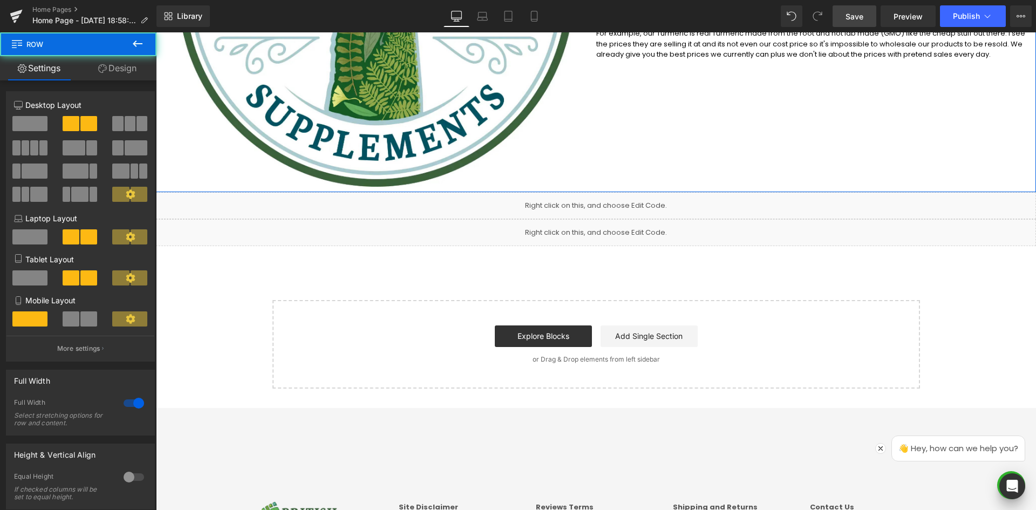
drag, startPoint x: 179, startPoint y: 107, endPoint x: 277, endPoint y: 93, distance: 99.7
click at [122, 61] on link "Design" at bounding box center [117, 68] width 78 height 24
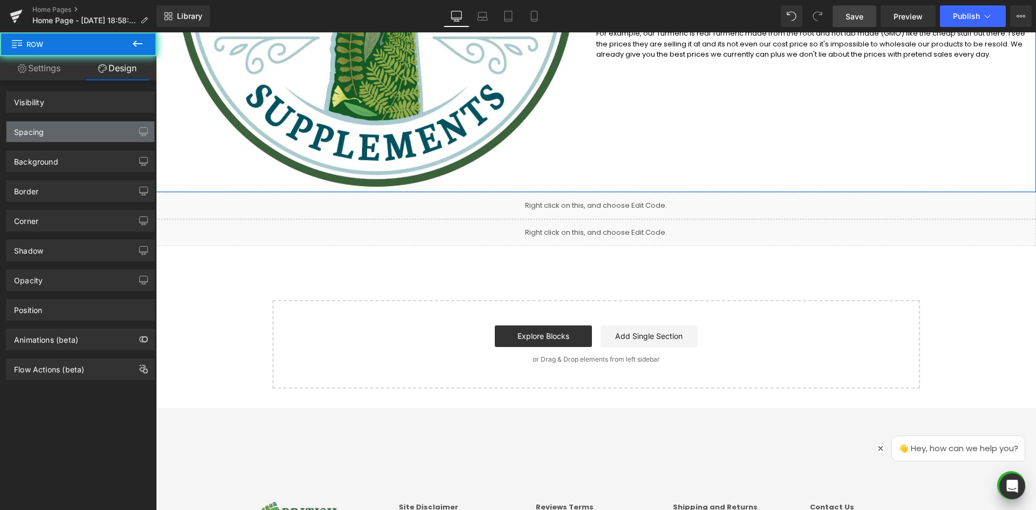
drag, startPoint x: 66, startPoint y: 125, endPoint x: 17, endPoint y: 106, distance: 52.3
click at [66, 125] on div "Spacing" at bounding box center [80, 131] width 148 height 21
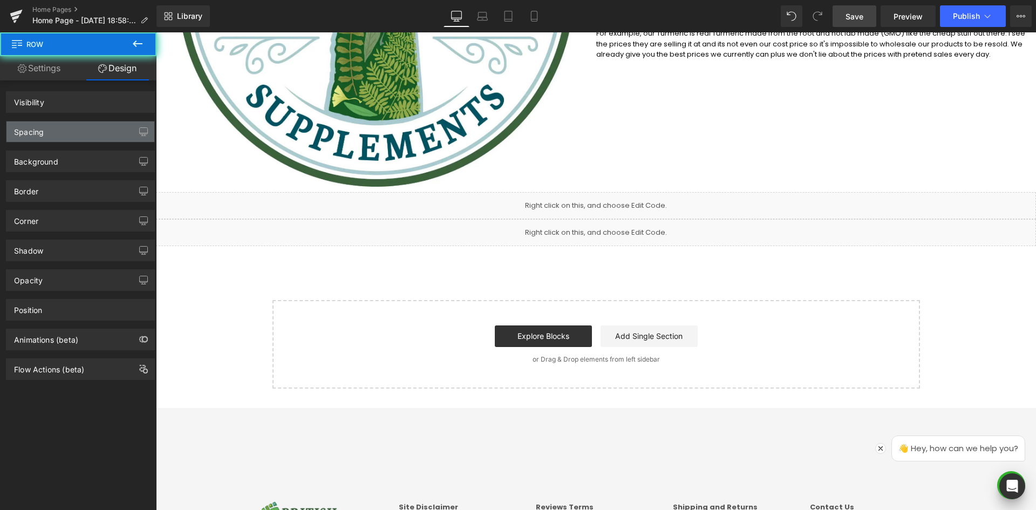
click at [76, 138] on div "Spacing" at bounding box center [80, 131] width 148 height 21
click at [26, 126] on div "Spacing" at bounding box center [29, 128] width 30 height 15
click at [111, 131] on div "Spacing" at bounding box center [80, 131] width 148 height 21
click at [59, 131] on div "Spacing" at bounding box center [80, 131] width 148 height 21
click at [59, 129] on div "Spacing" at bounding box center [80, 131] width 148 height 21
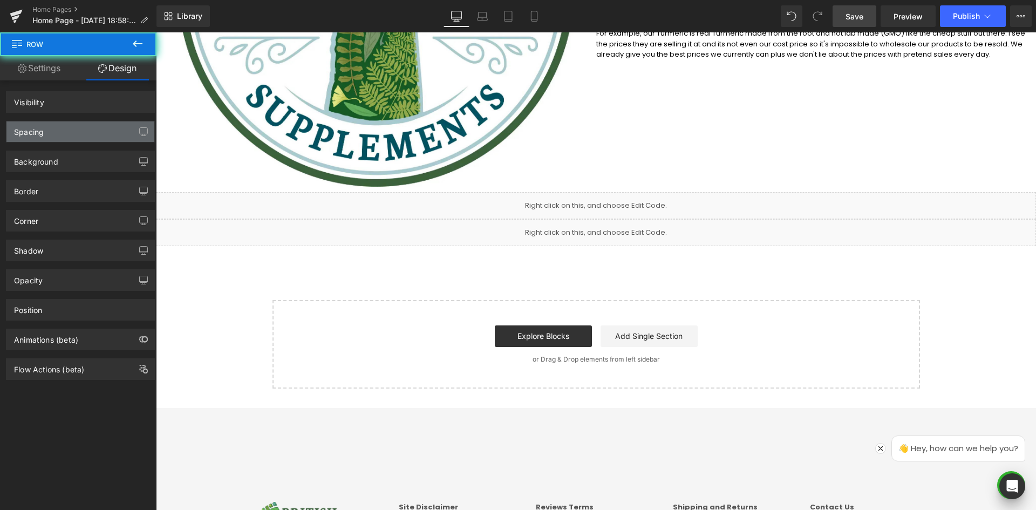
click at [58, 128] on div "Spacing" at bounding box center [80, 131] width 148 height 21
click at [57, 128] on div "Spacing" at bounding box center [80, 131] width 148 height 21
click at [57, 127] on div "Spacing" at bounding box center [80, 131] width 148 height 21
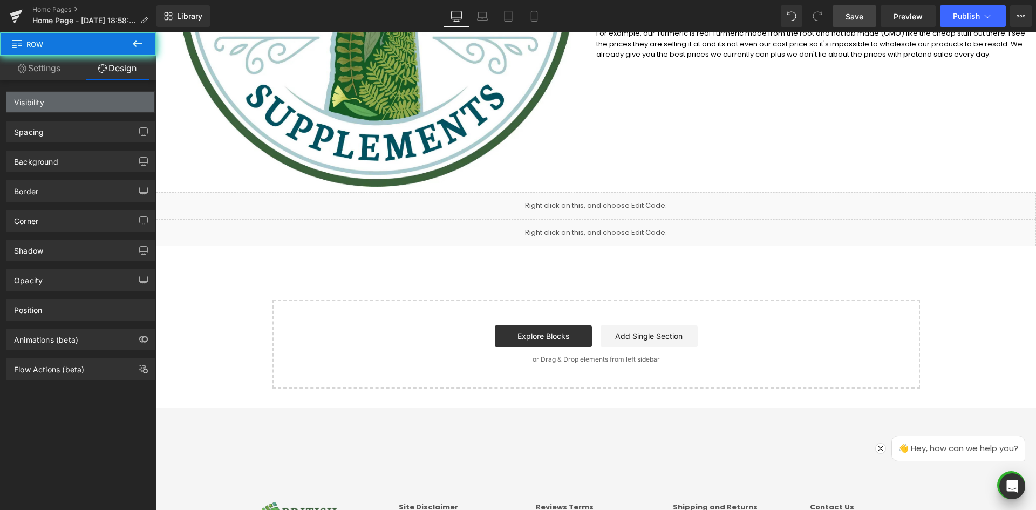
click at [78, 104] on div "Visibility" at bounding box center [80, 102] width 148 height 21
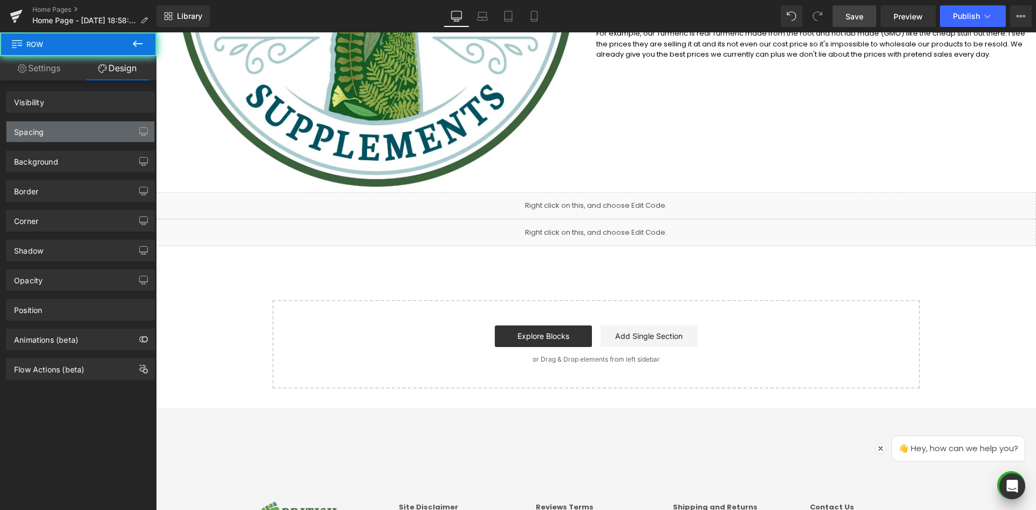
click at [70, 122] on div "Spacing" at bounding box center [80, 131] width 148 height 21
drag, startPoint x: 70, startPoint y: 122, endPoint x: 28, endPoint y: 78, distance: 60.7
click at [70, 122] on div "Spacing" at bounding box center [80, 131] width 148 height 21
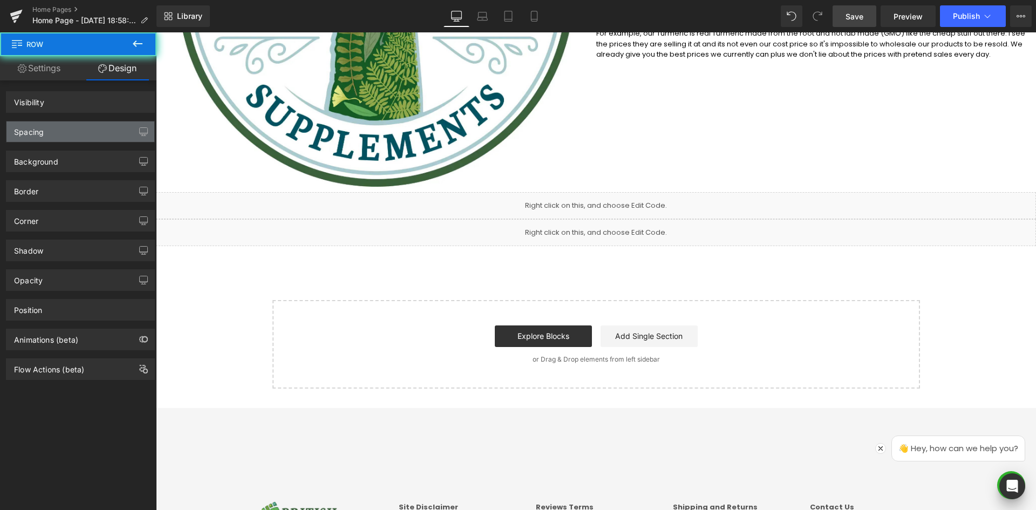
click at [70, 122] on div "Spacing" at bounding box center [80, 131] width 148 height 21
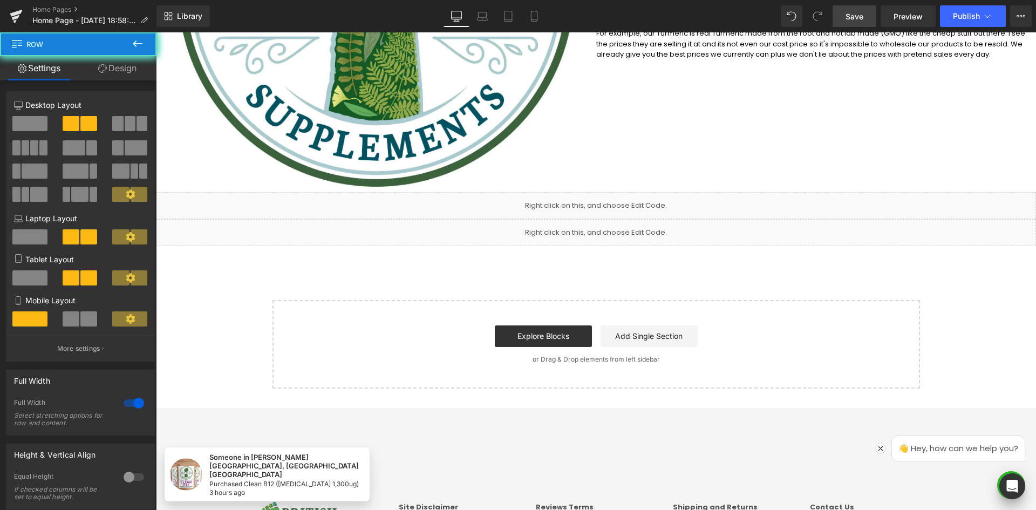
click at [848, 19] on span "Save" at bounding box center [855, 16] width 18 height 11
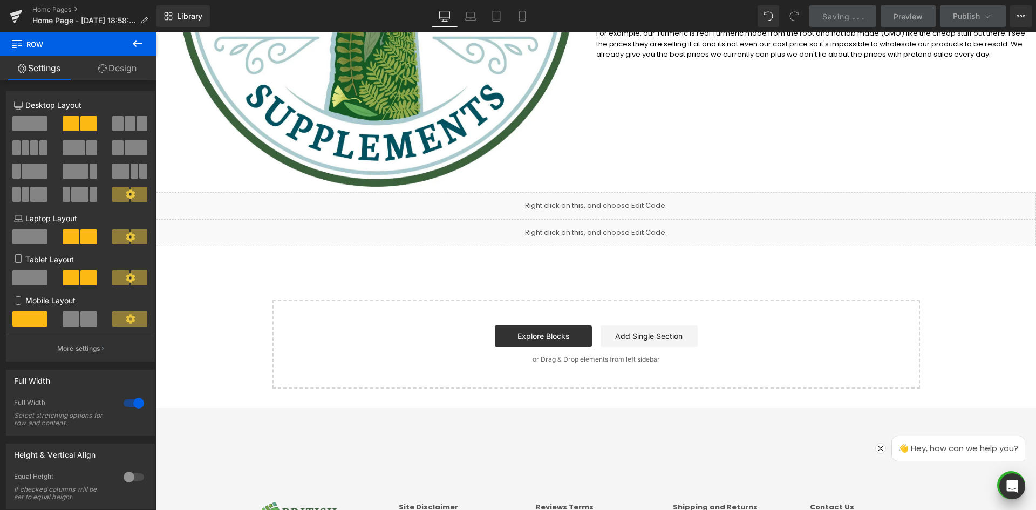
scroll to position [84, 0]
